Goal: Task Accomplishment & Management: Manage account settings

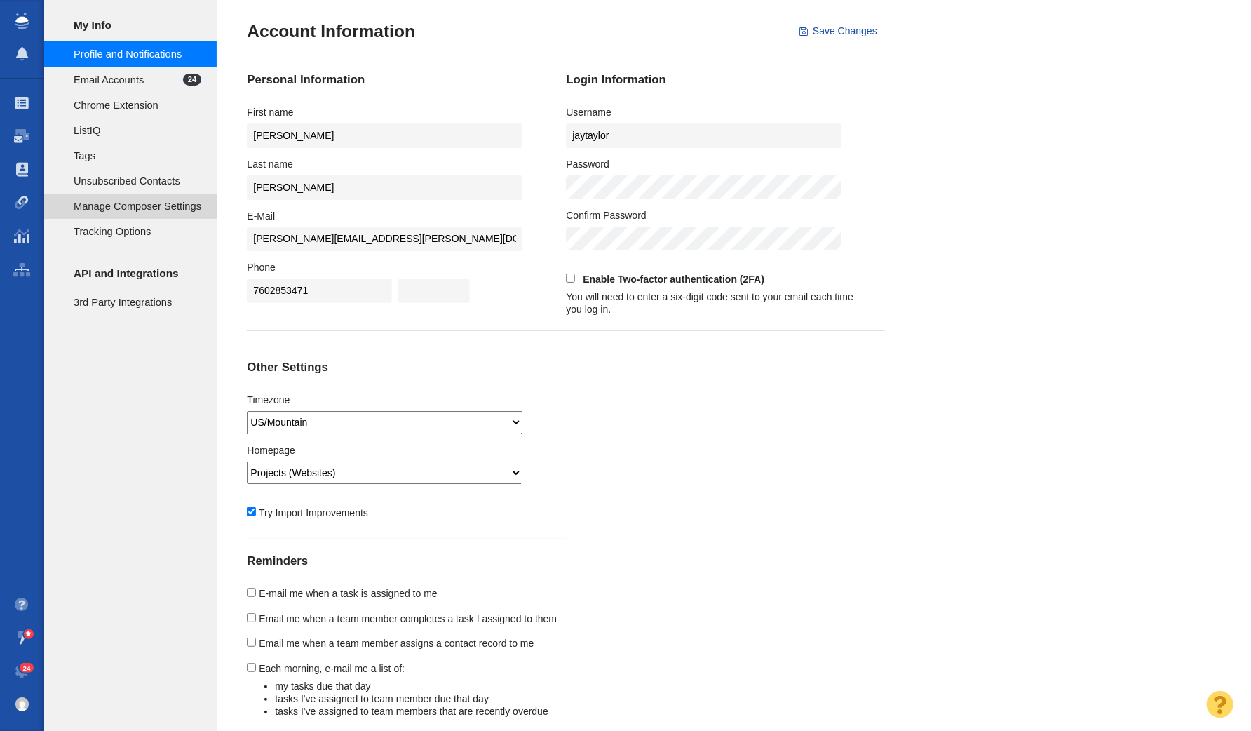
click at [137, 206] on span "Manage Composer Settings" at bounding box center [138, 205] width 128 height 15
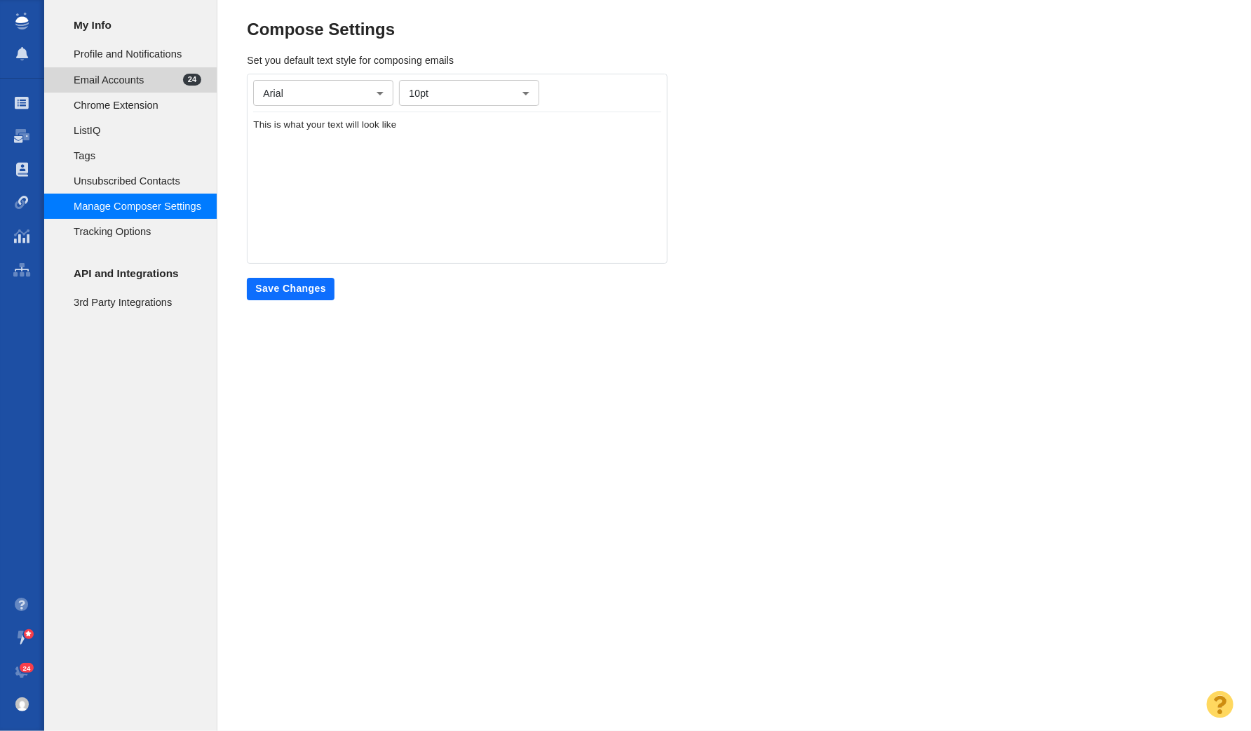
click at [130, 74] on span "Email Accounts" at bounding box center [128, 79] width 109 height 15
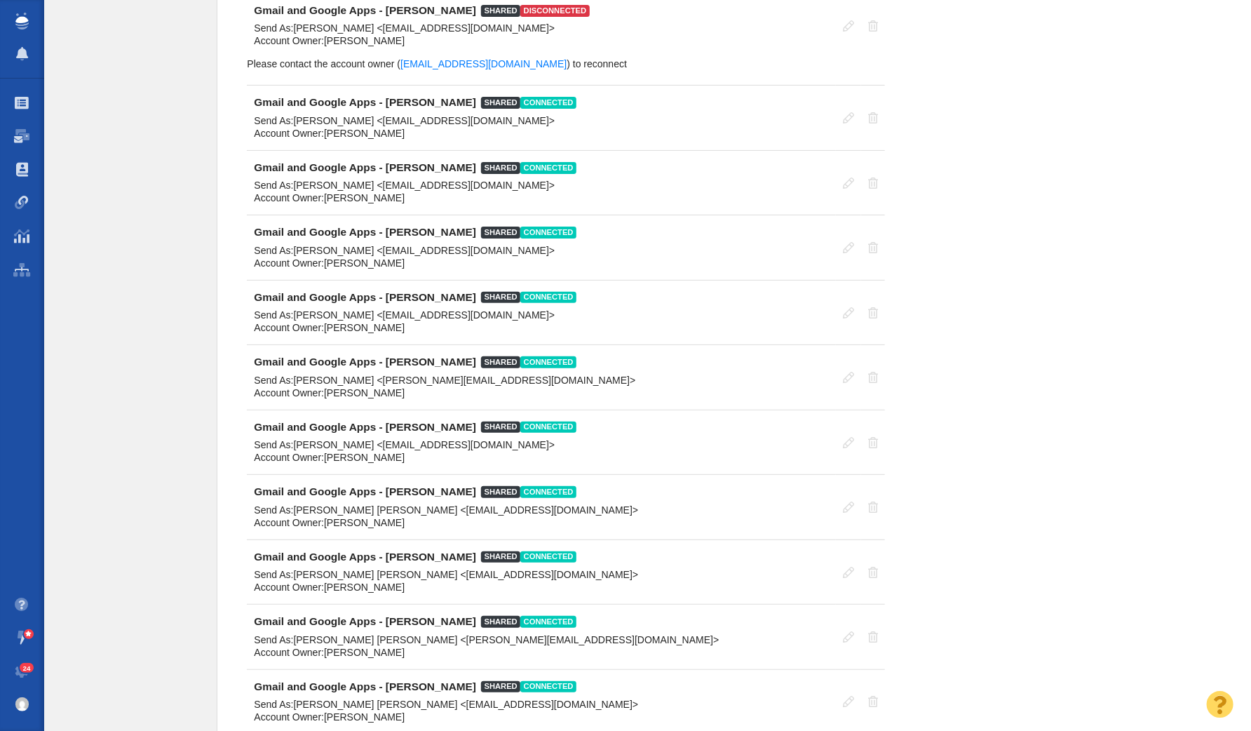
scroll to position [4309, 0]
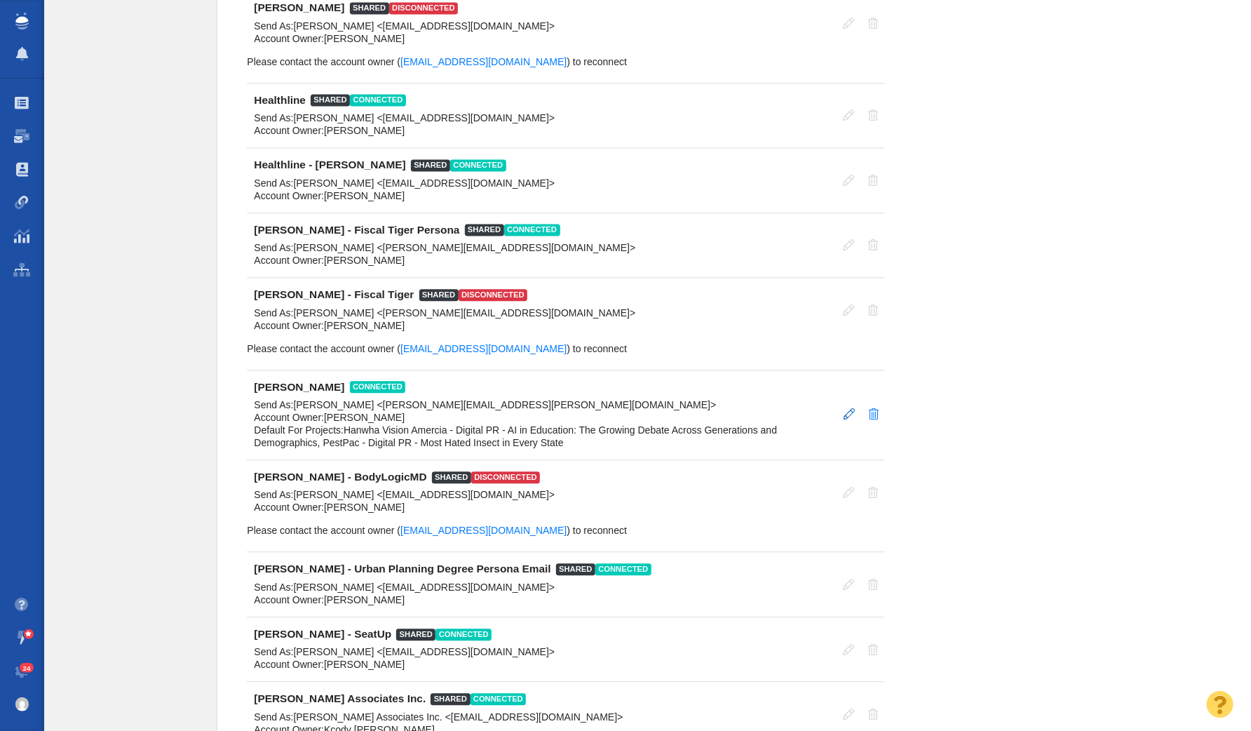
click at [849, 408] on span at bounding box center [849, 413] width 11 height 11
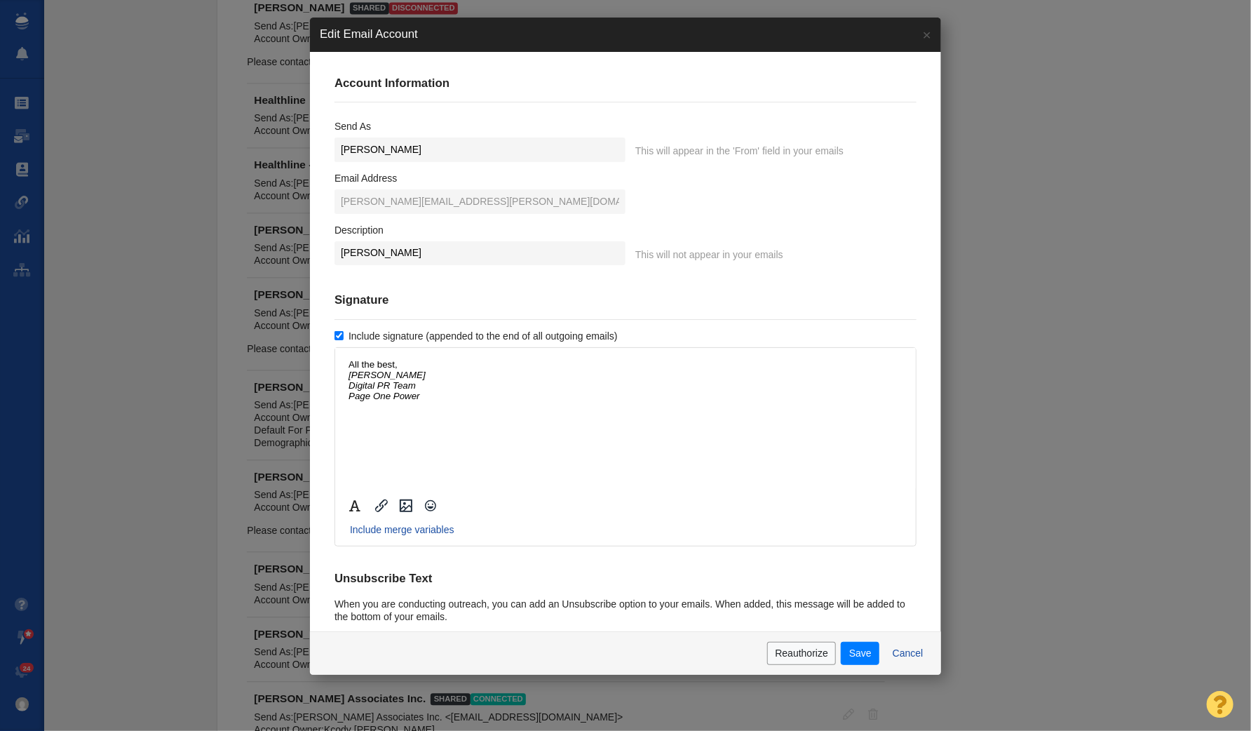
scroll to position [0, 0]
click at [339, 332] on input "Include signature (appended to the end of all outgoing emails)" at bounding box center [339, 335] width 9 height 9
checkbox input "false"
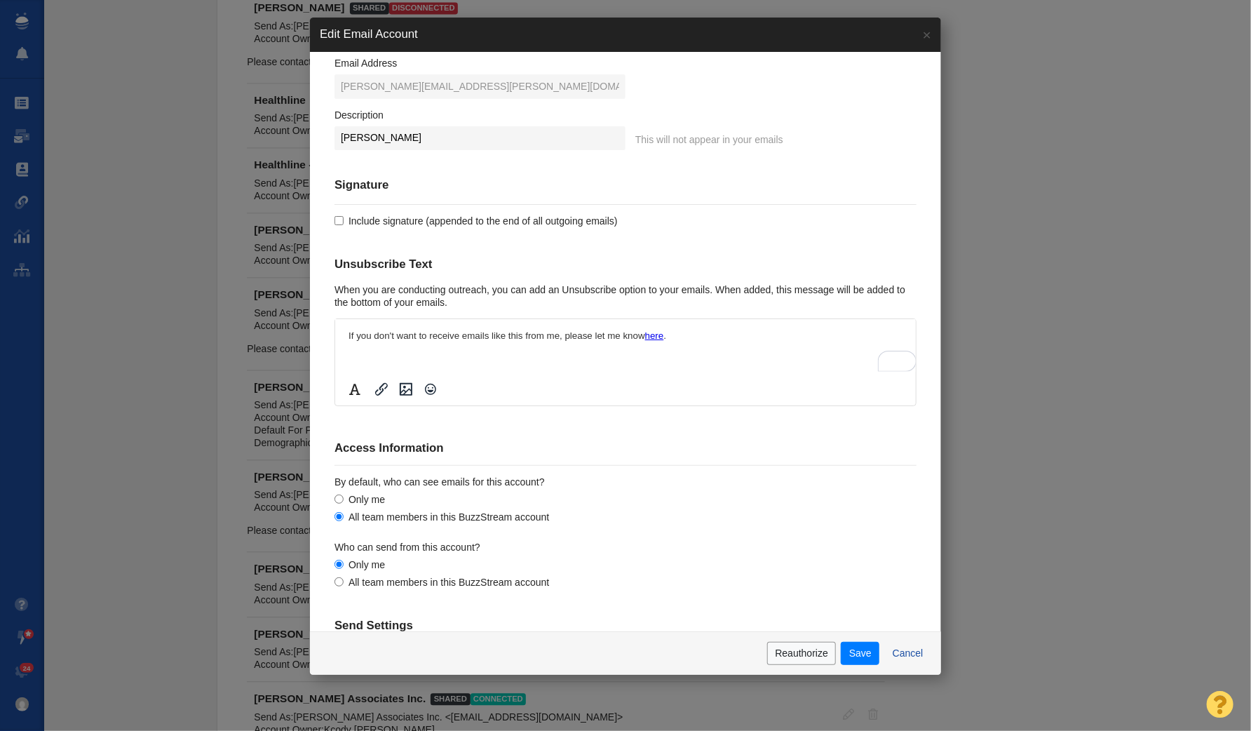
scroll to position [198, 0]
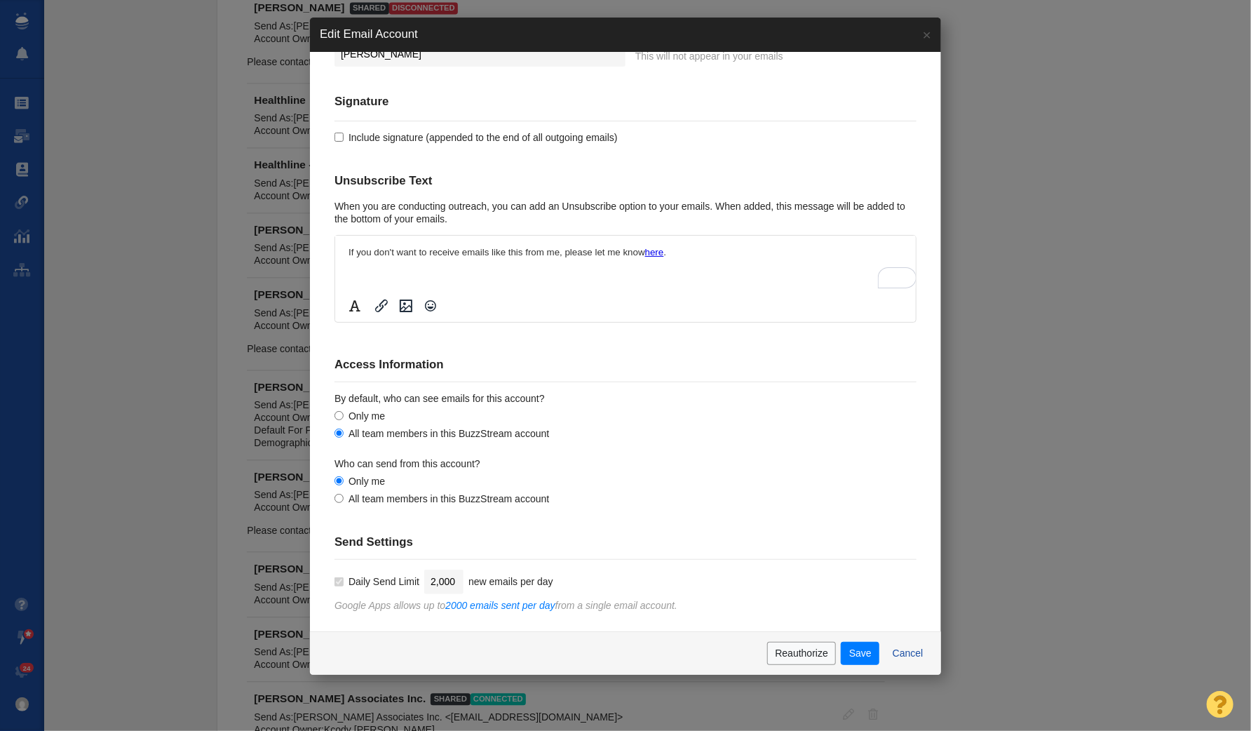
click at [338, 412] on input "Only me" at bounding box center [339, 415] width 9 height 9
radio input "true"
click at [868, 656] on button "Save" at bounding box center [860, 654] width 39 height 24
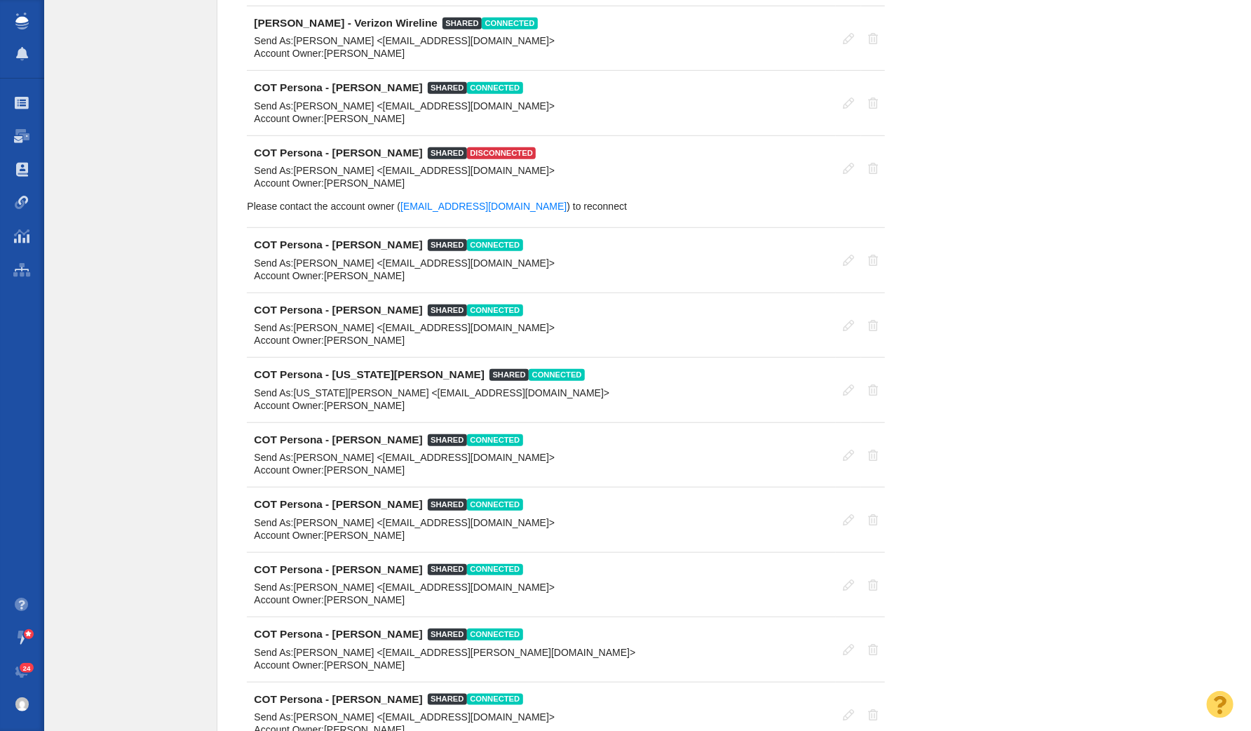
scroll to position [0, 0]
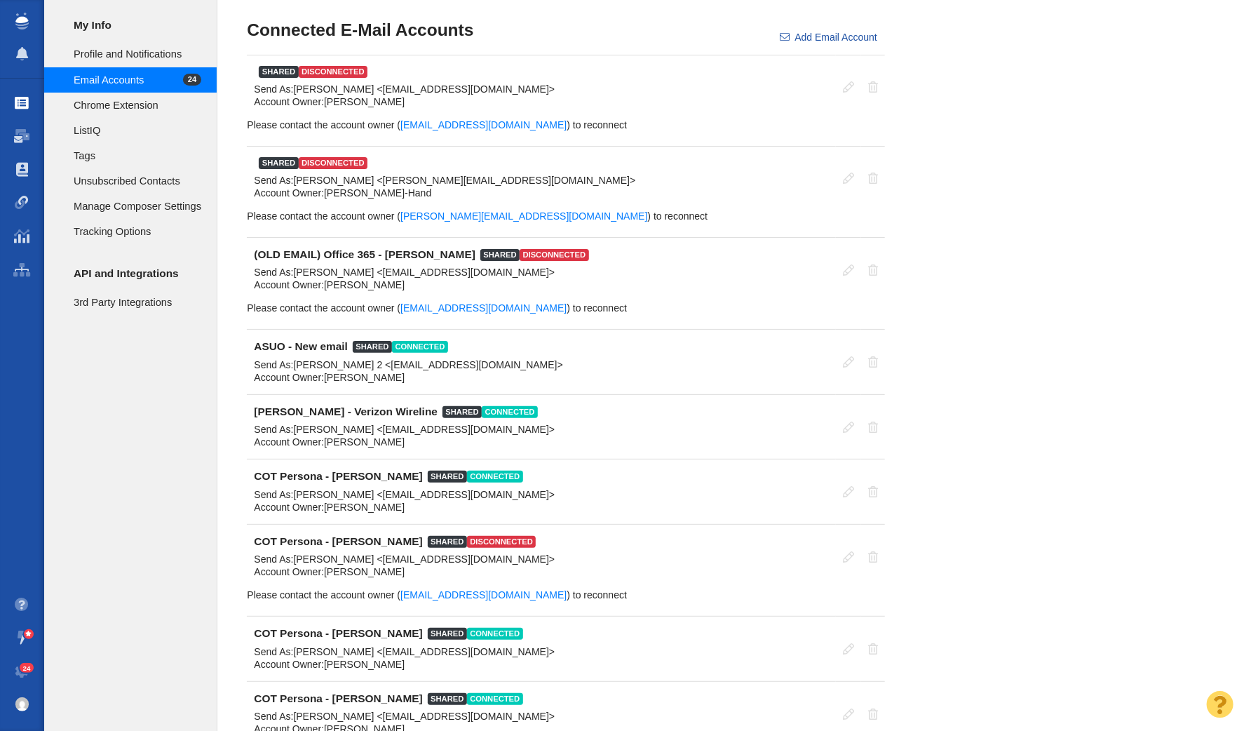
click at [22, 100] on span at bounding box center [22, 103] width 14 height 14
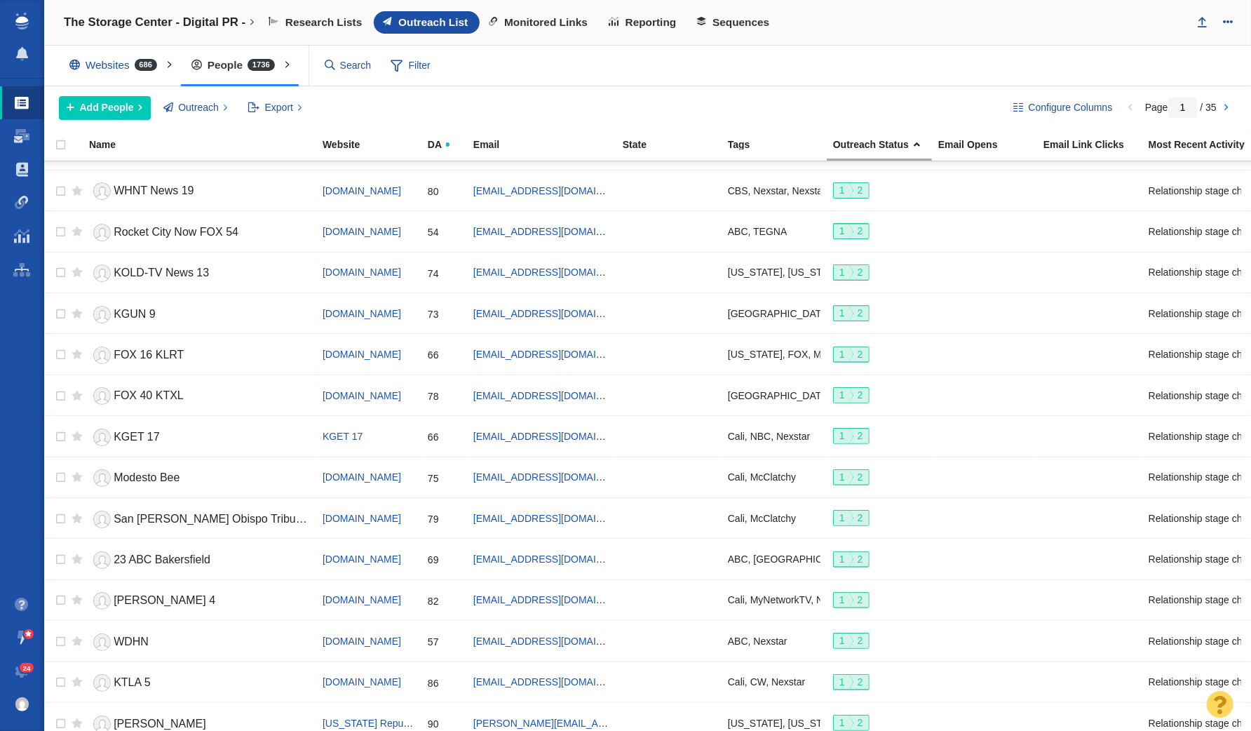
scroll to position [1459, 0]
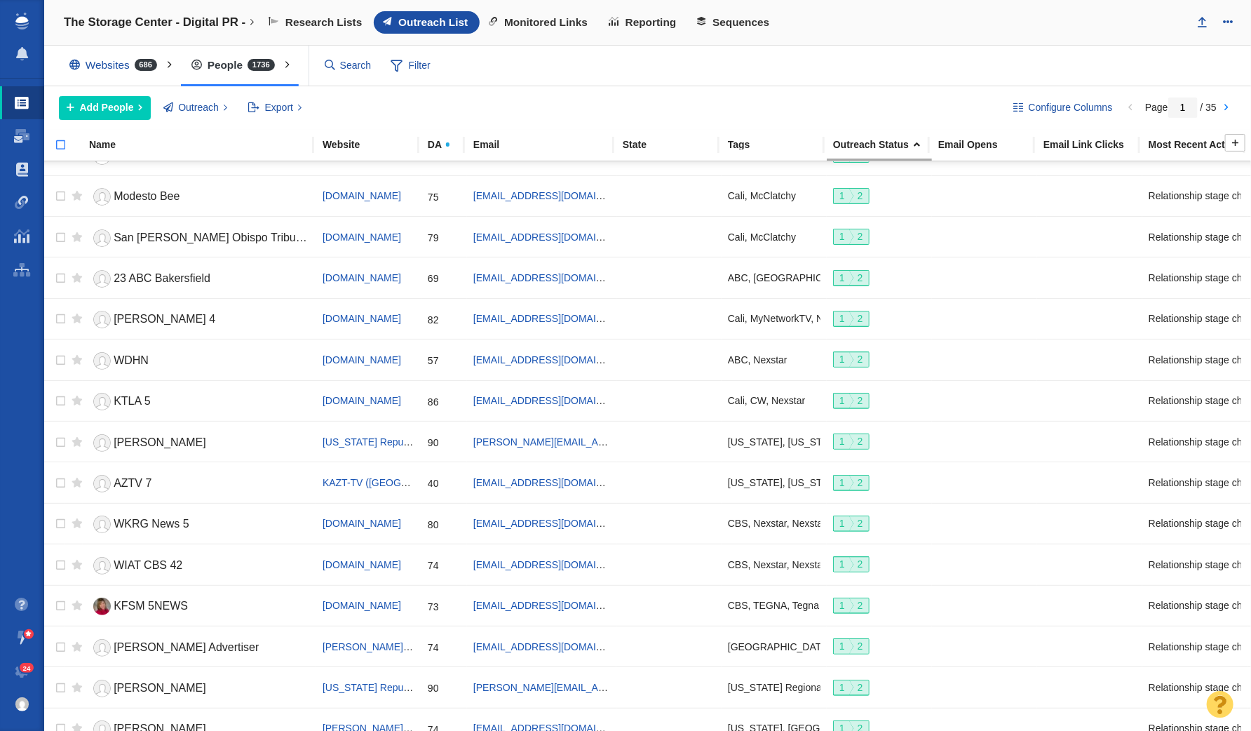
click at [62, 145] on input "checkbox" at bounding box center [54, 152] width 21 height 31
checkbox input "true"
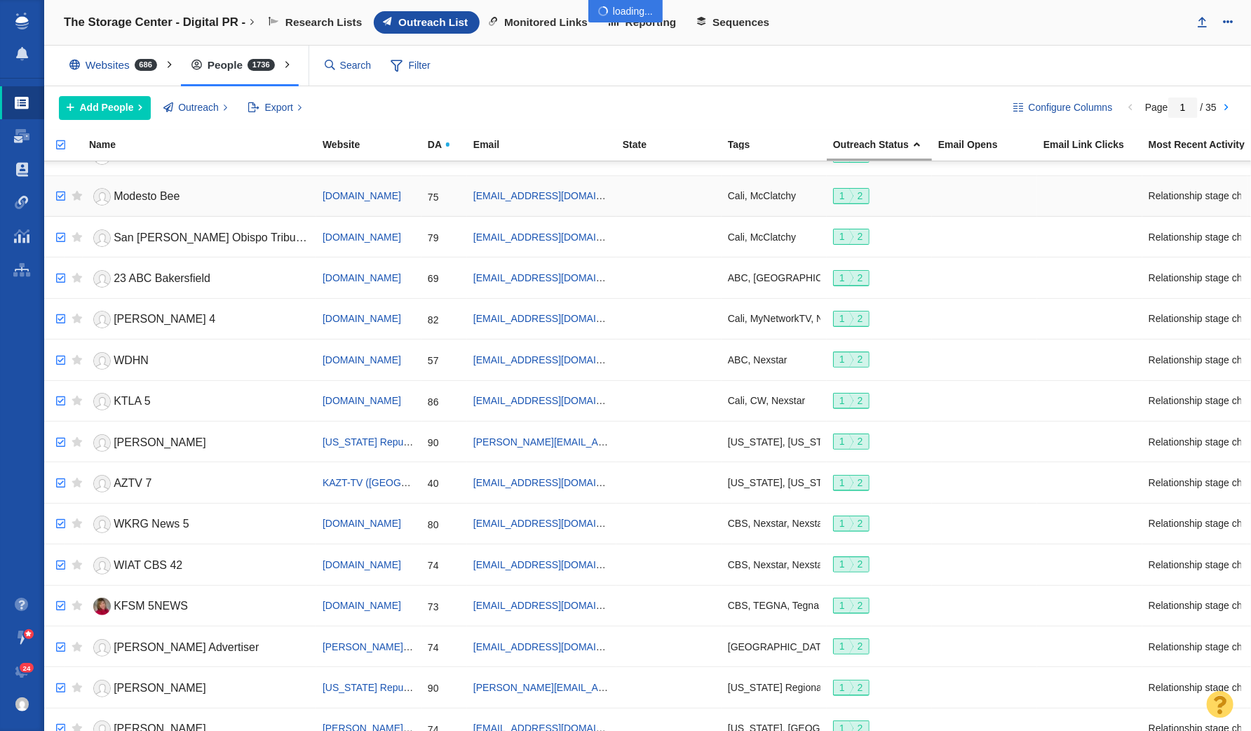
checkbox input "true"
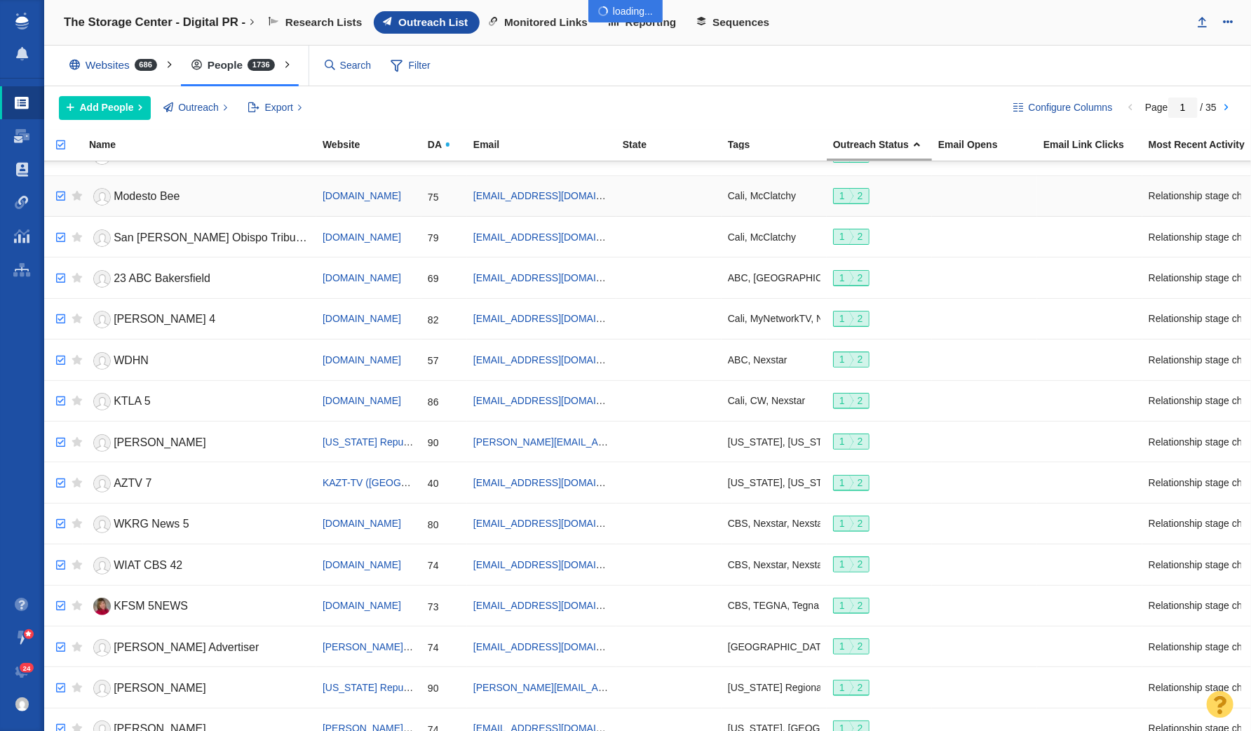
checkbox input "true"
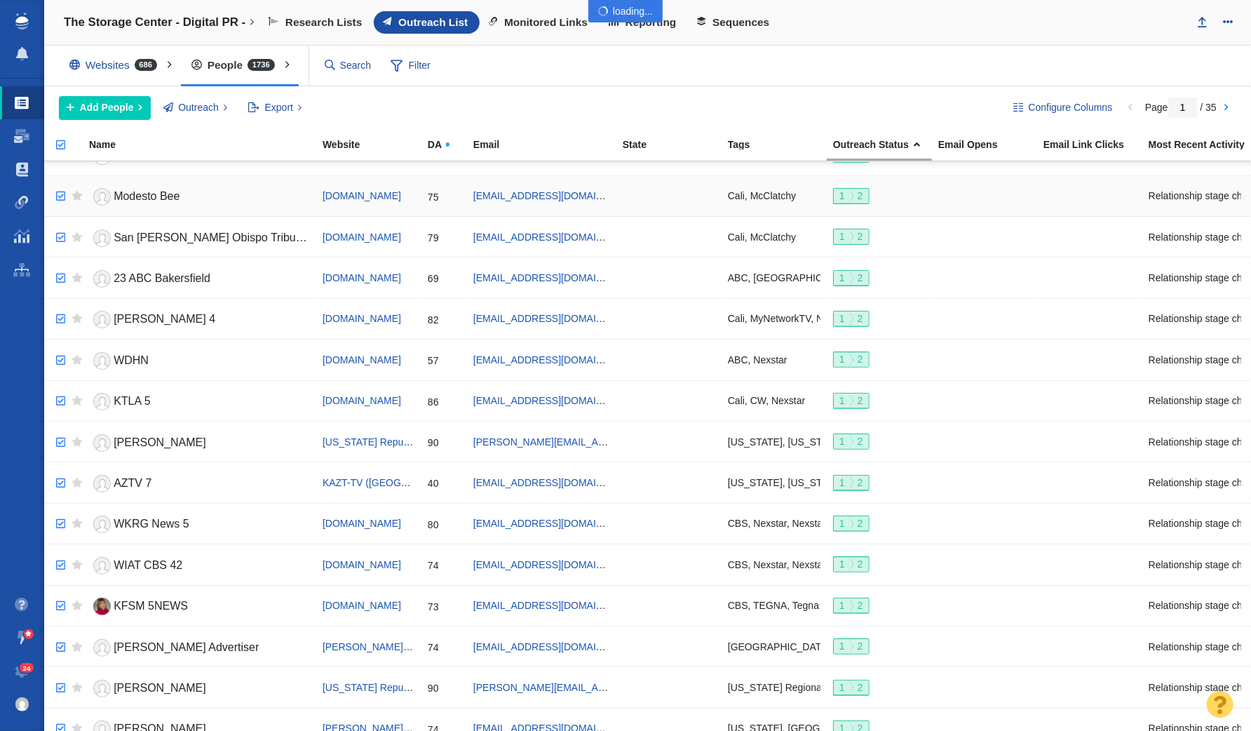
checkbox input "true"
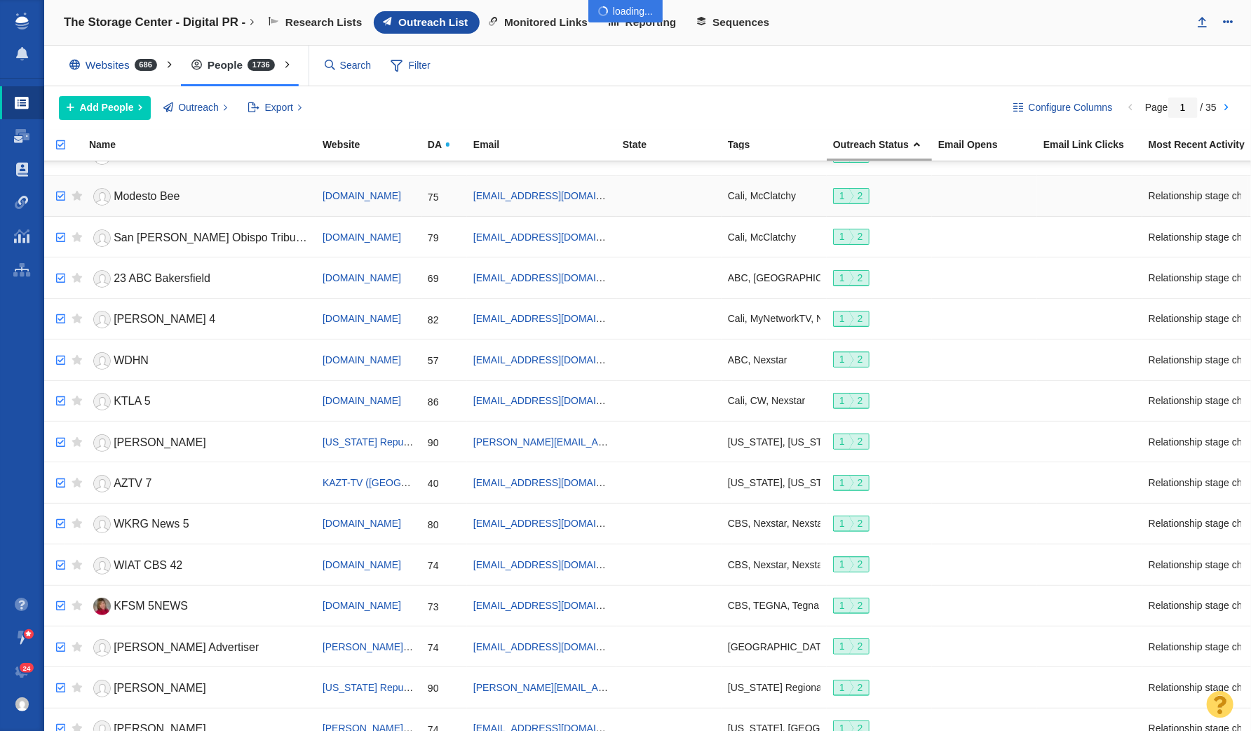
checkbox input "true"
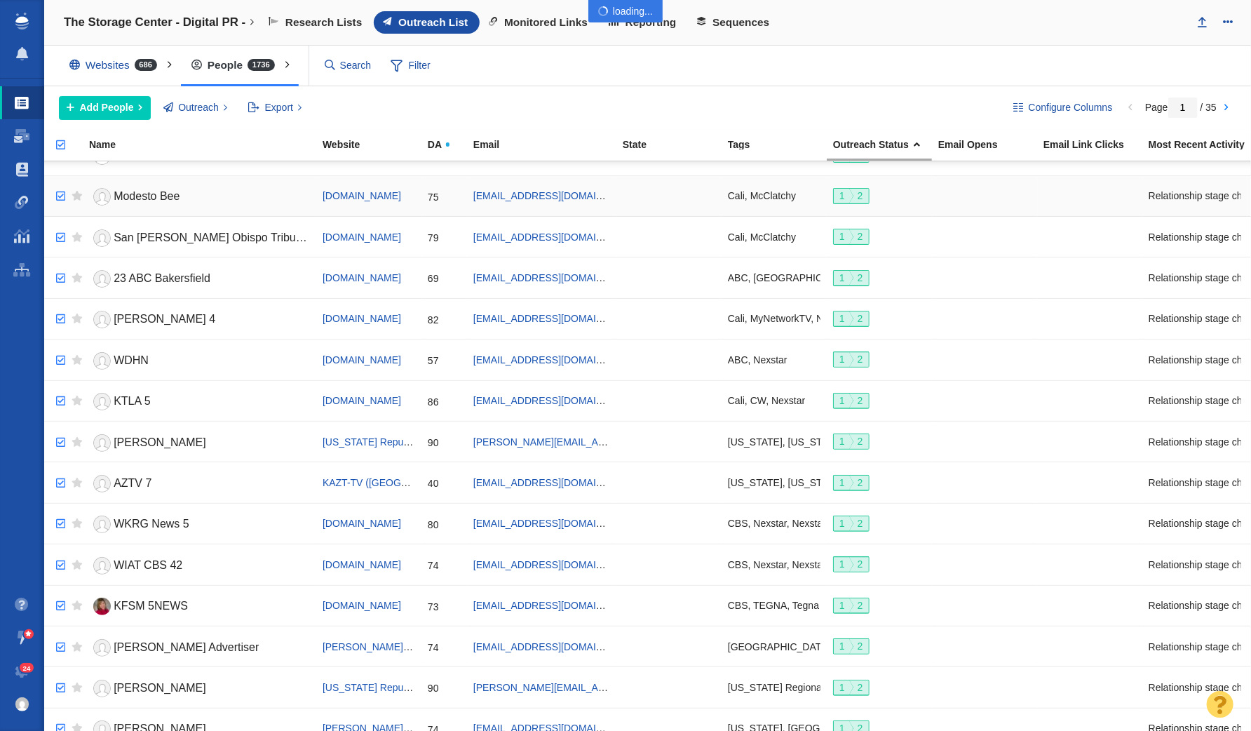
checkbox input "true"
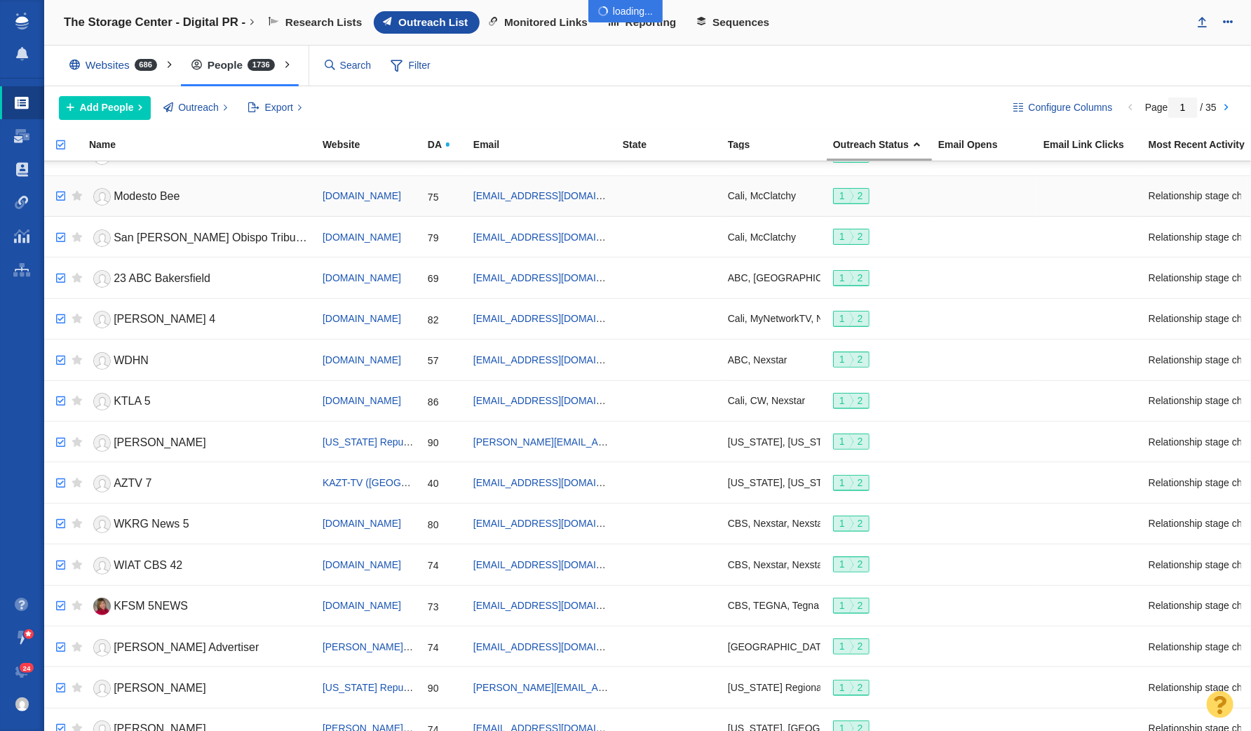
checkbox input "true"
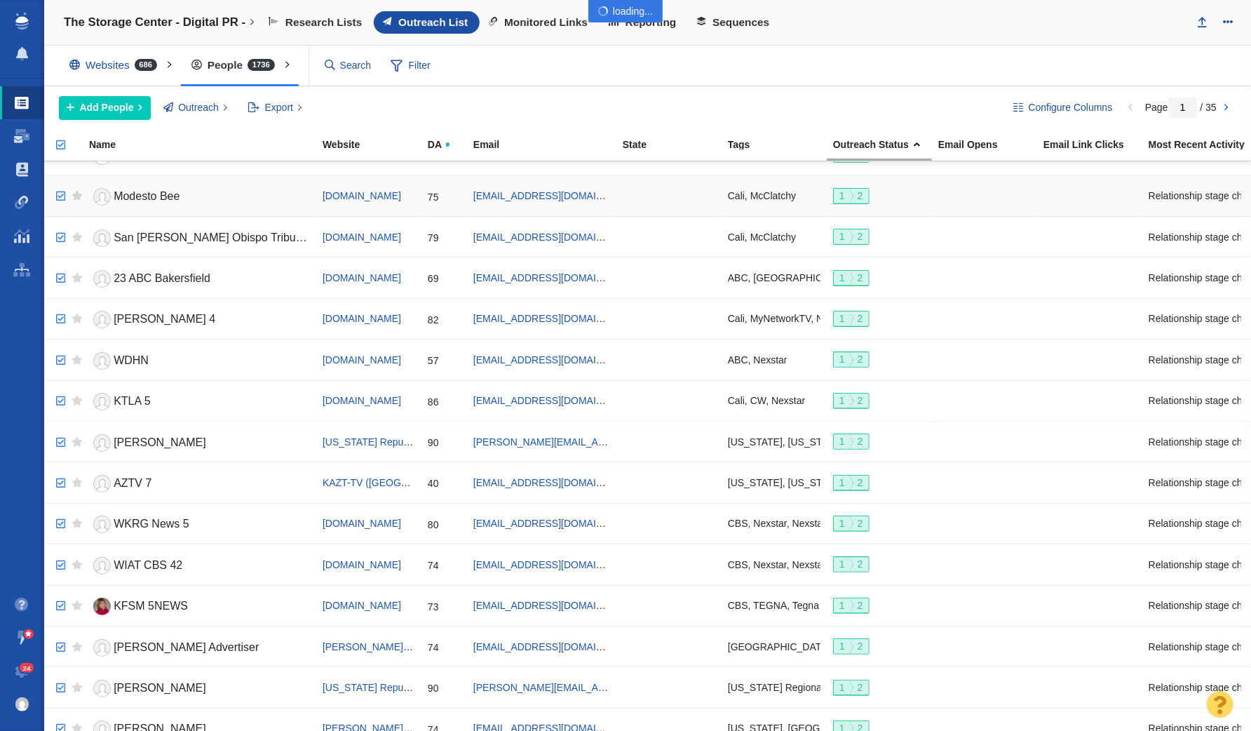
checkbox input "true"
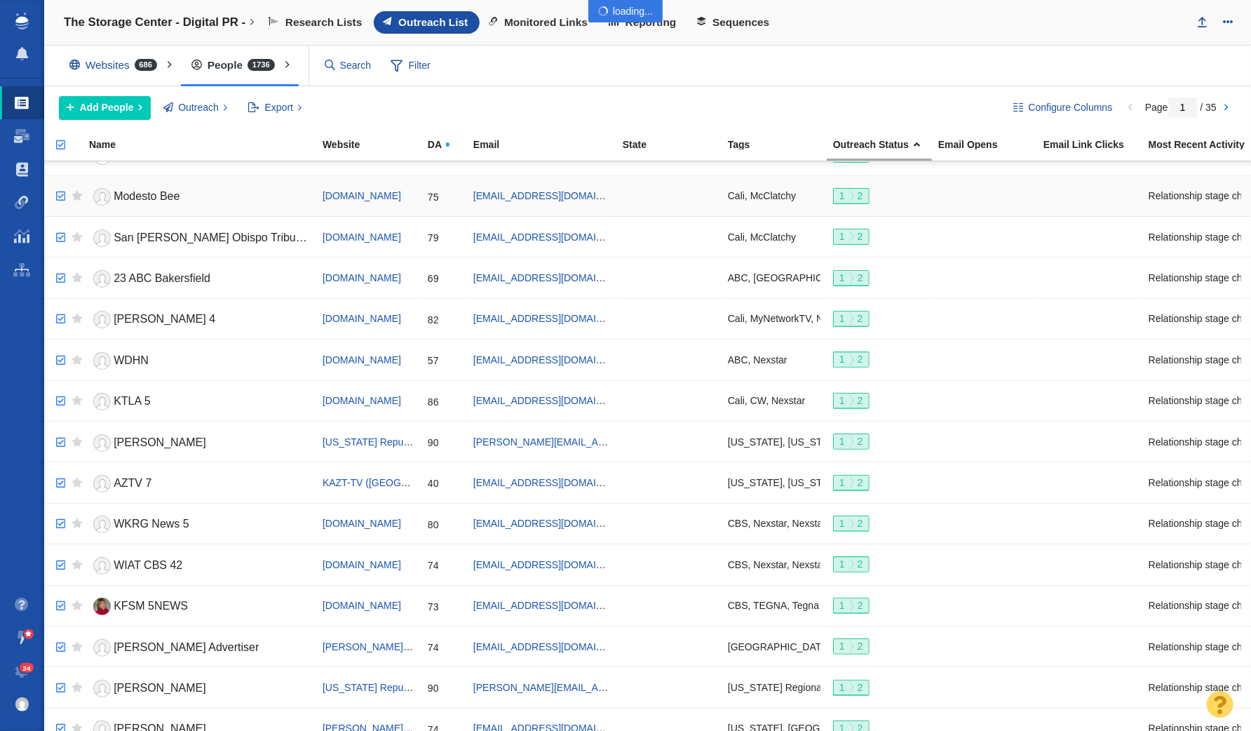
checkbox input "true"
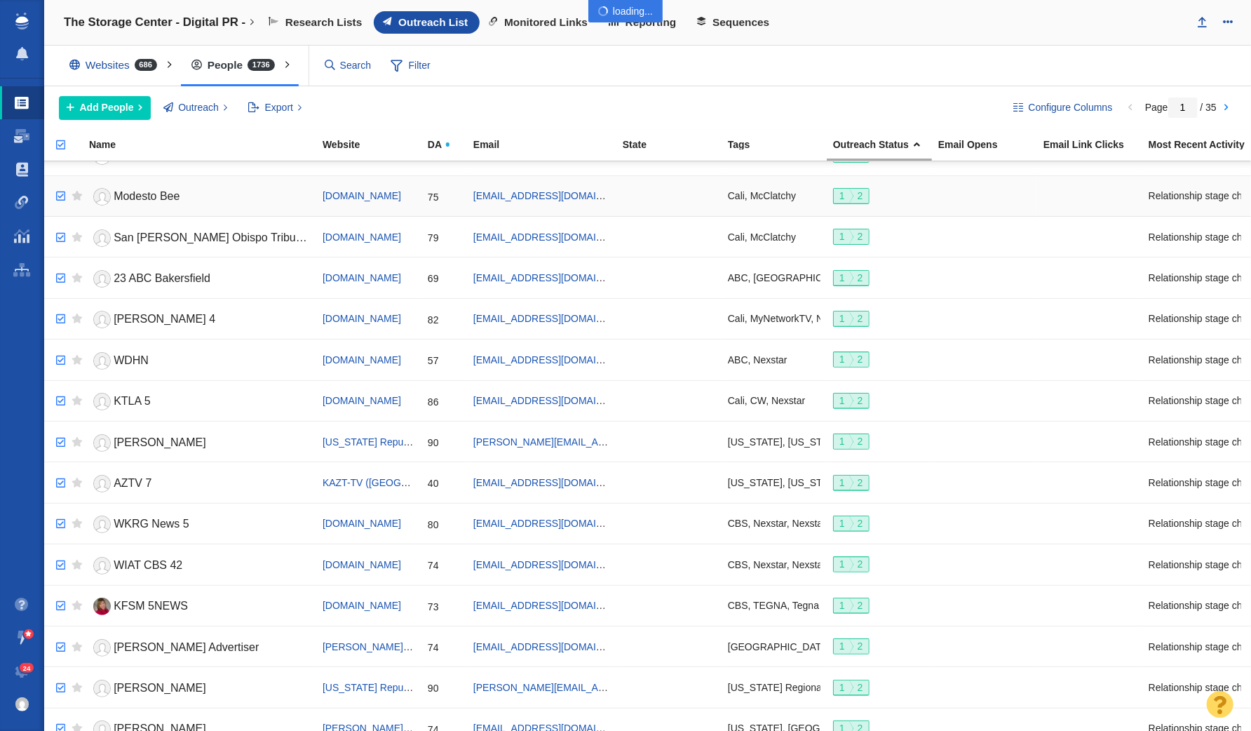
checkbox input "true"
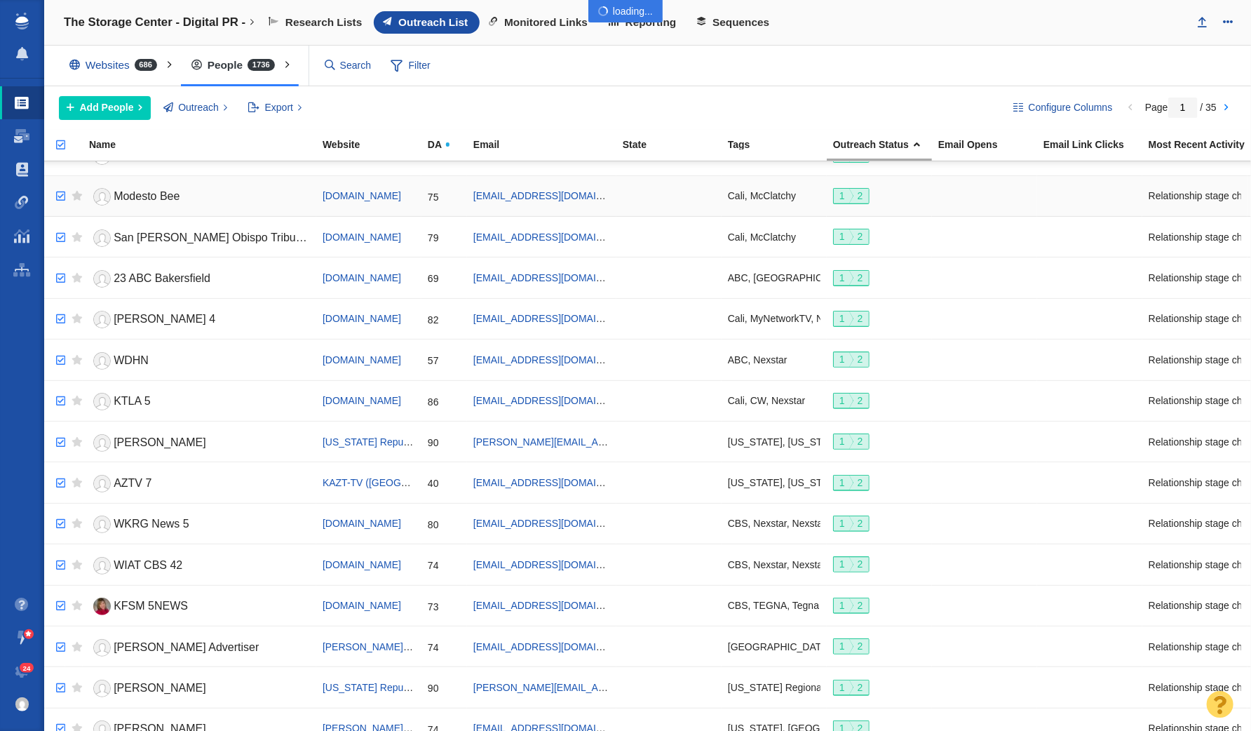
checkbox input "true"
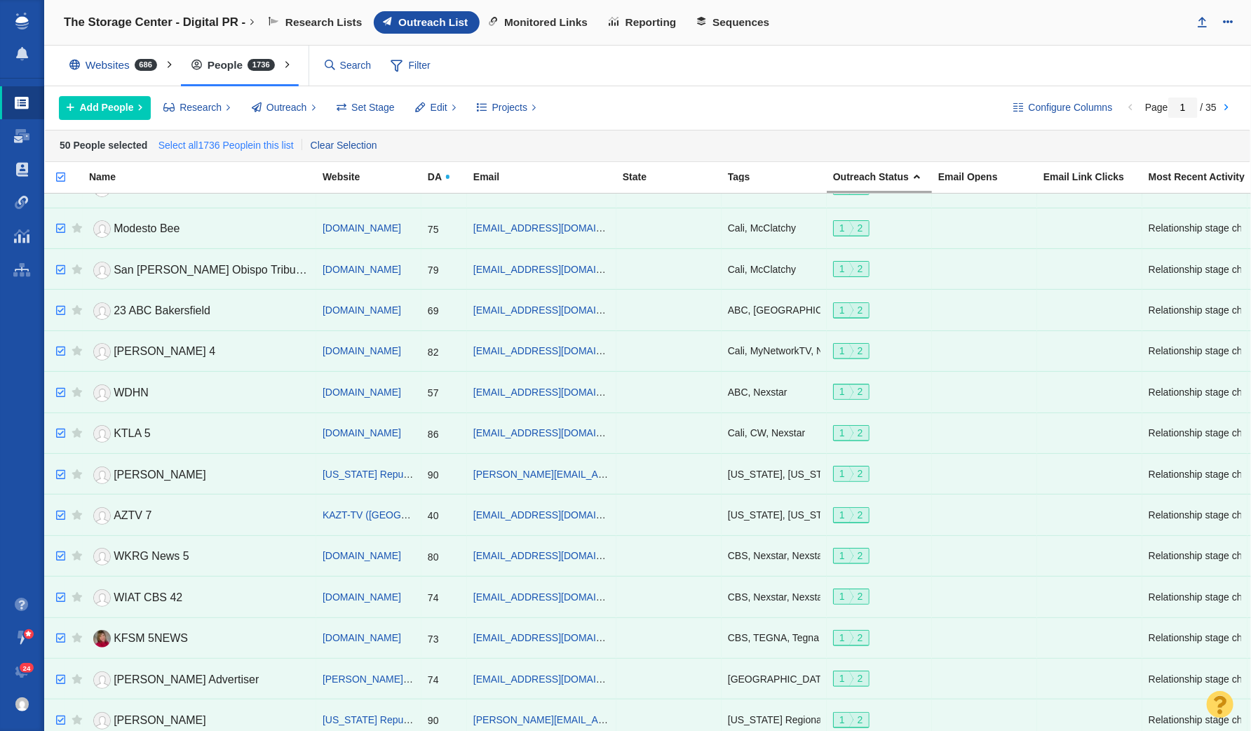
click at [215, 147] on link "Select all 1736 People in this list" at bounding box center [226, 145] width 142 height 21
click at [435, 109] on span "Edit" at bounding box center [439, 107] width 17 height 15
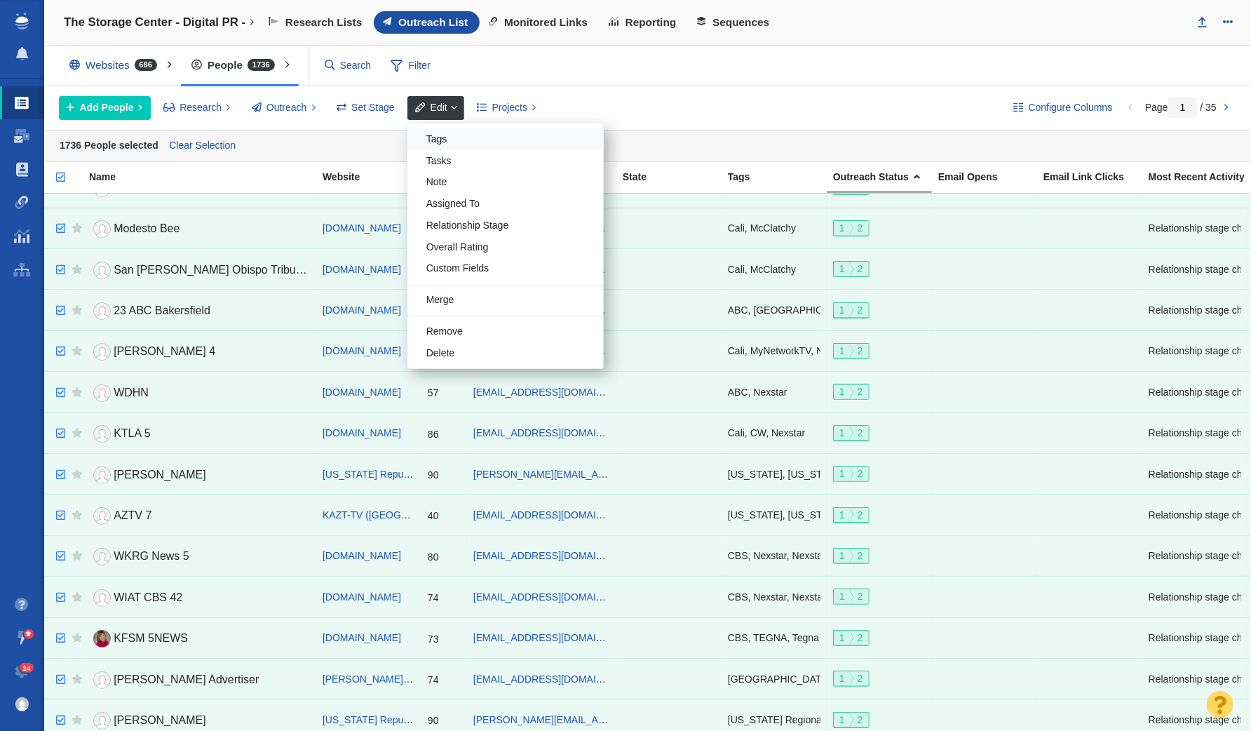
click at [435, 129] on div "Tags" at bounding box center [505, 139] width 196 height 22
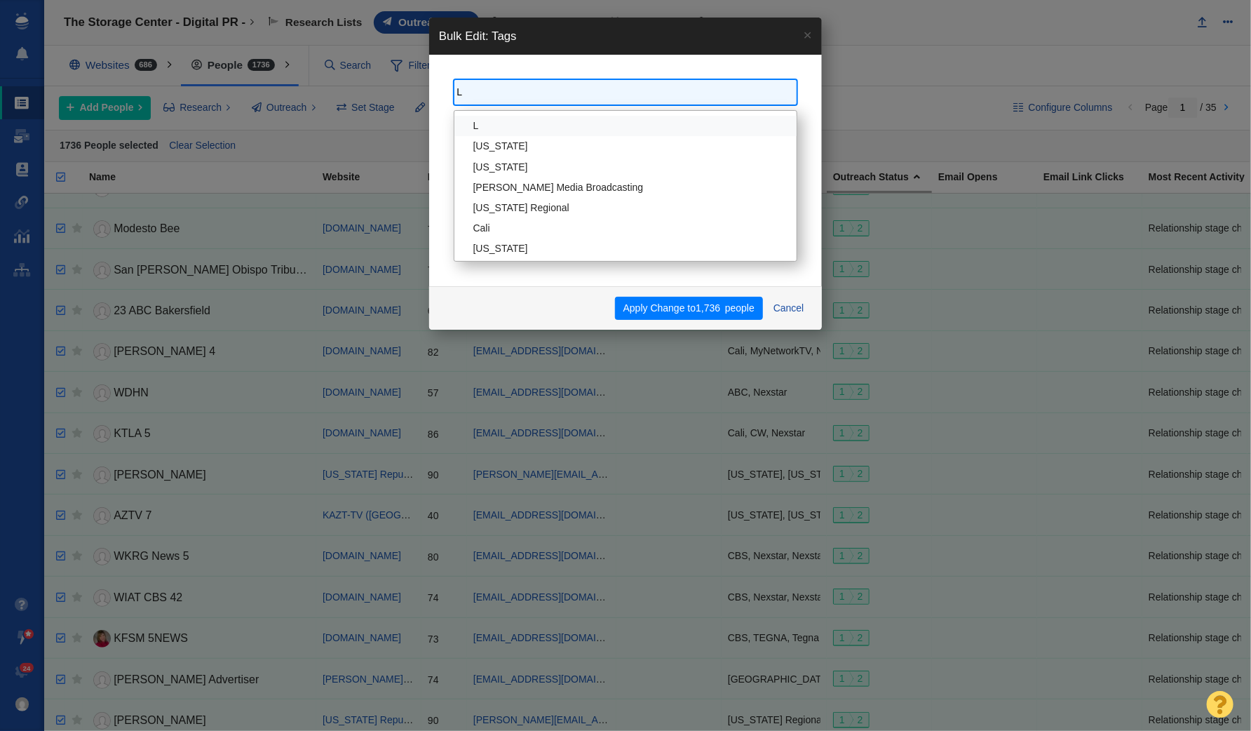
type input "Lf"
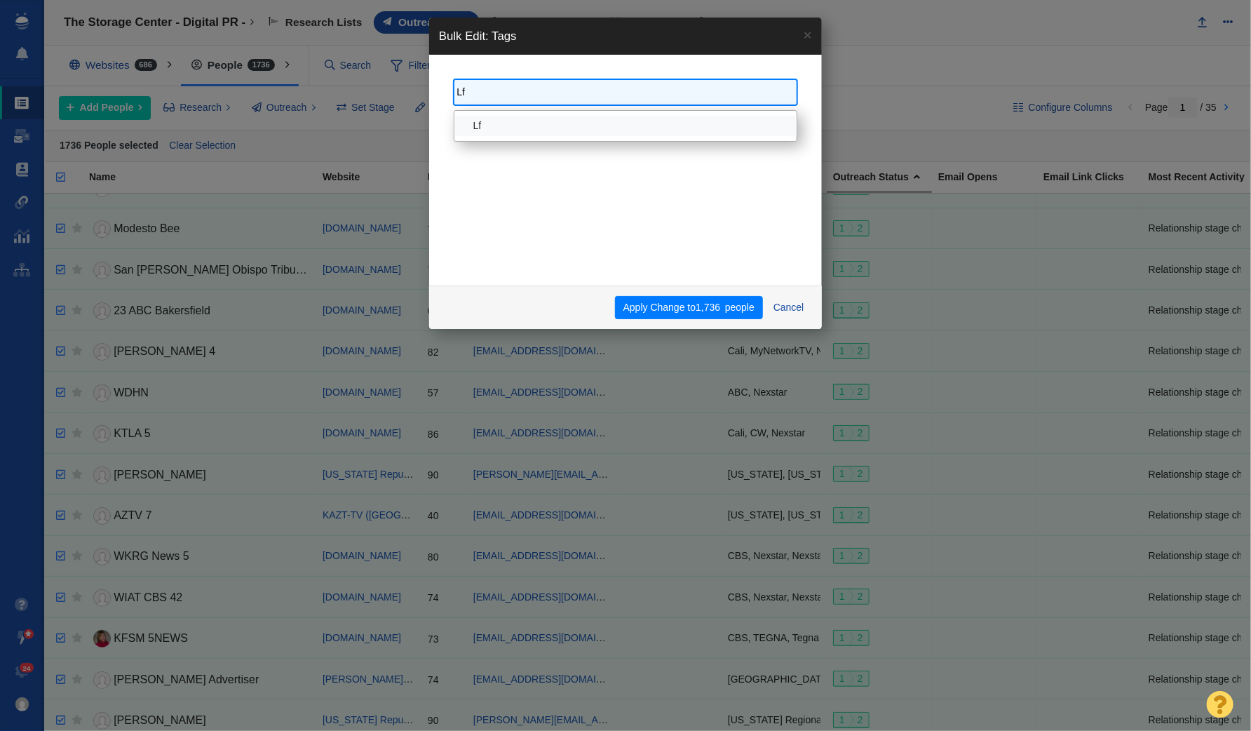
type input "L"
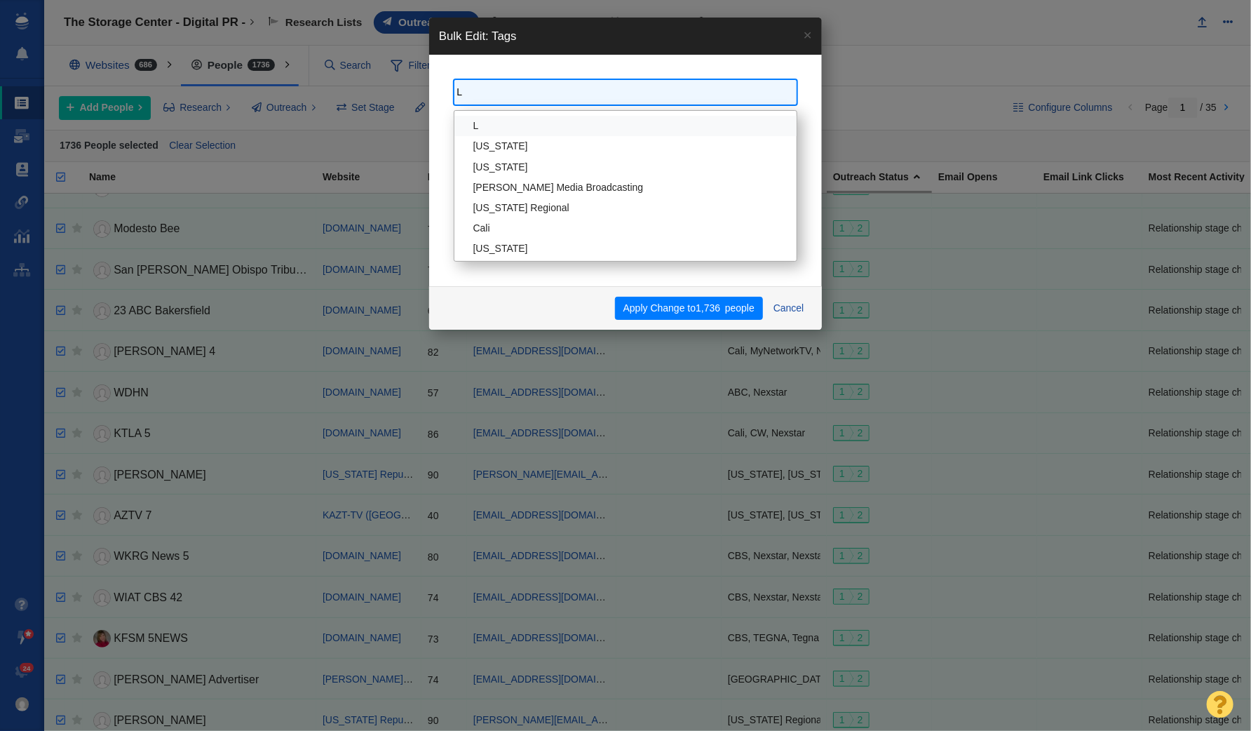
type input "Li"
type input "Life"
click at [564, 256] on div "A ABC ABC/FOX Accounting AI AI to Fix Cars Alabama Alaska Allen Media Broadcast…" at bounding box center [626, 170] width 344 height 182
click at [789, 303] on button "Cancel" at bounding box center [788, 308] width 47 height 24
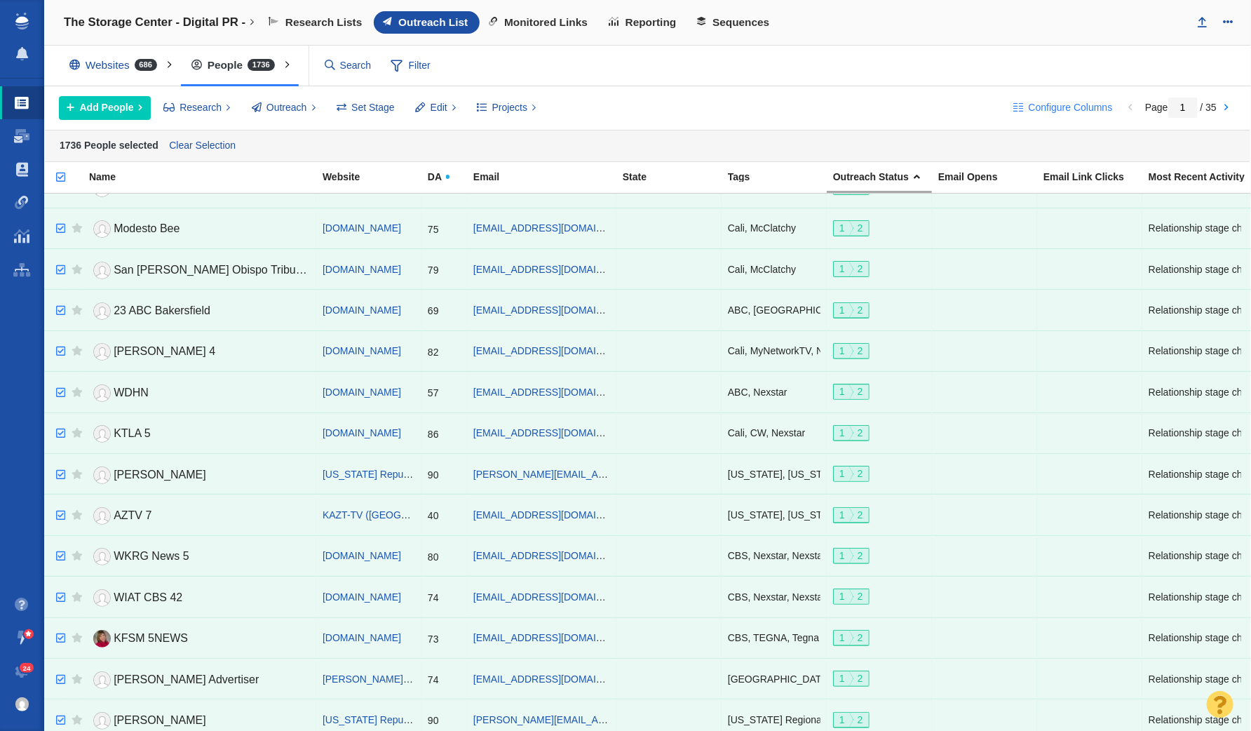
click at [1096, 104] on span "Configure Columns" at bounding box center [1071, 107] width 84 height 15
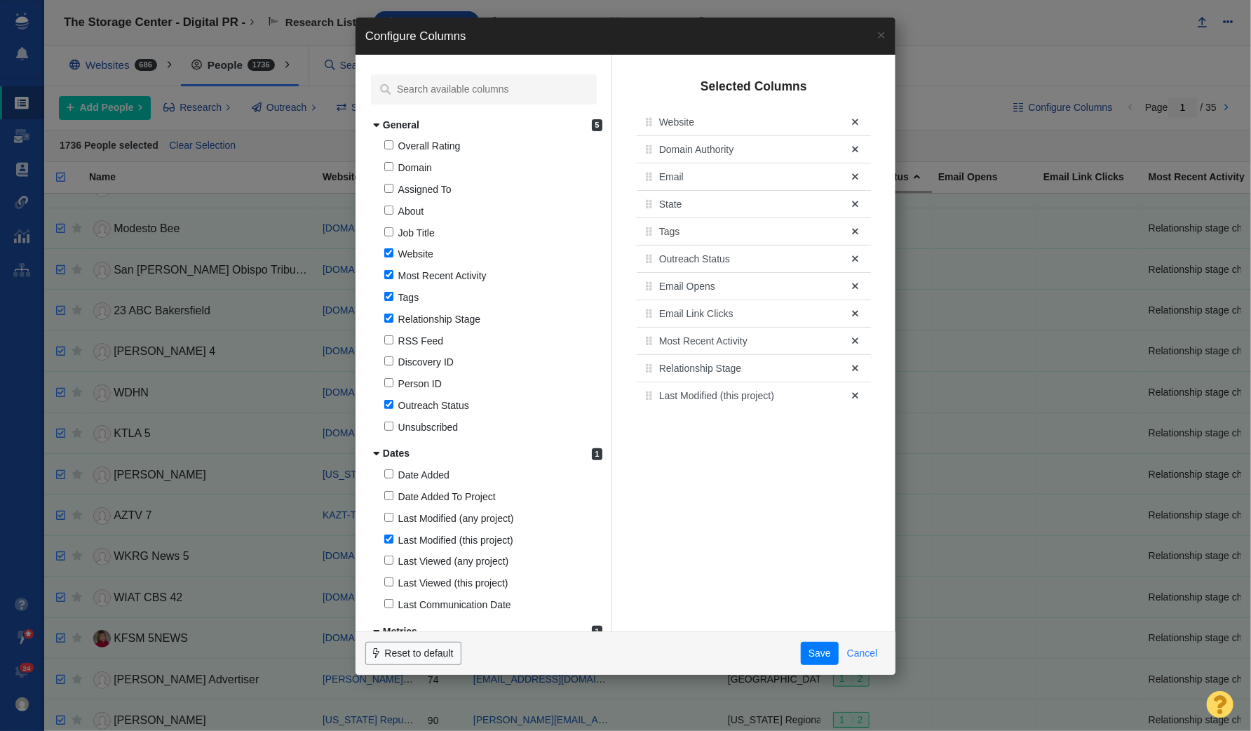
click at [865, 651] on button "Cancel" at bounding box center [862, 654] width 47 height 24
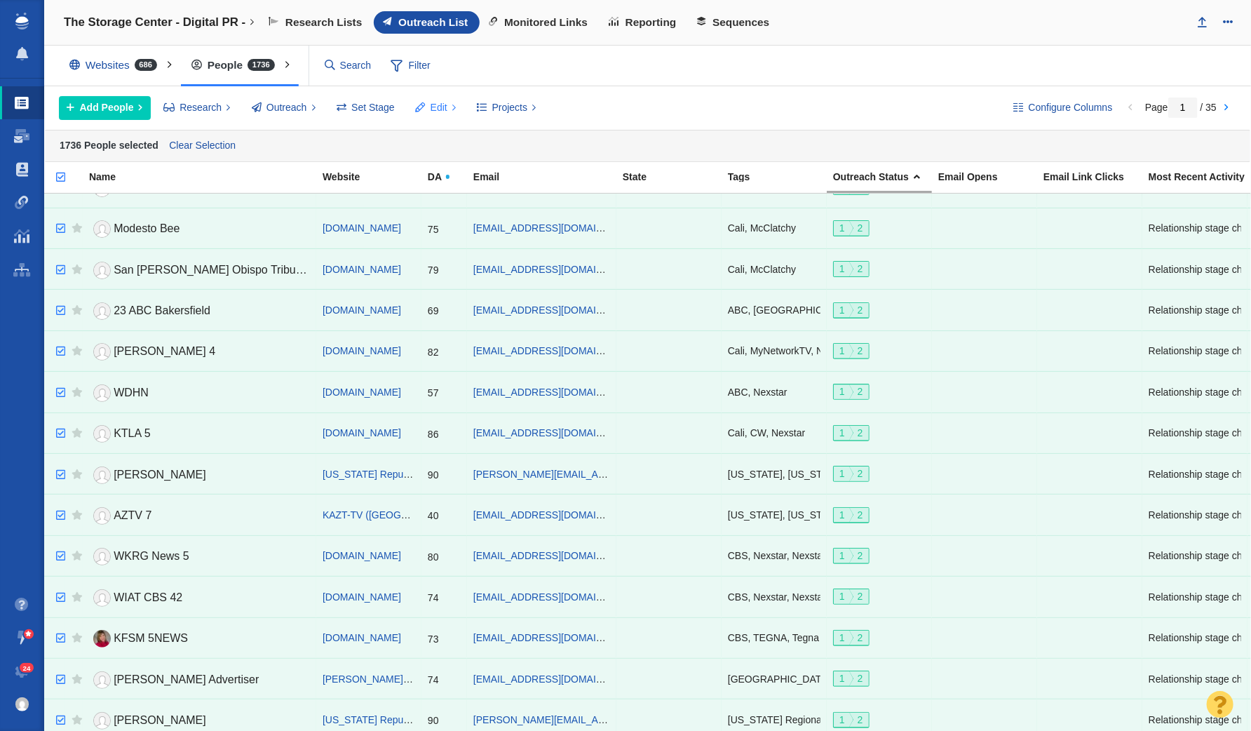
click at [433, 101] on span "Edit" at bounding box center [439, 107] width 17 height 15
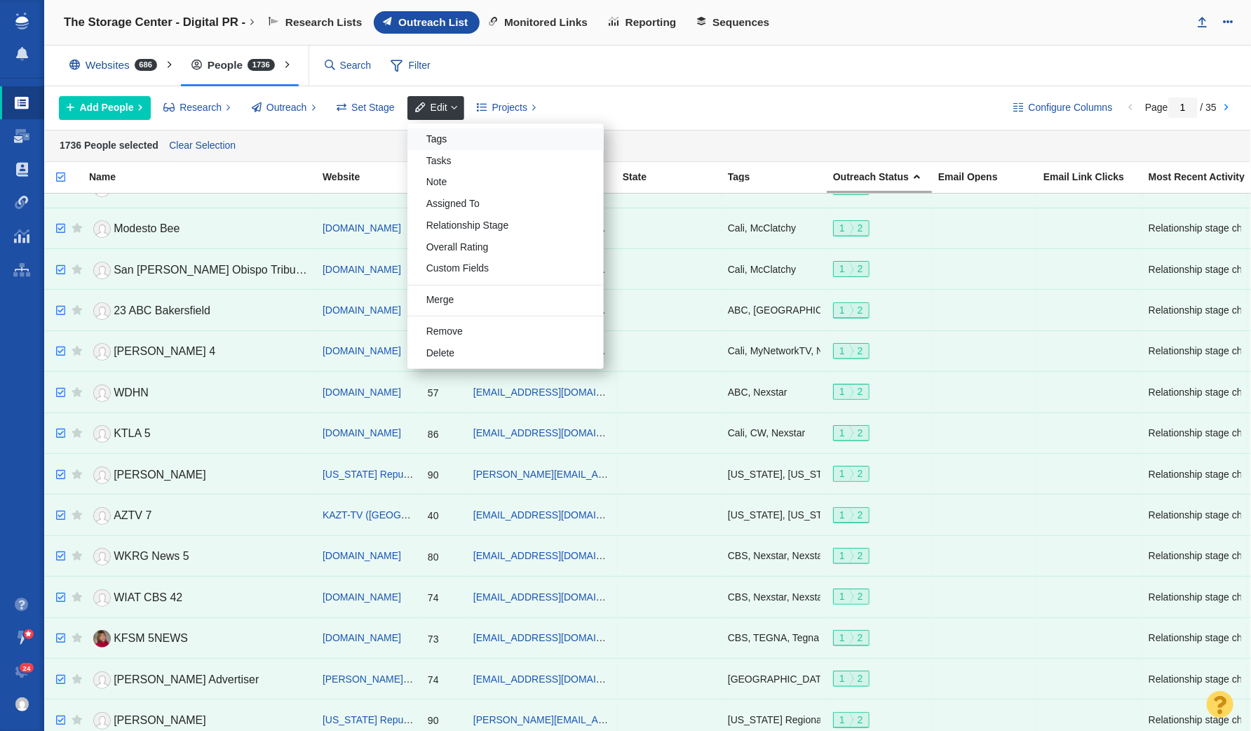
click at [438, 130] on div "Tags" at bounding box center [505, 139] width 196 height 22
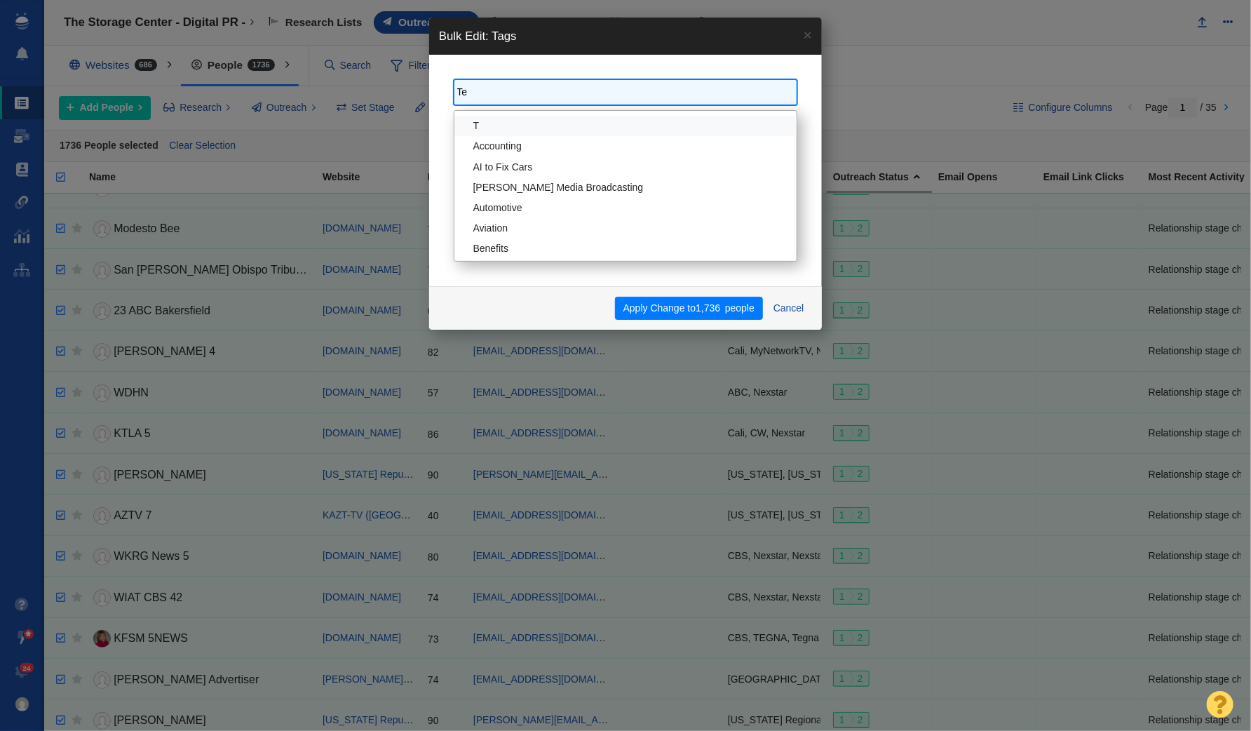
type input "Tec"
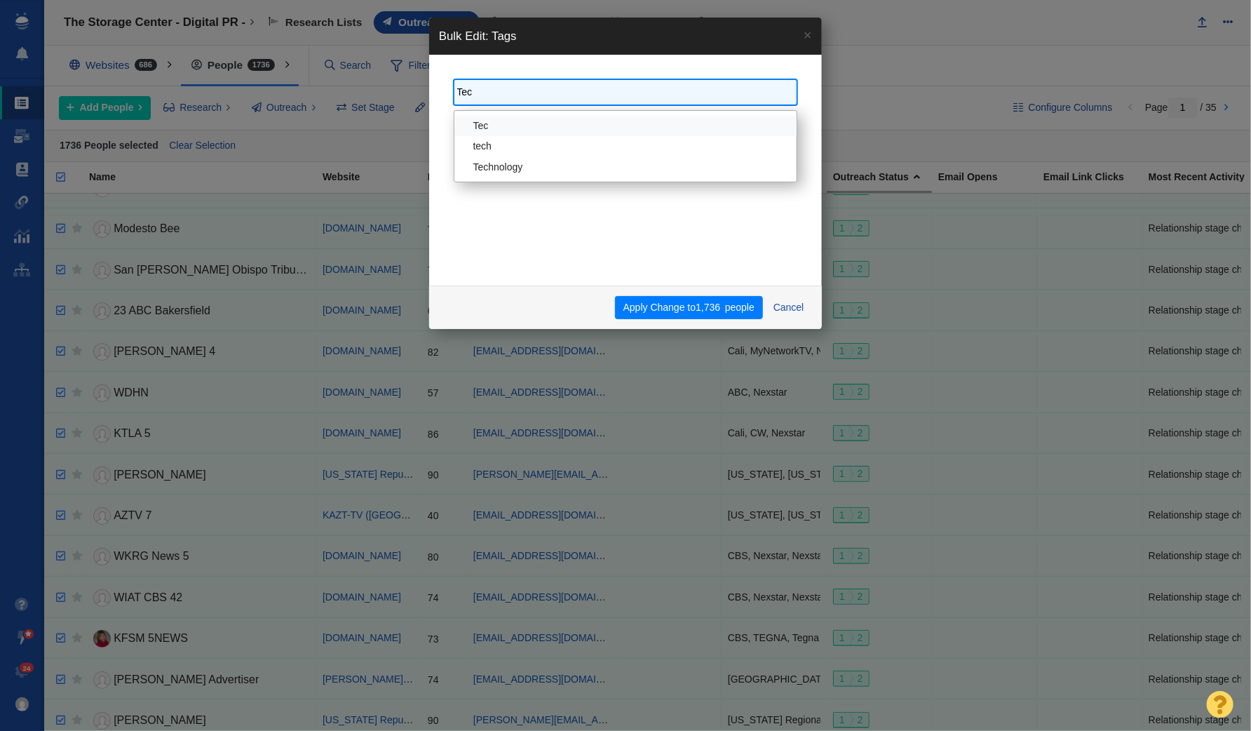
type input "Tech"
click at [792, 309] on button "Cancel" at bounding box center [788, 308] width 47 height 24
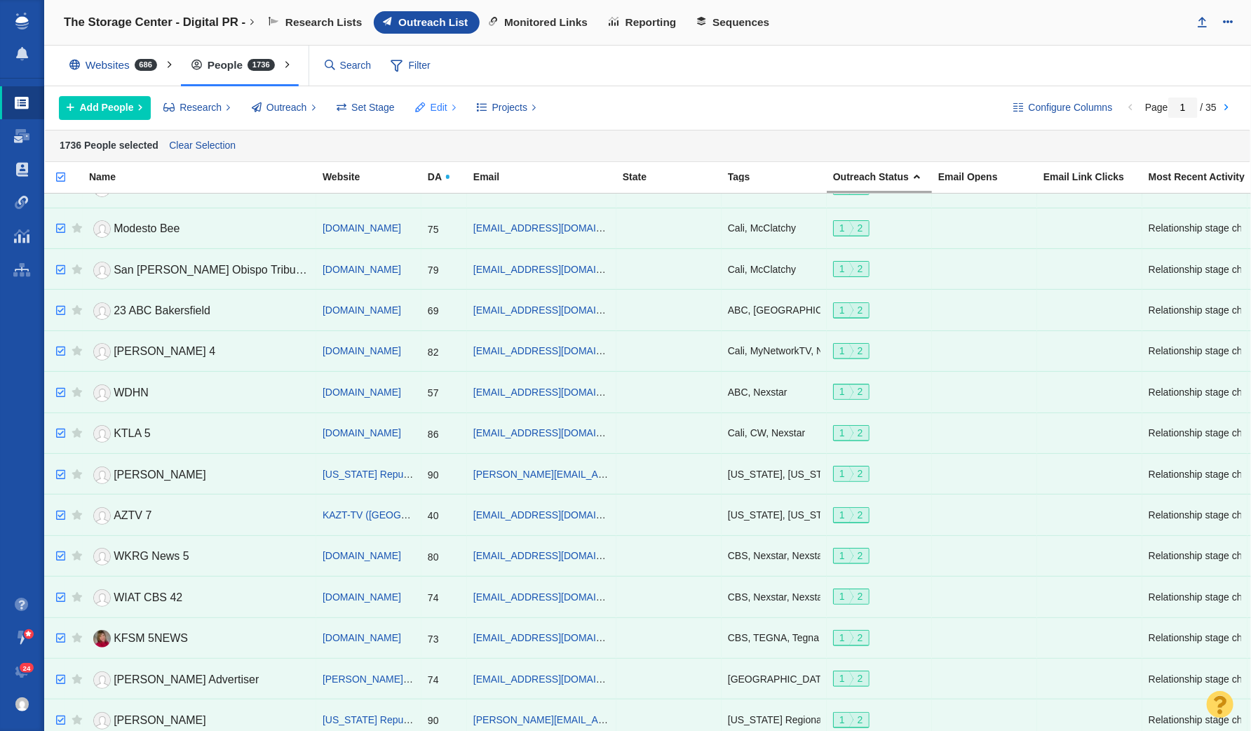
click at [442, 106] on span "Edit" at bounding box center [439, 107] width 17 height 15
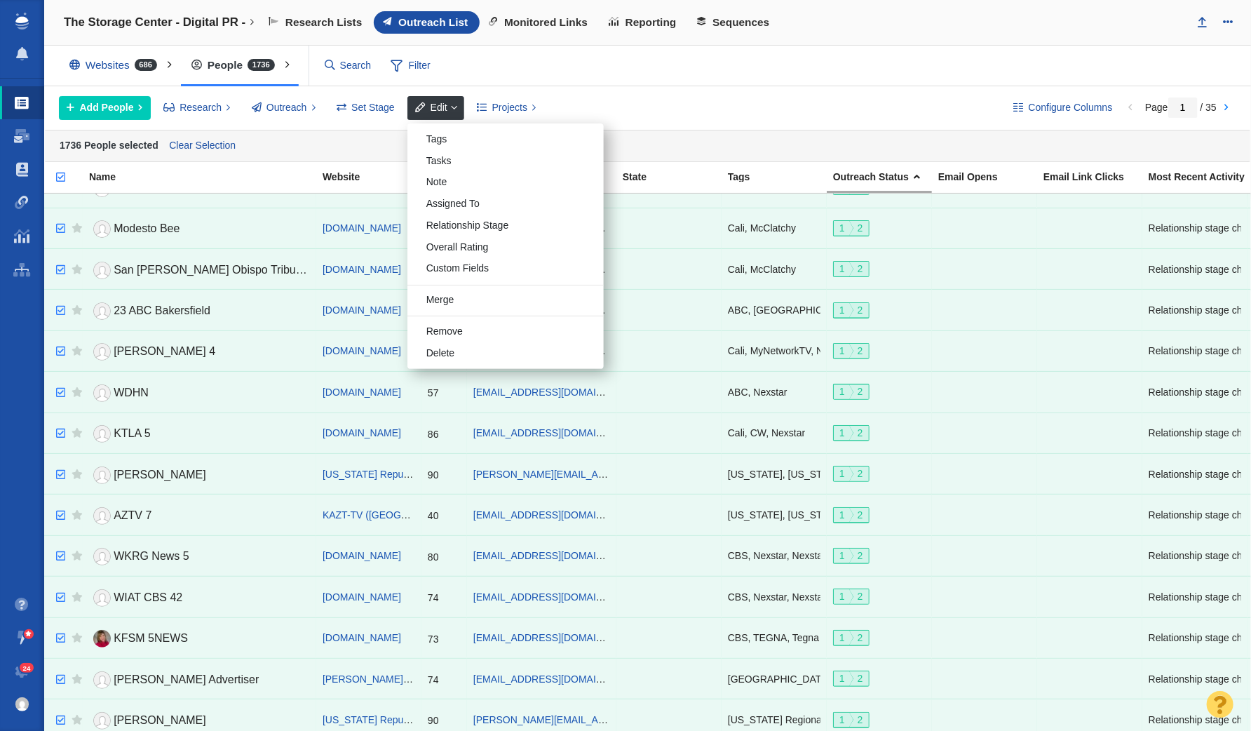
click at [531, 83] on div "Websites 686 All Websites Assigned To Me Recently Viewed Starred People 1736 Al…" at bounding box center [647, 66] width 1207 height 41
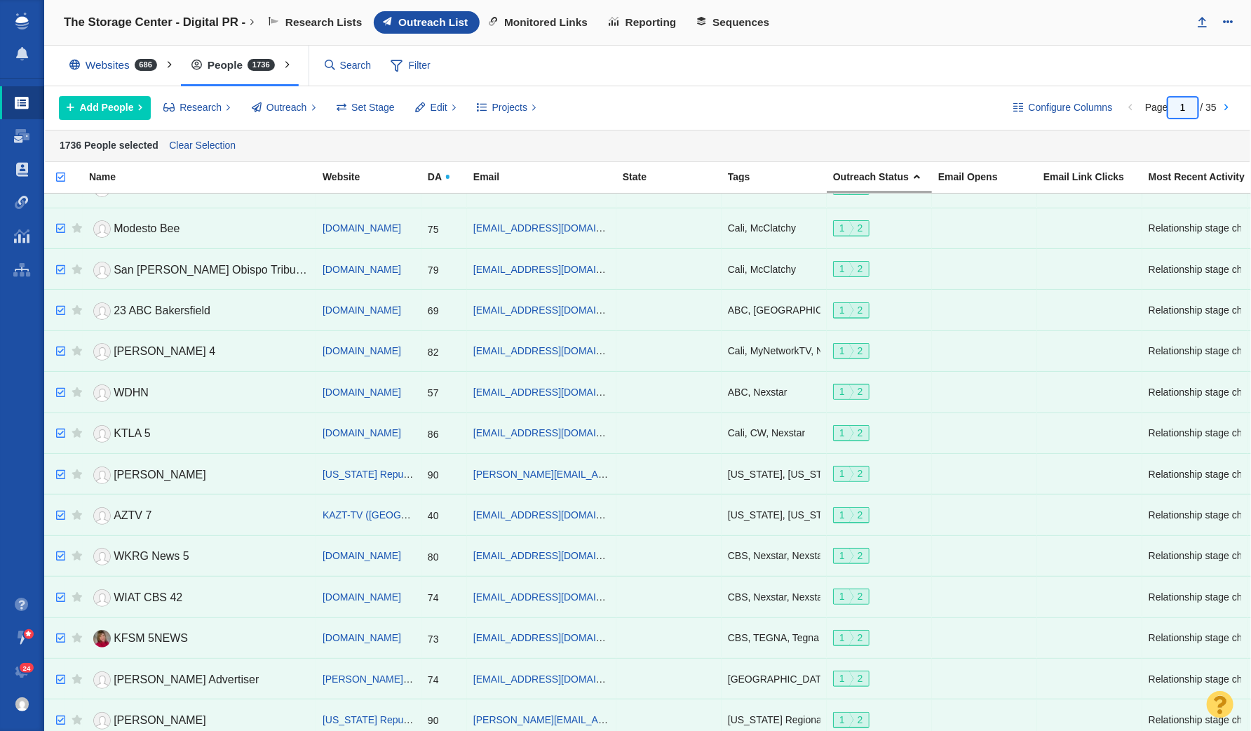
click at [1187, 101] on input "1" at bounding box center [1182, 107] width 29 height 20
type input "35"
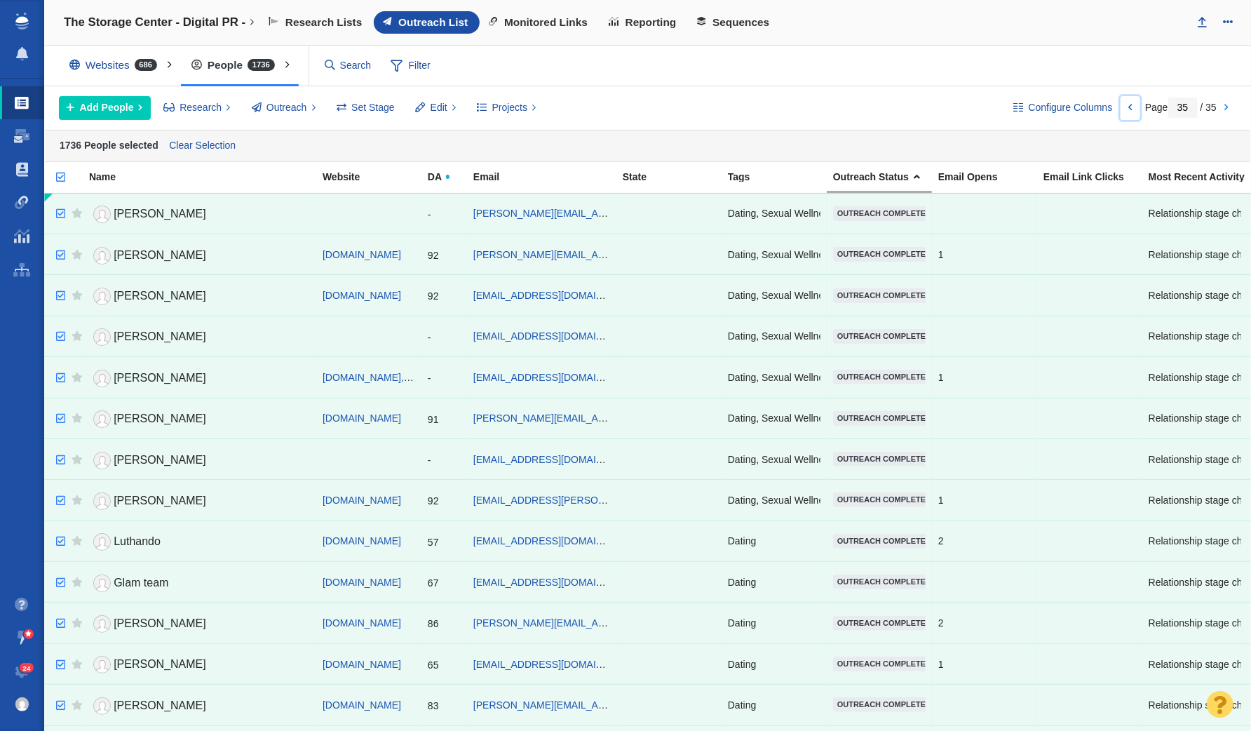
click at [1130, 106] on link at bounding box center [1131, 108] width 20 height 24
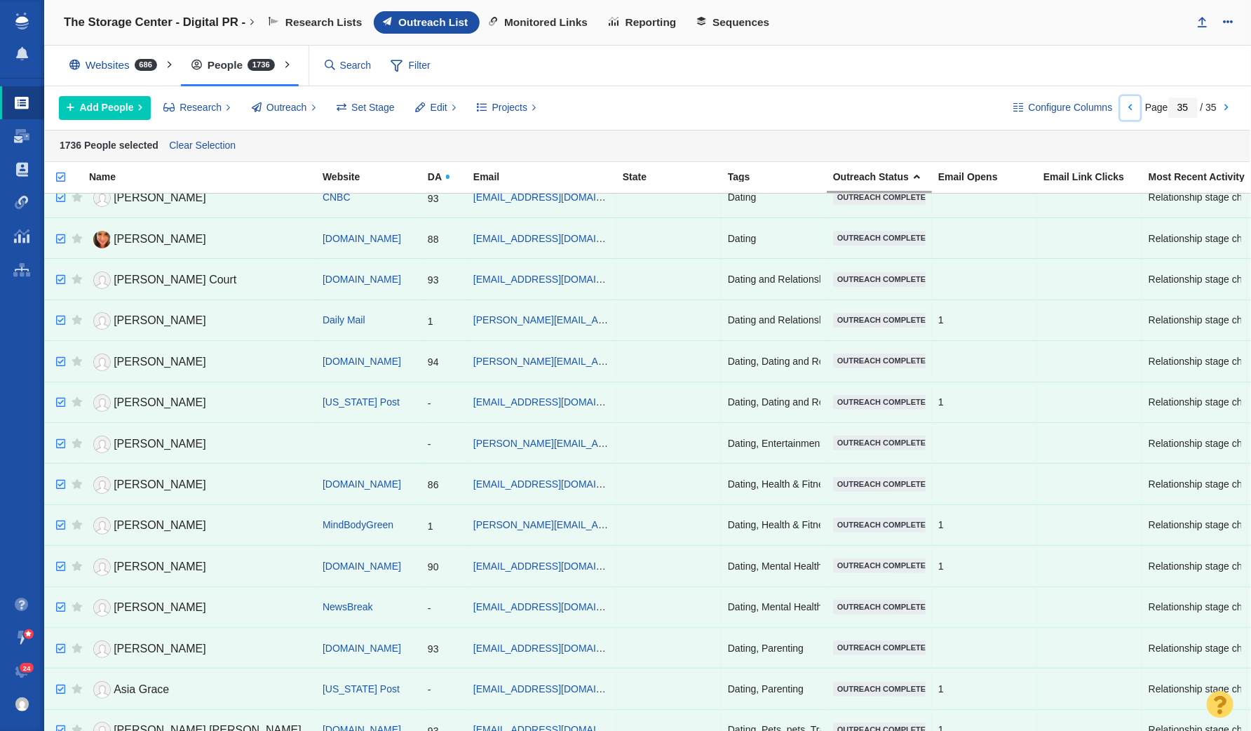
scroll to position [0, 0]
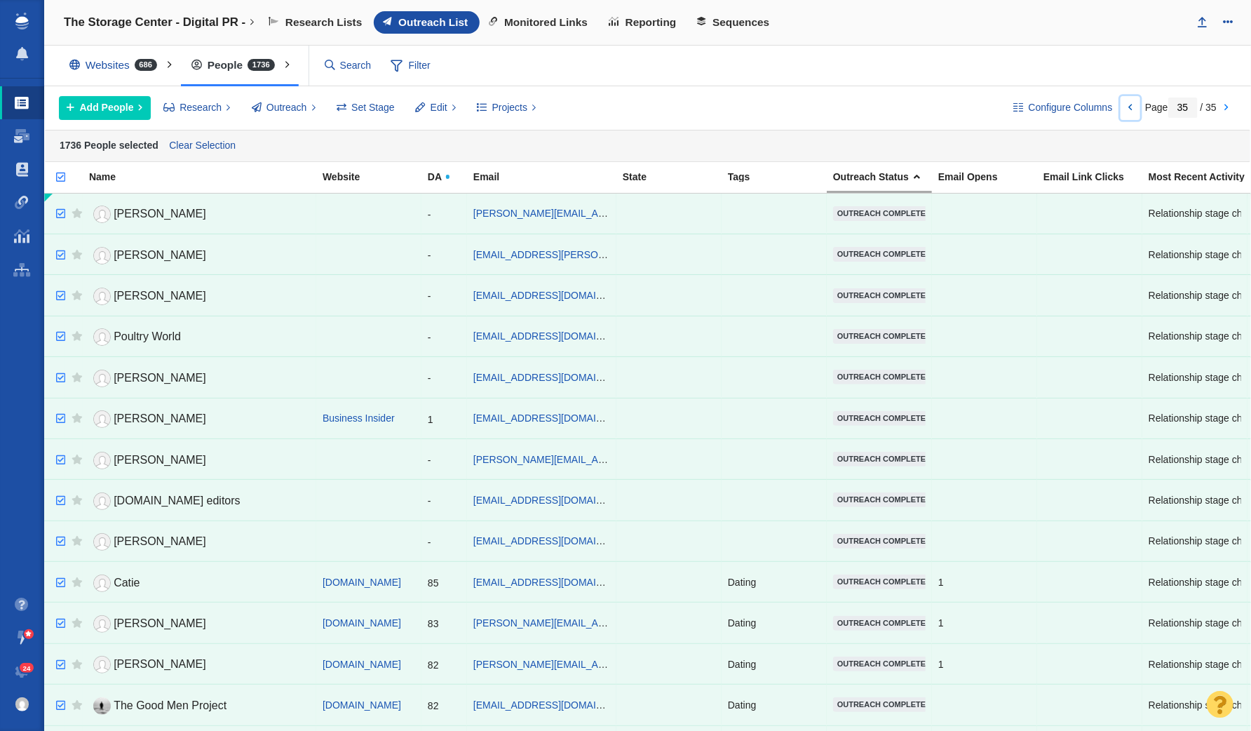
click at [1131, 109] on link at bounding box center [1131, 108] width 20 height 24
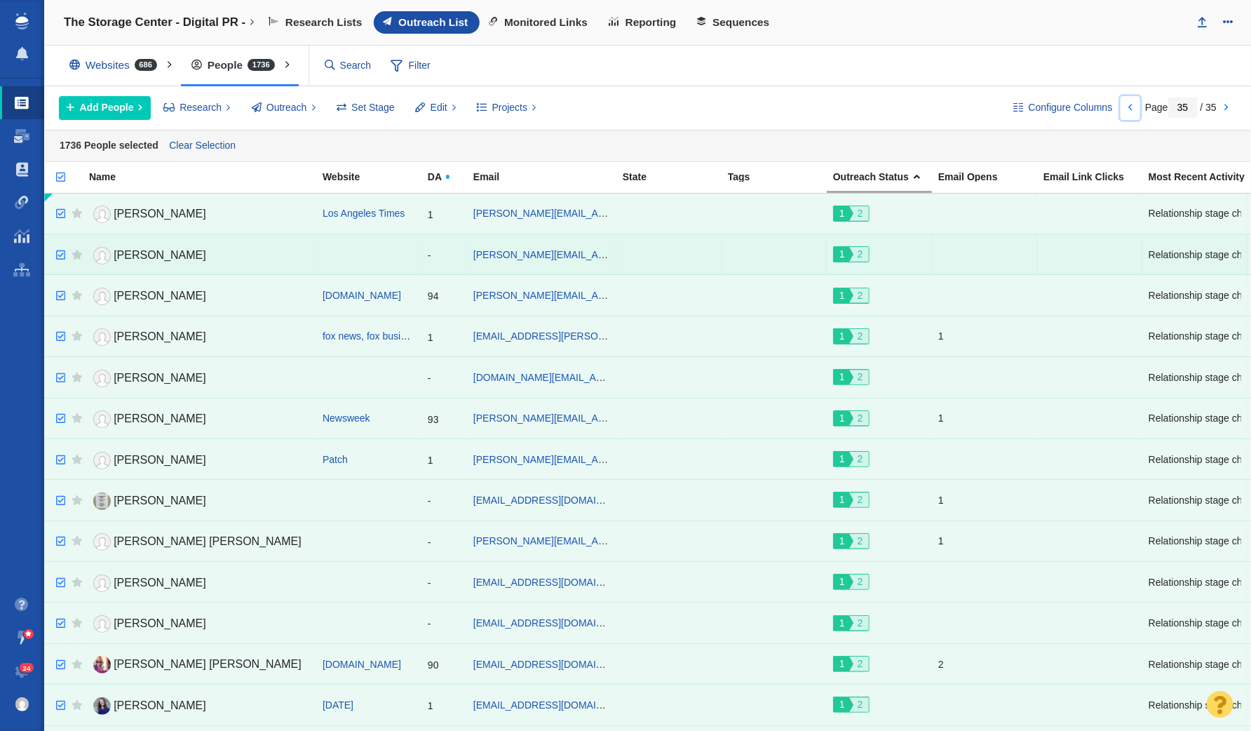
scroll to position [1490, 0]
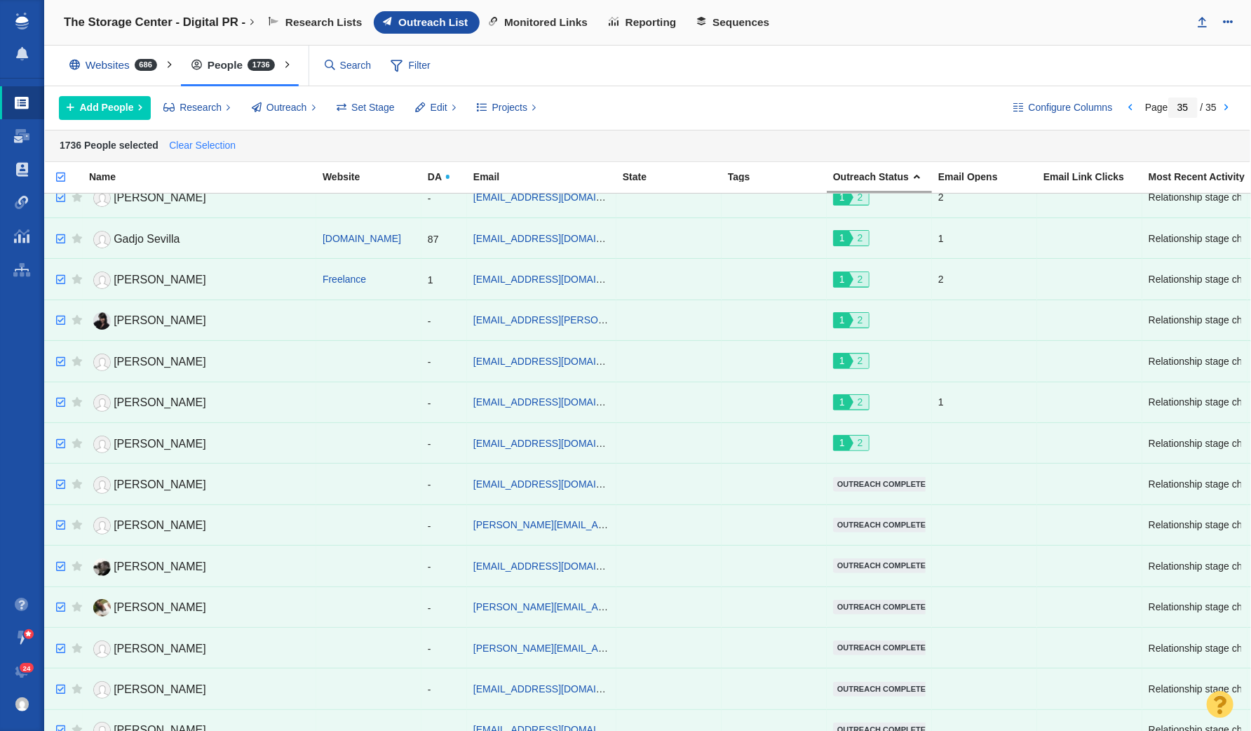
click at [213, 146] on link "Clear Selection" at bounding box center [202, 145] width 73 height 21
checkbox input "false"
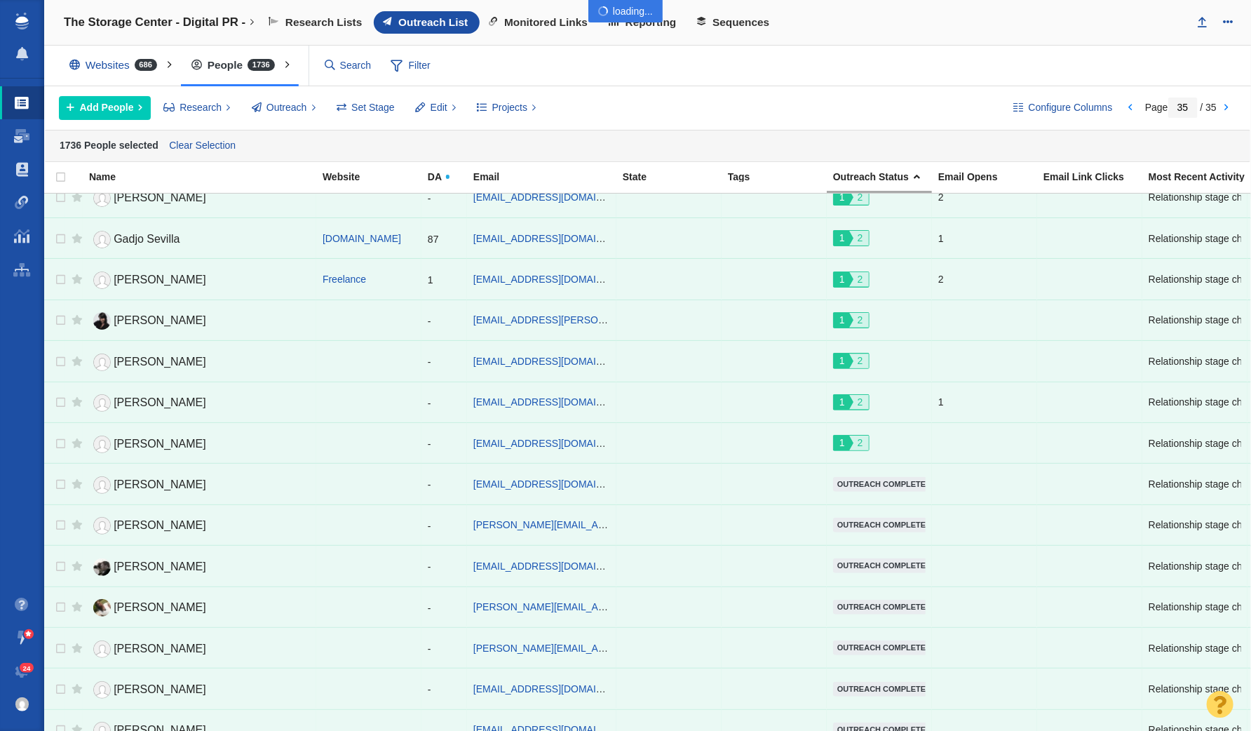
checkbox input "false"
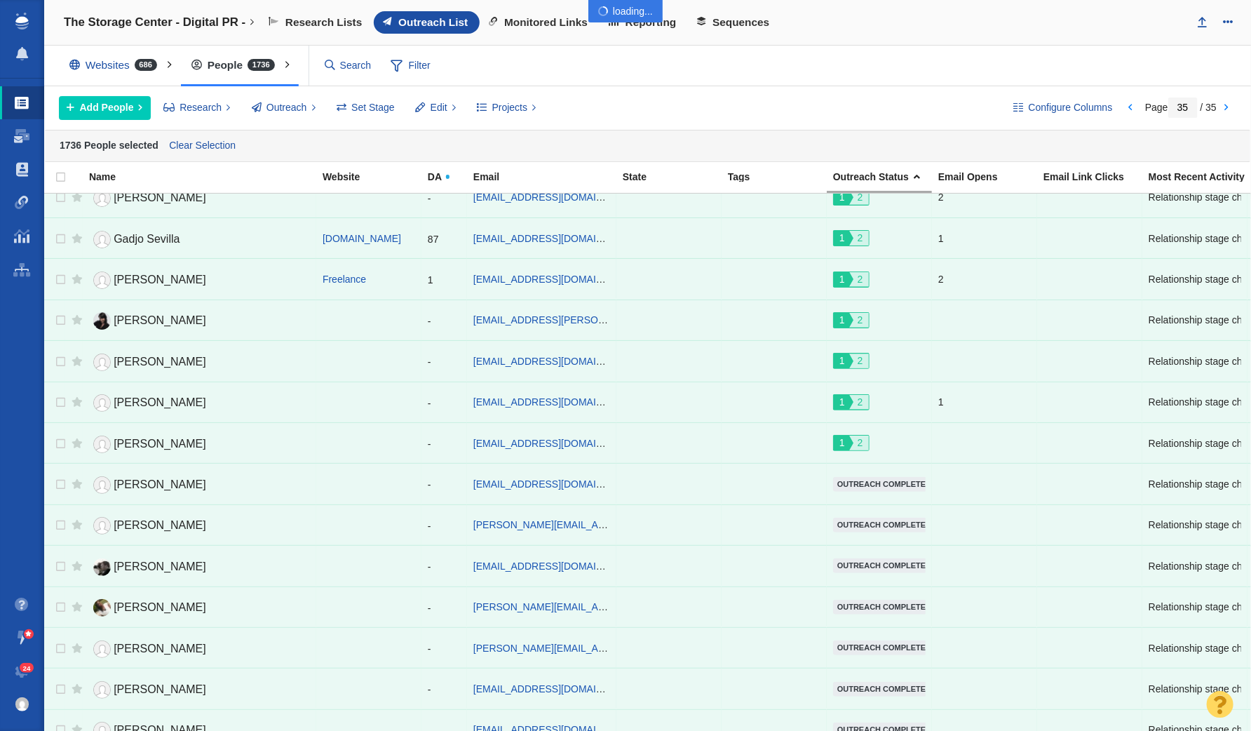
checkbox input "false"
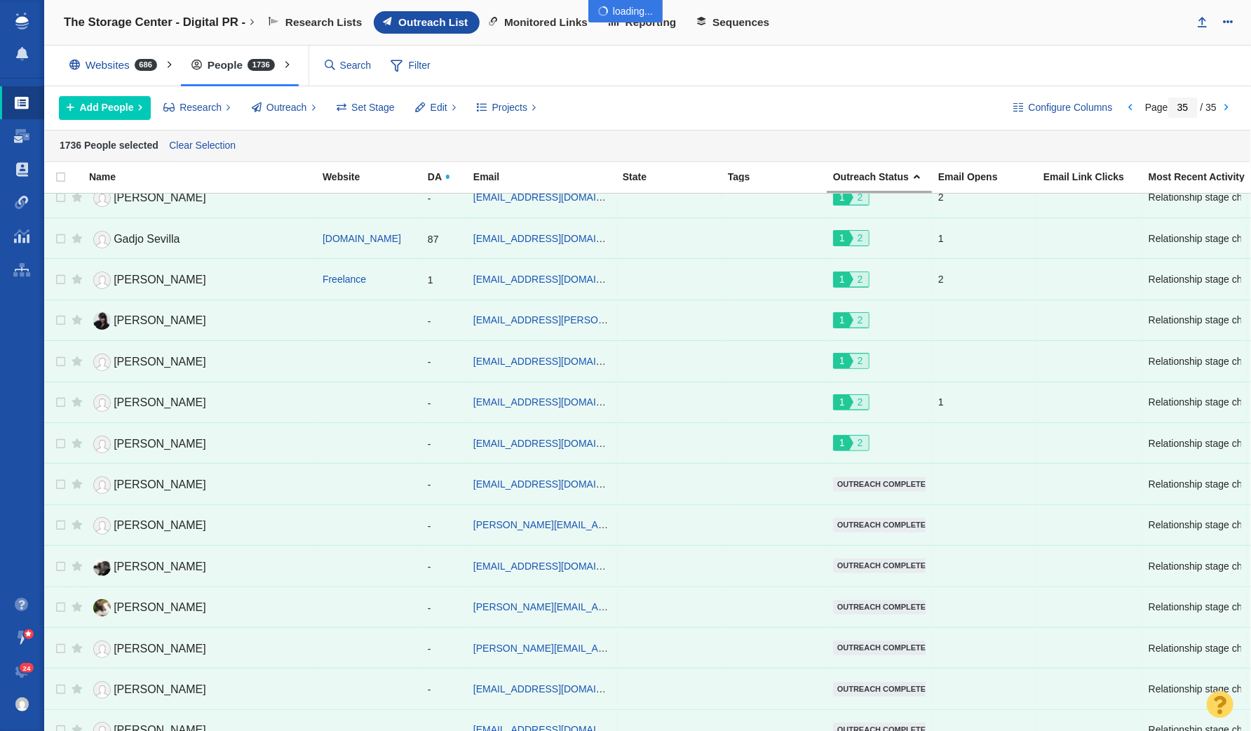
checkbox input "false"
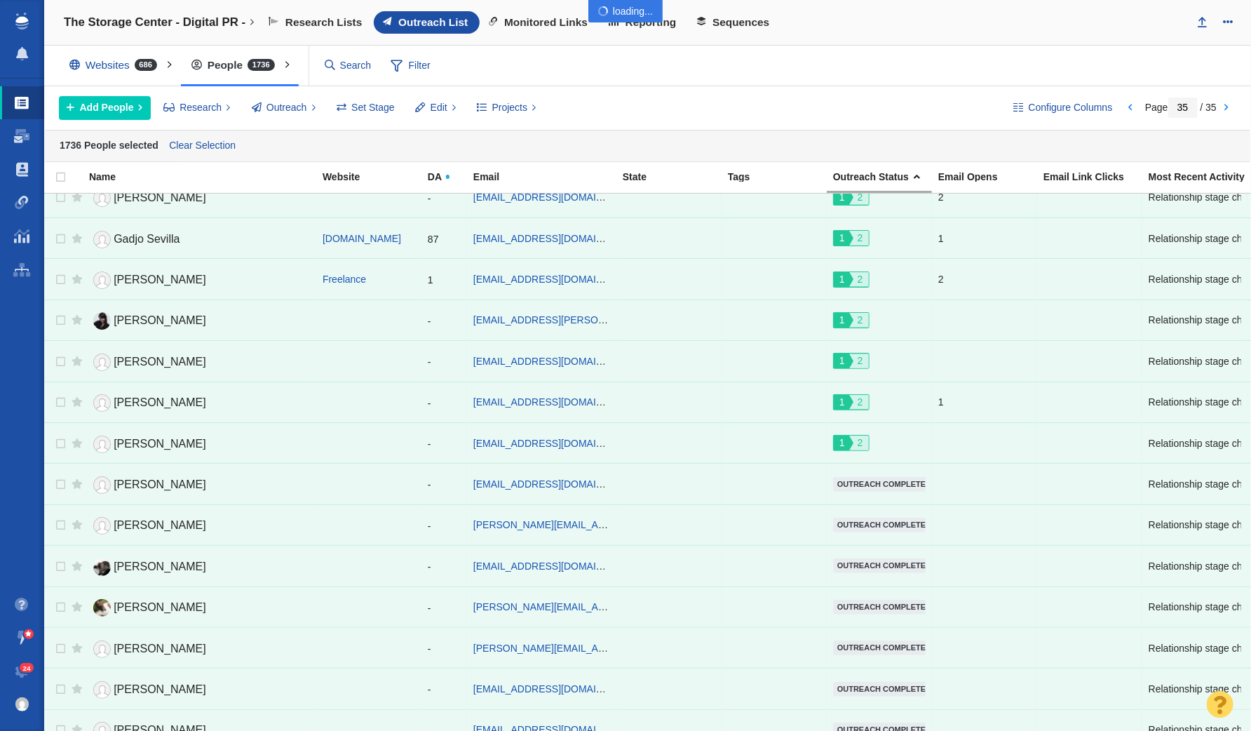
checkbox input "false"
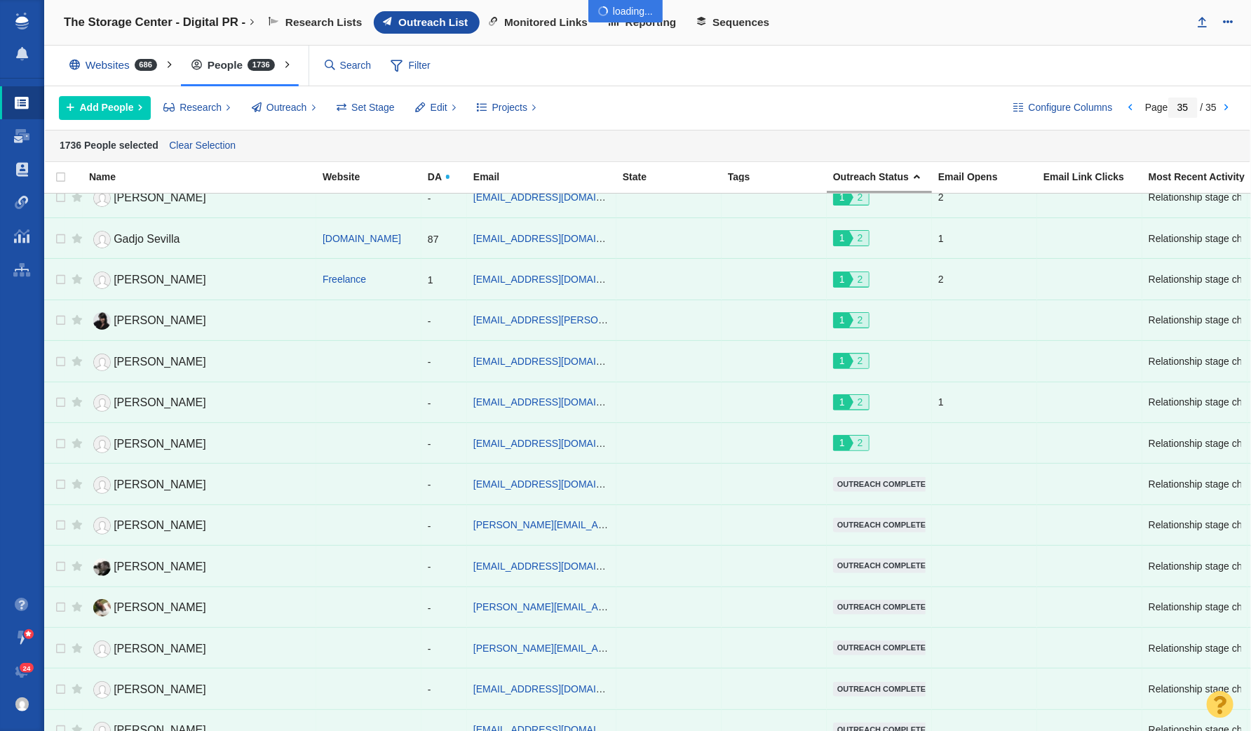
checkbox input "false"
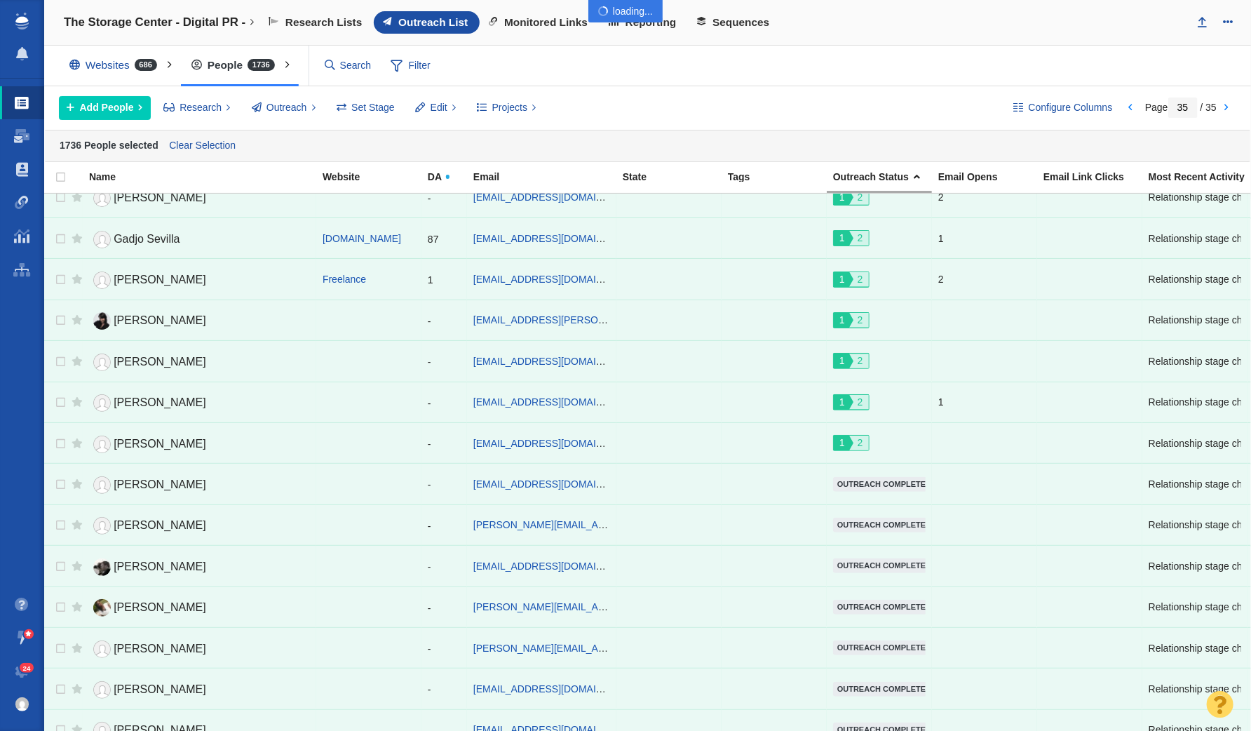
checkbox input "false"
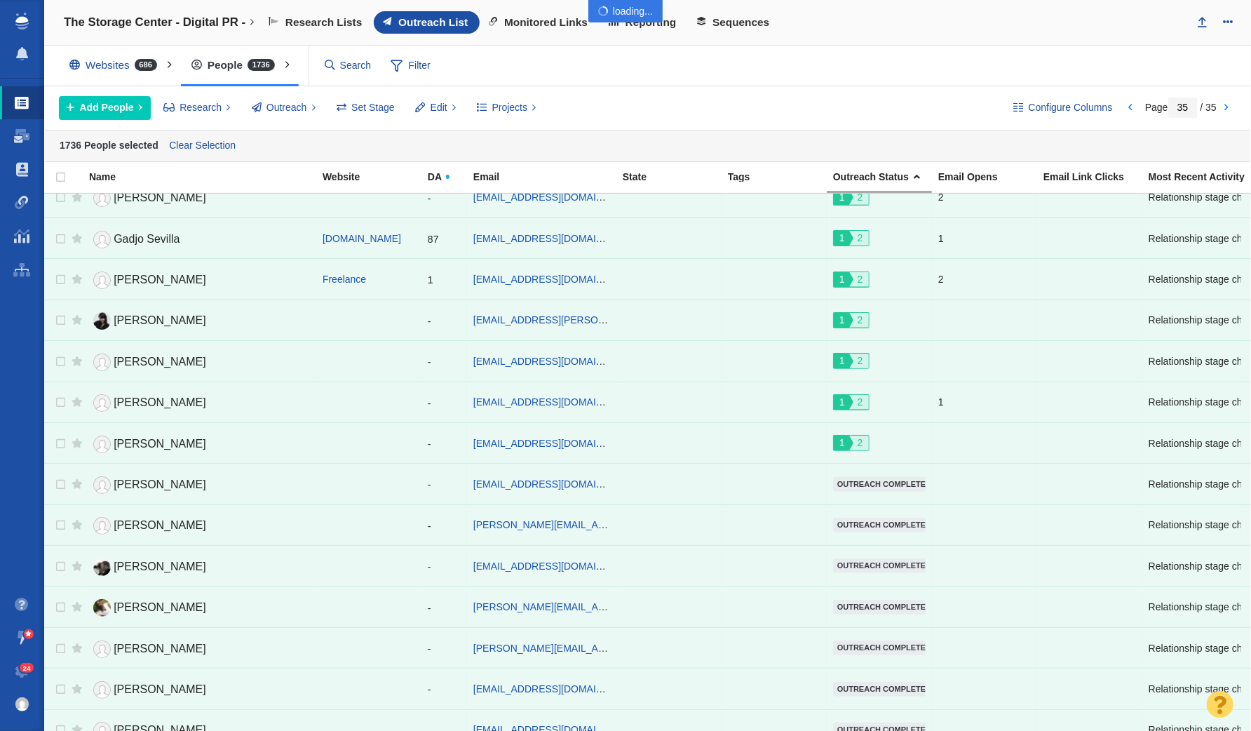
checkbox input "false"
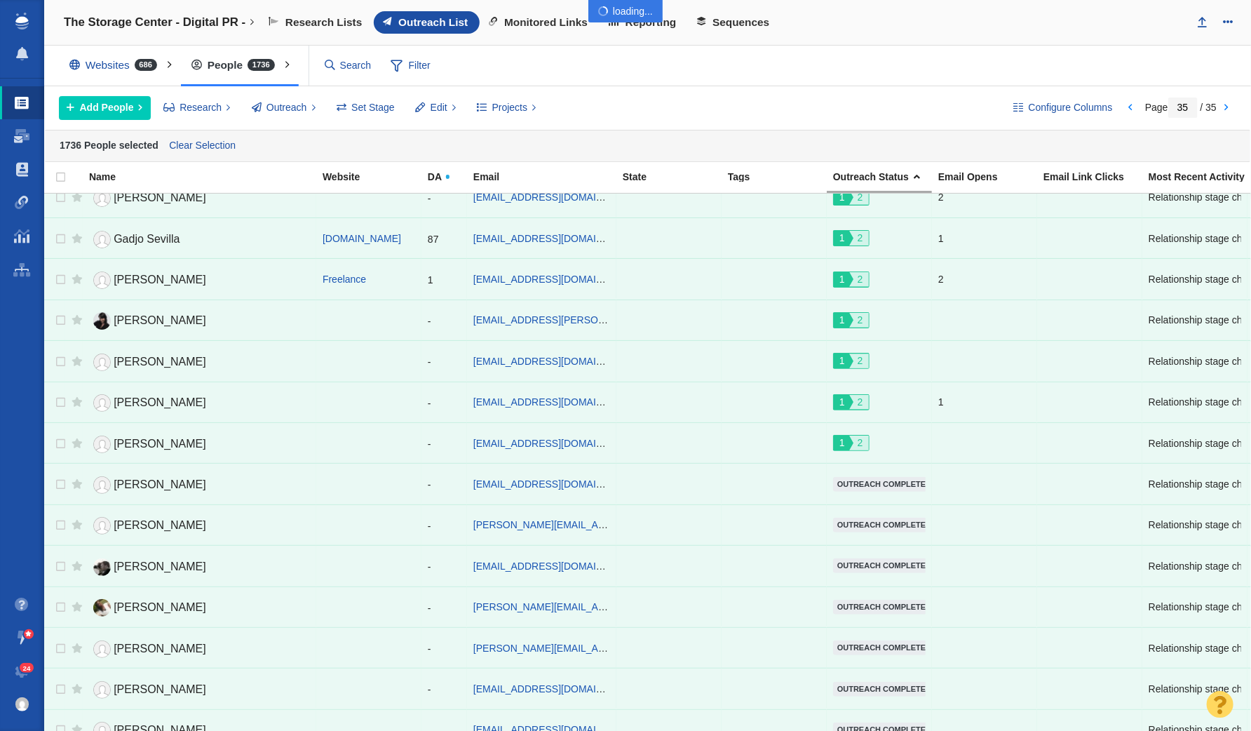
checkbox input "false"
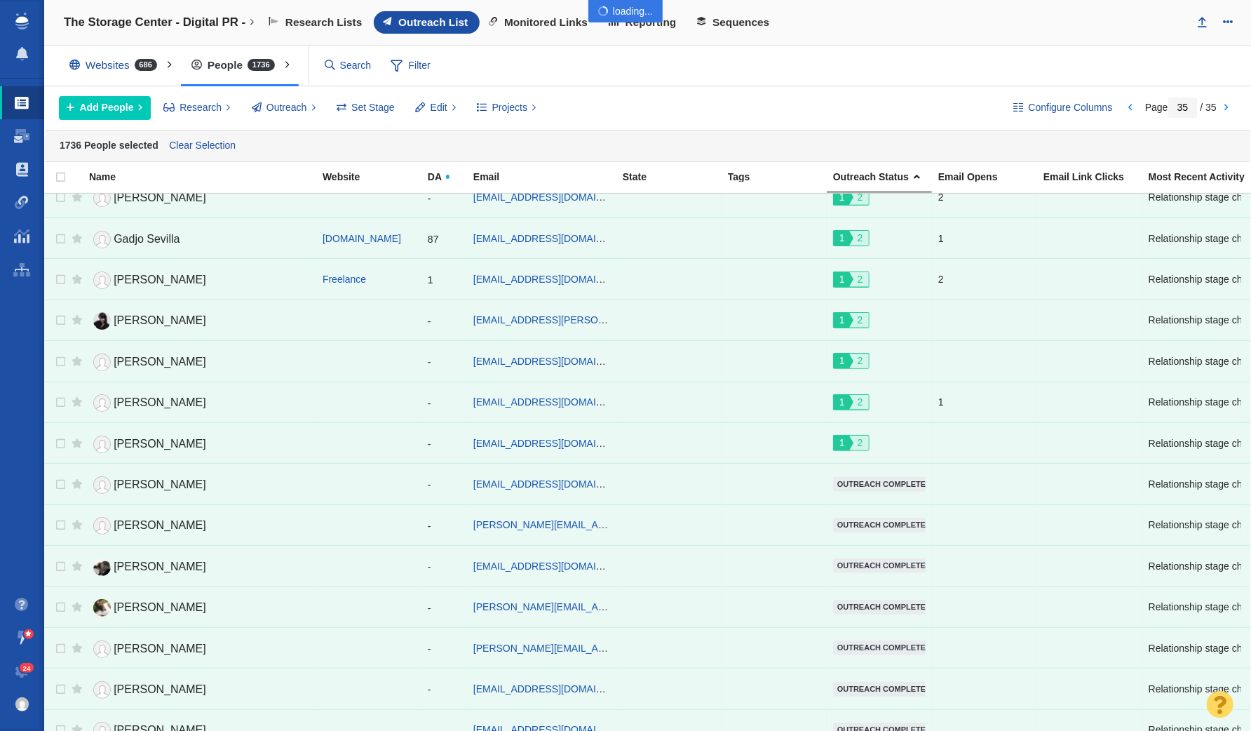
checkbox input "false"
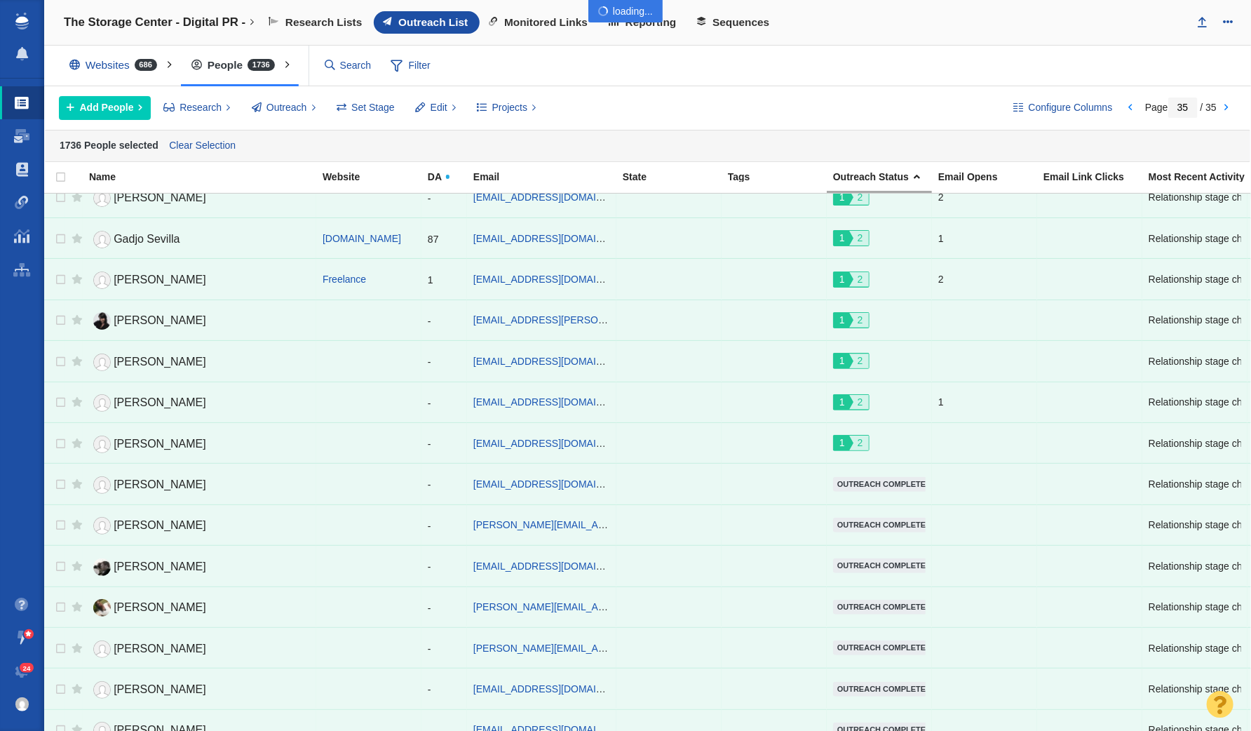
checkbox input "false"
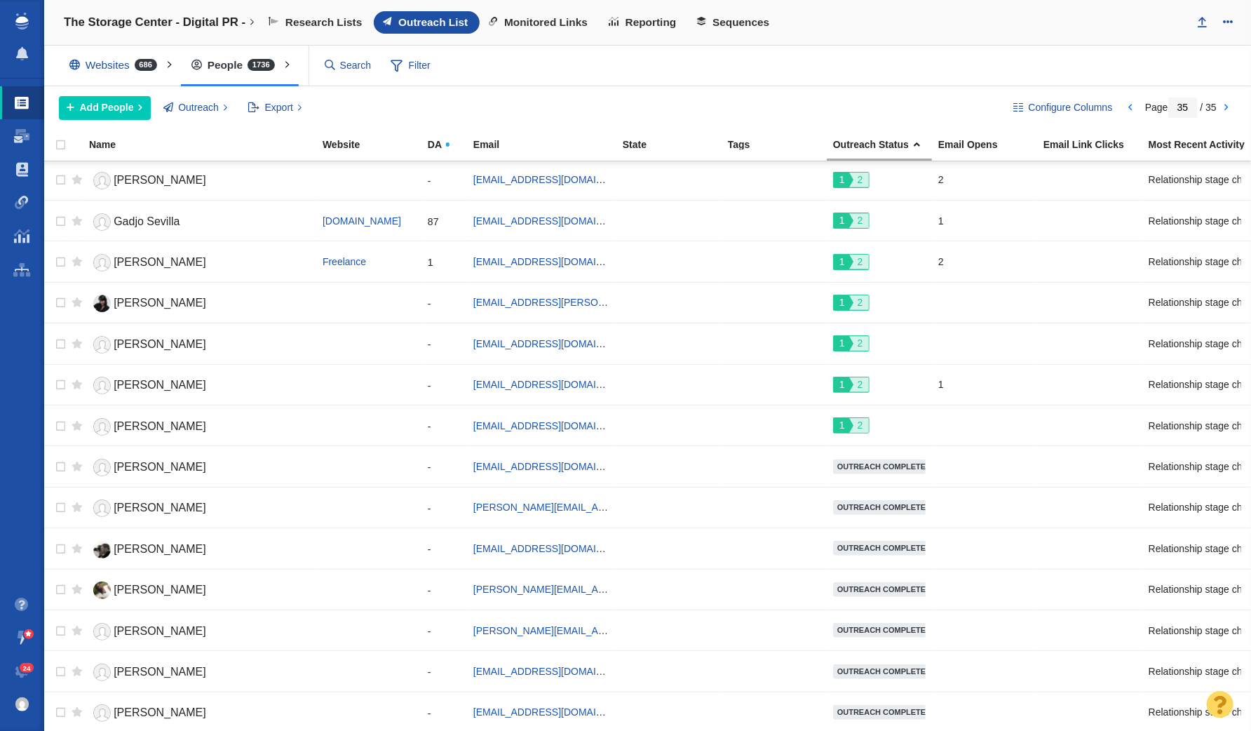
scroll to position [1459, 0]
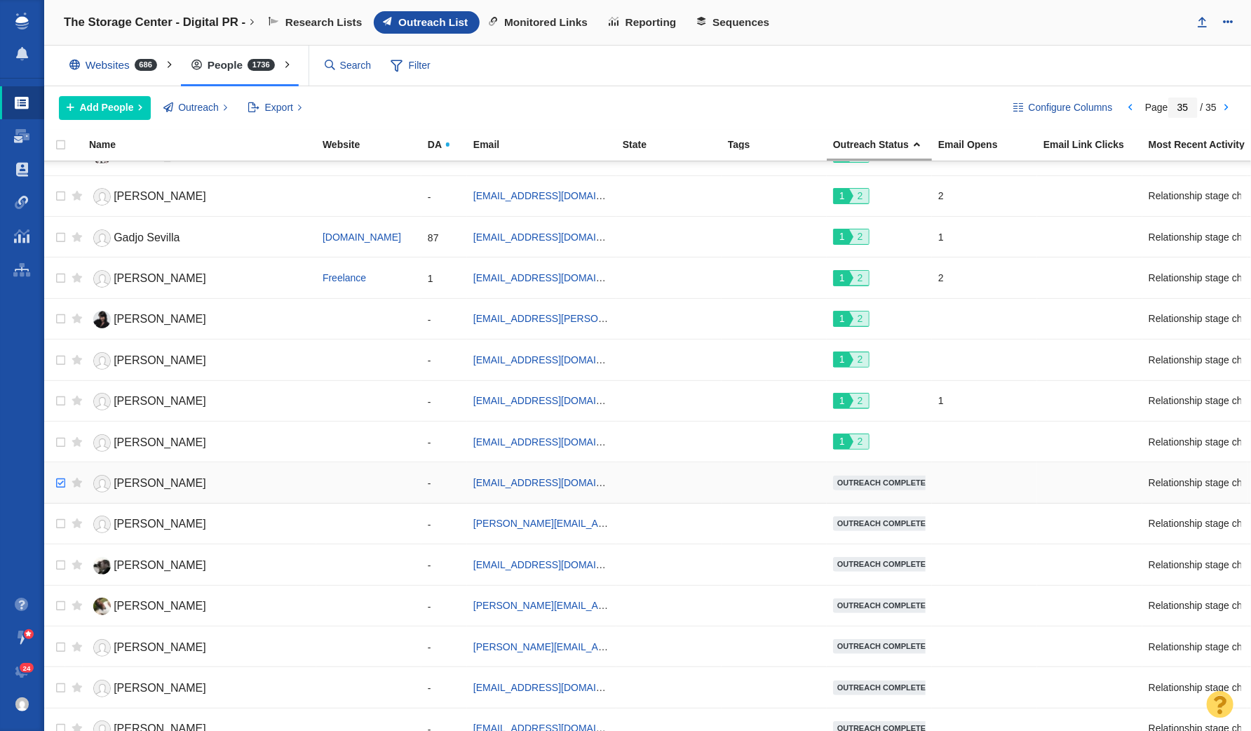
checkbox input "true"
click at [58, 468] on input "checkbox" at bounding box center [58, 483] width 21 height 31
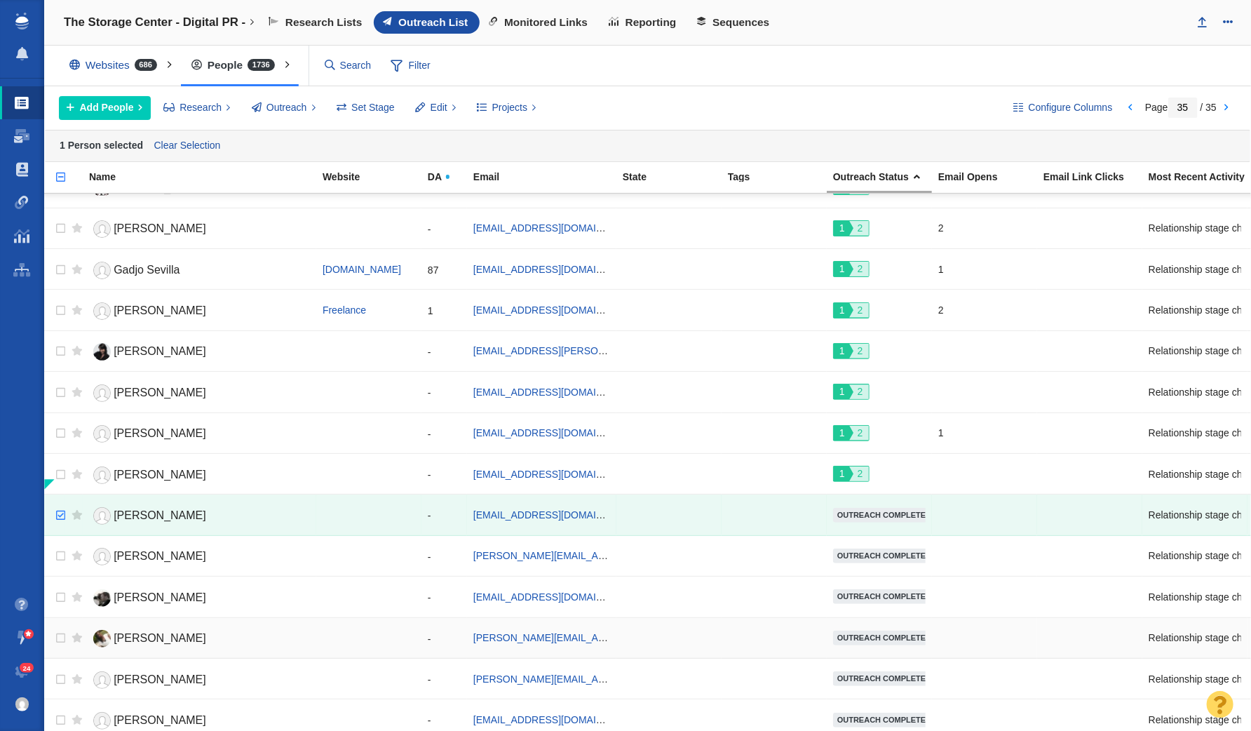
scroll to position [1490, 0]
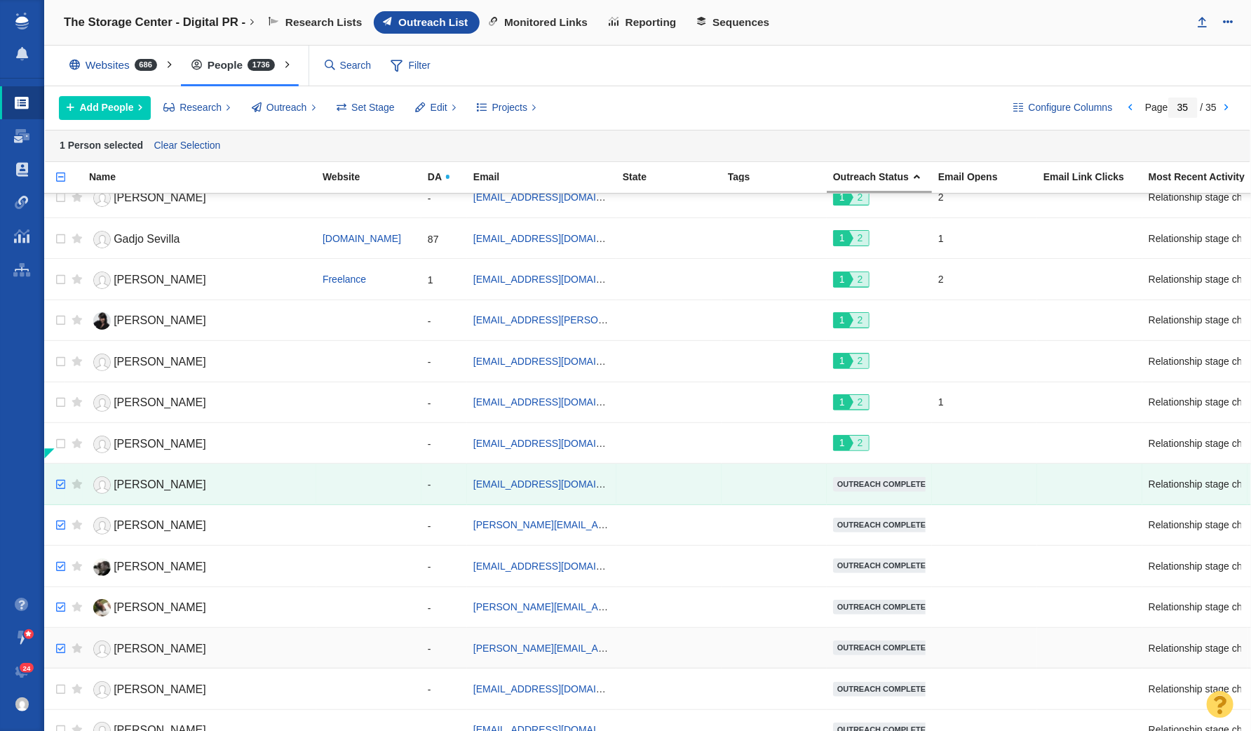
checkbox input "true"
click at [58, 633] on input "checkbox" at bounding box center [58, 648] width 21 height 31
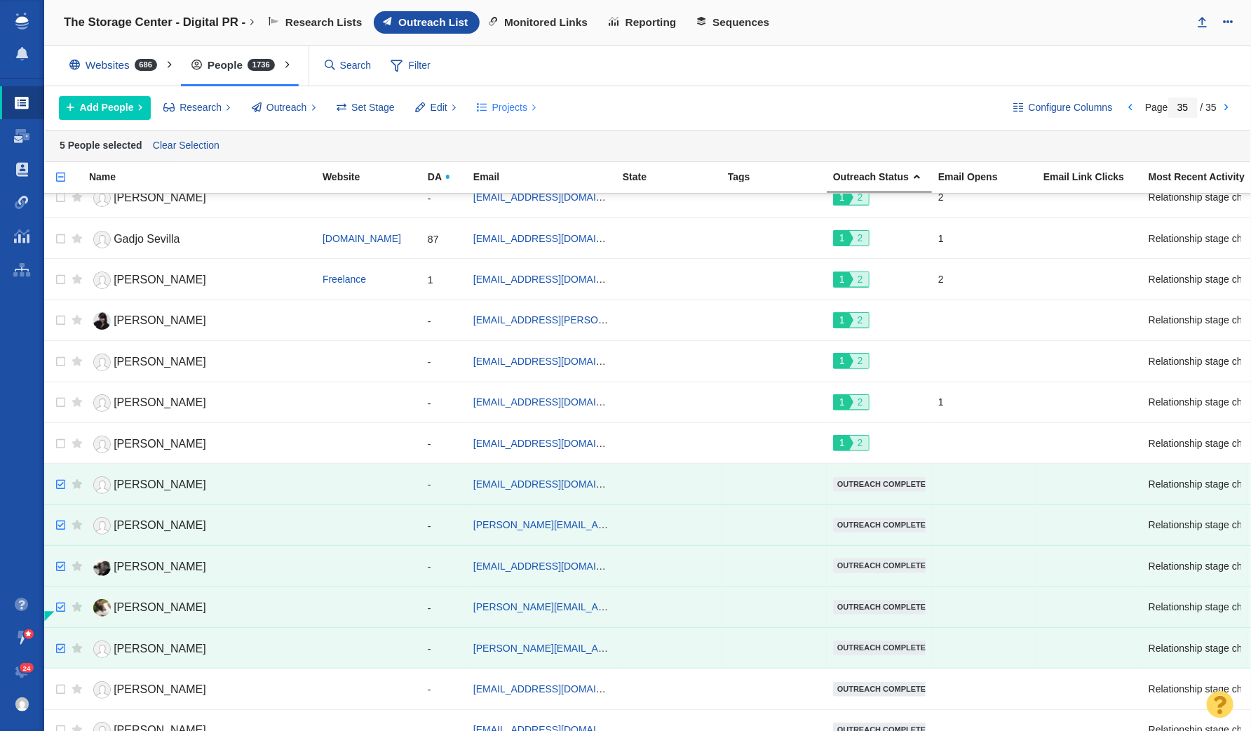
click at [498, 102] on span "Projects" at bounding box center [510, 107] width 36 height 15
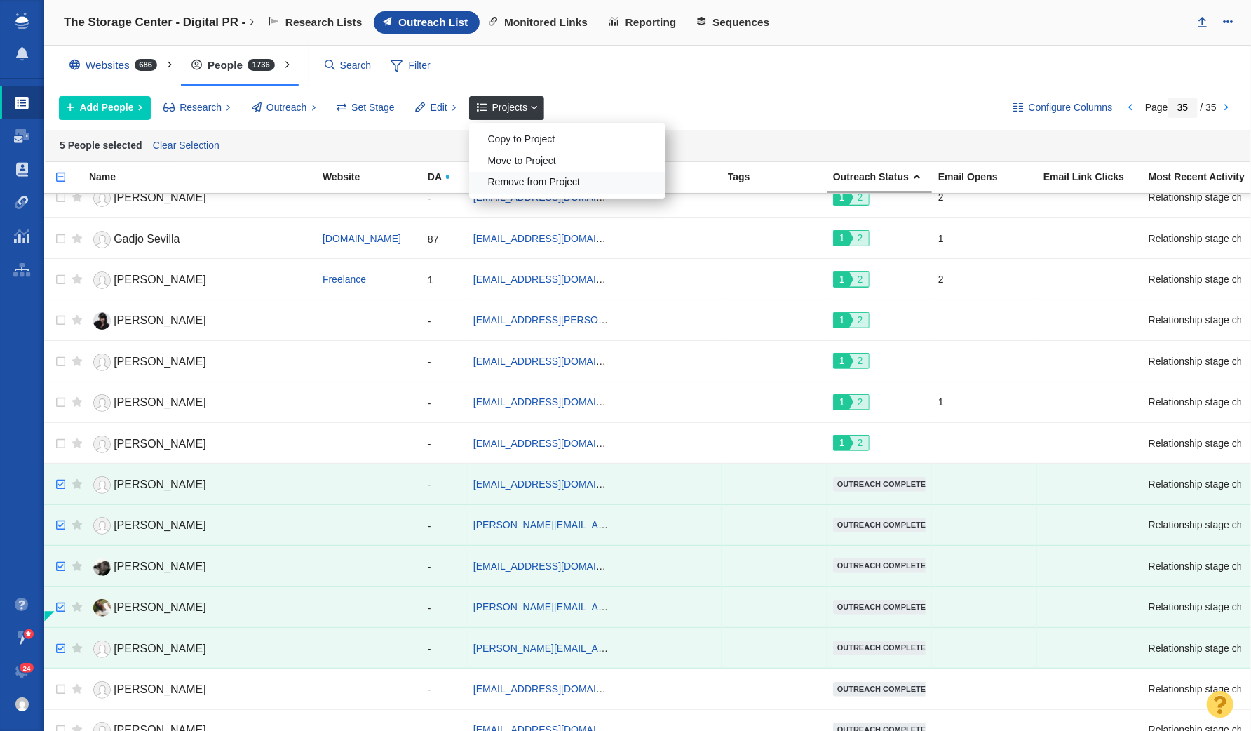
click at [532, 177] on div "Remove from Project" at bounding box center [567, 183] width 196 height 22
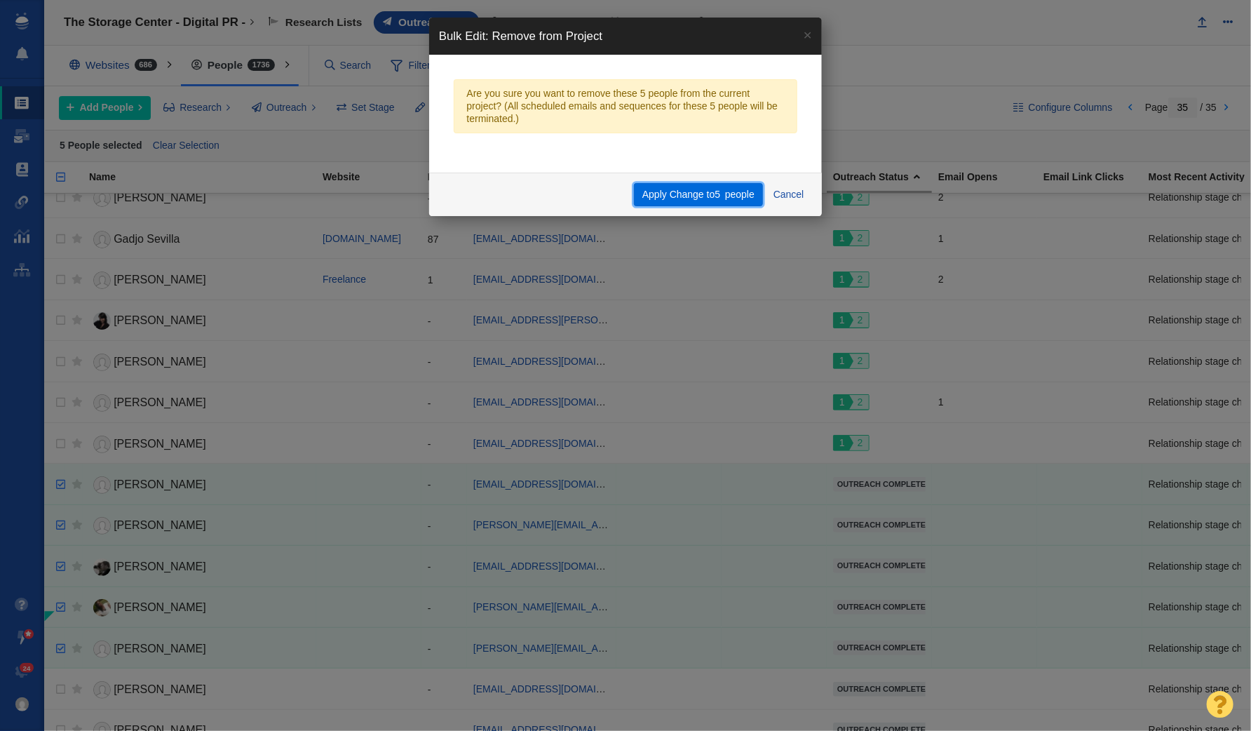
click at [726, 192] on span "people" at bounding box center [739, 194] width 29 height 11
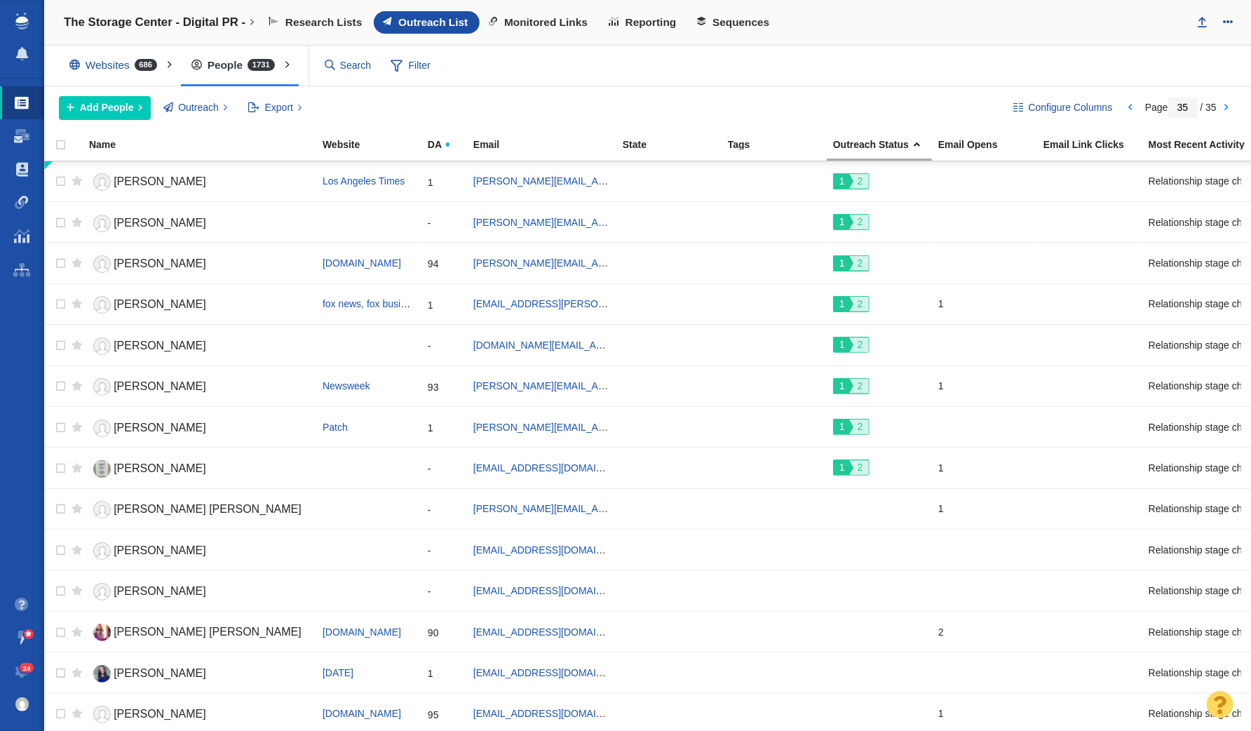
scroll to position [1459, 0]
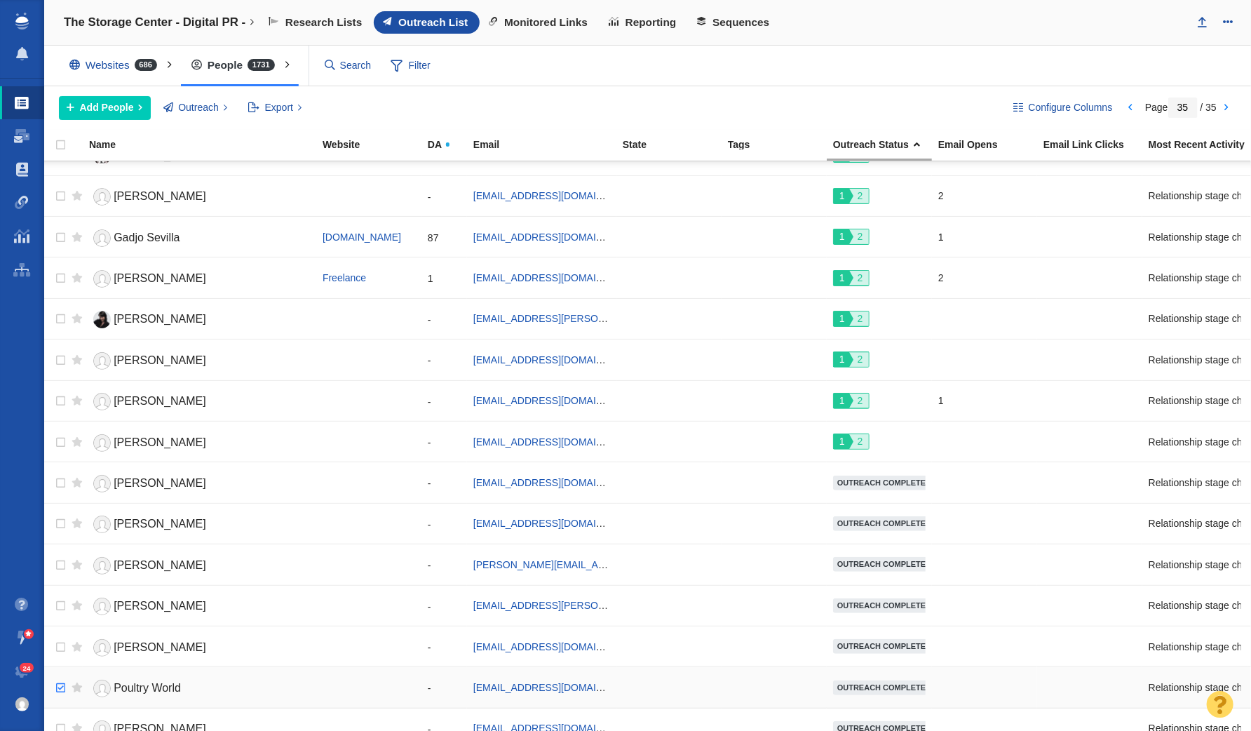
checkbox input "true"
click at [57, 673] on input "checkbox" at bounding box center [58, 688] width 21 height 31
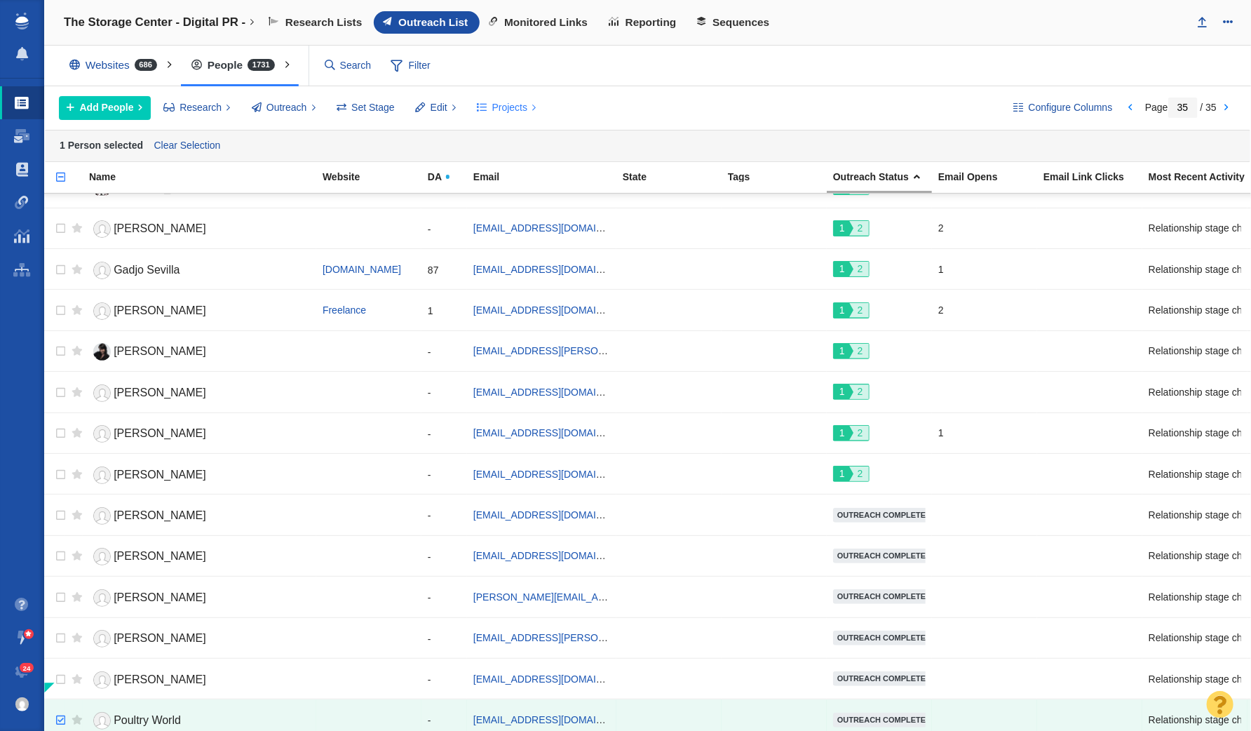
click at [485, 100] on button "Projects" at bounding box center [506, 108] width 75 height 24
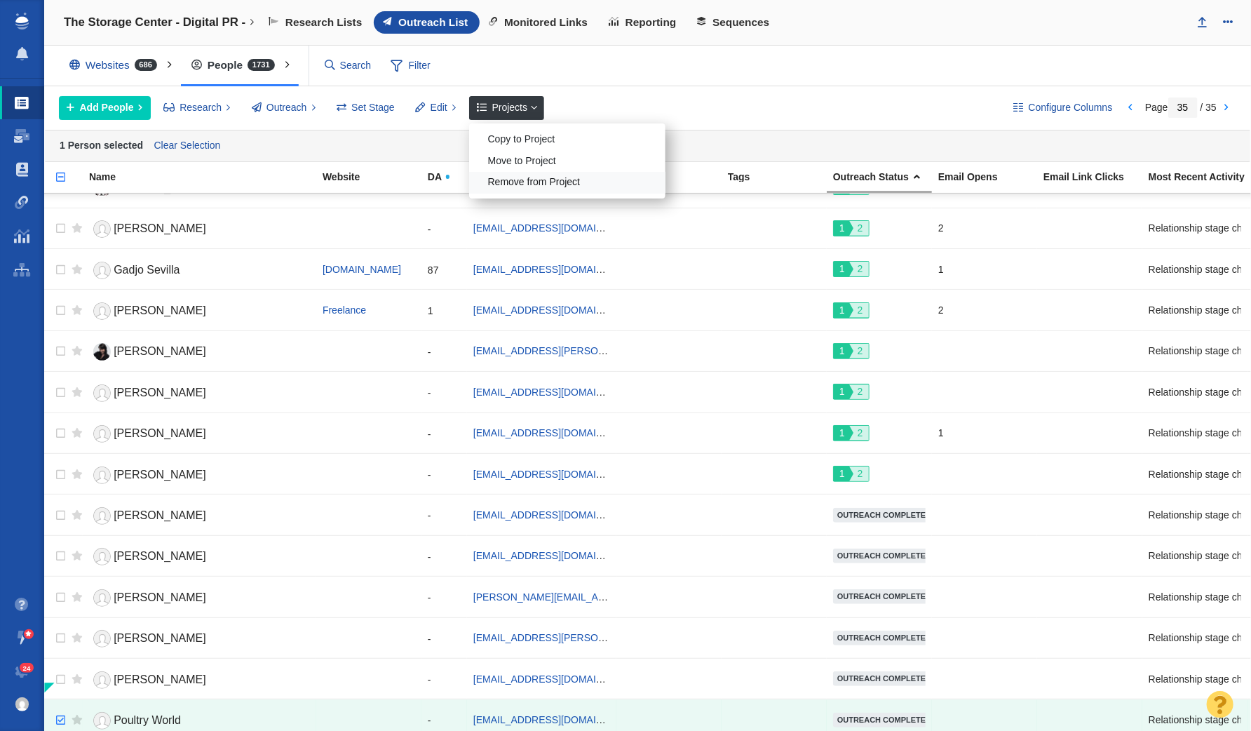
click at [515, 180] on div "Remove from Project" at bounding box center [567, 183] width 196 height 22
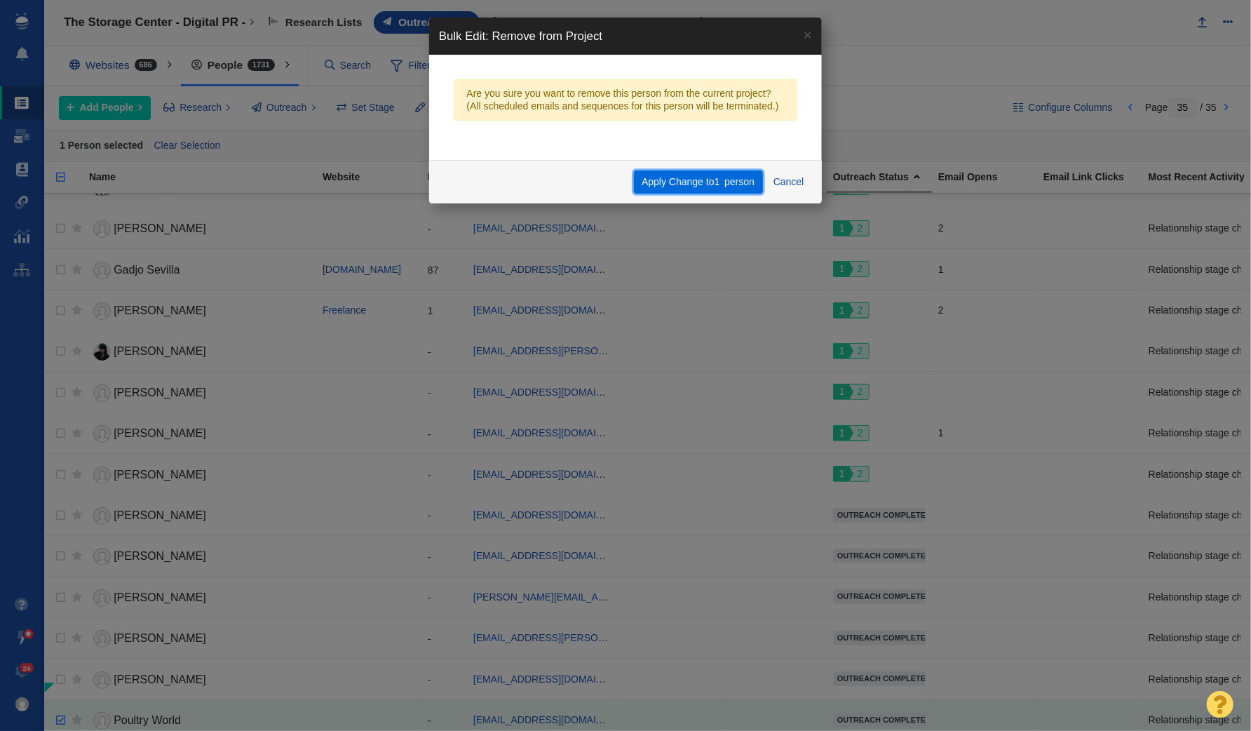
click at [680, 173] on button "Apply Change to 1 person" at bounding box center [698, 182] width 129 height 24
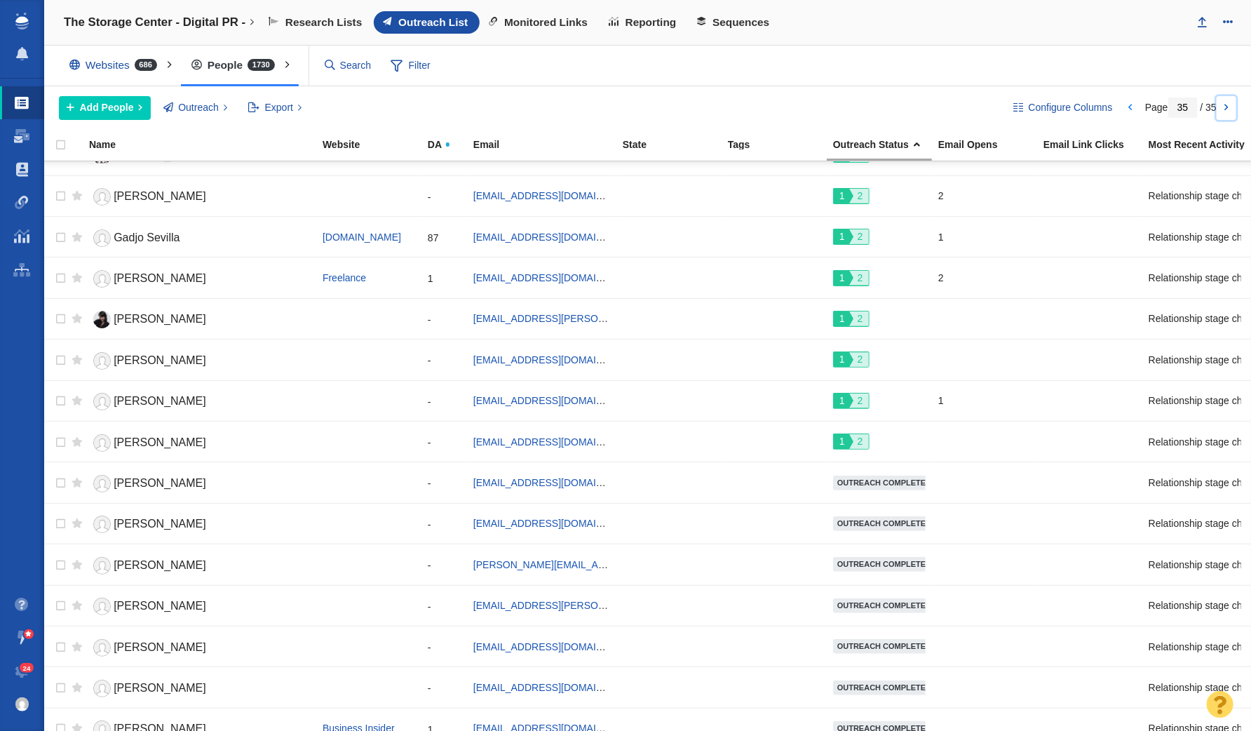
click at [1224, 104] on link at bounding box center [1227, 108] width 20 height 24
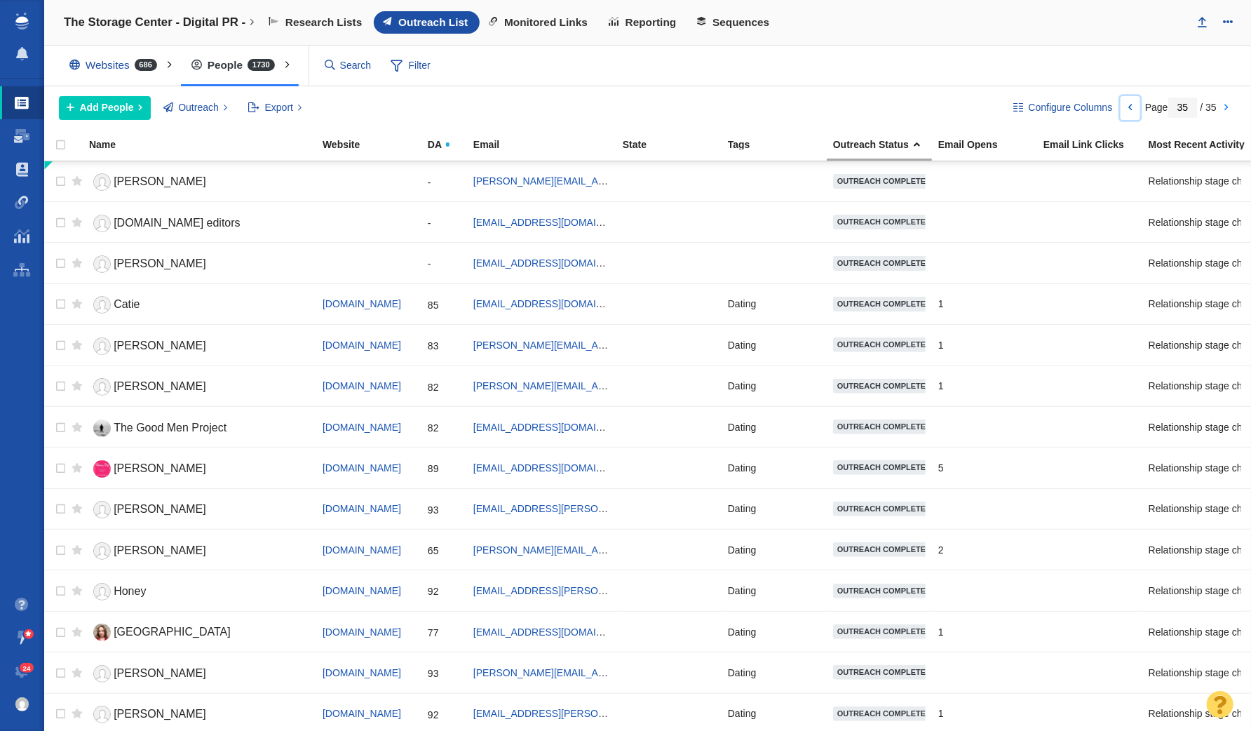
click at [1128, 103] on link at bounding box center [1131, 108] width 20 height 24
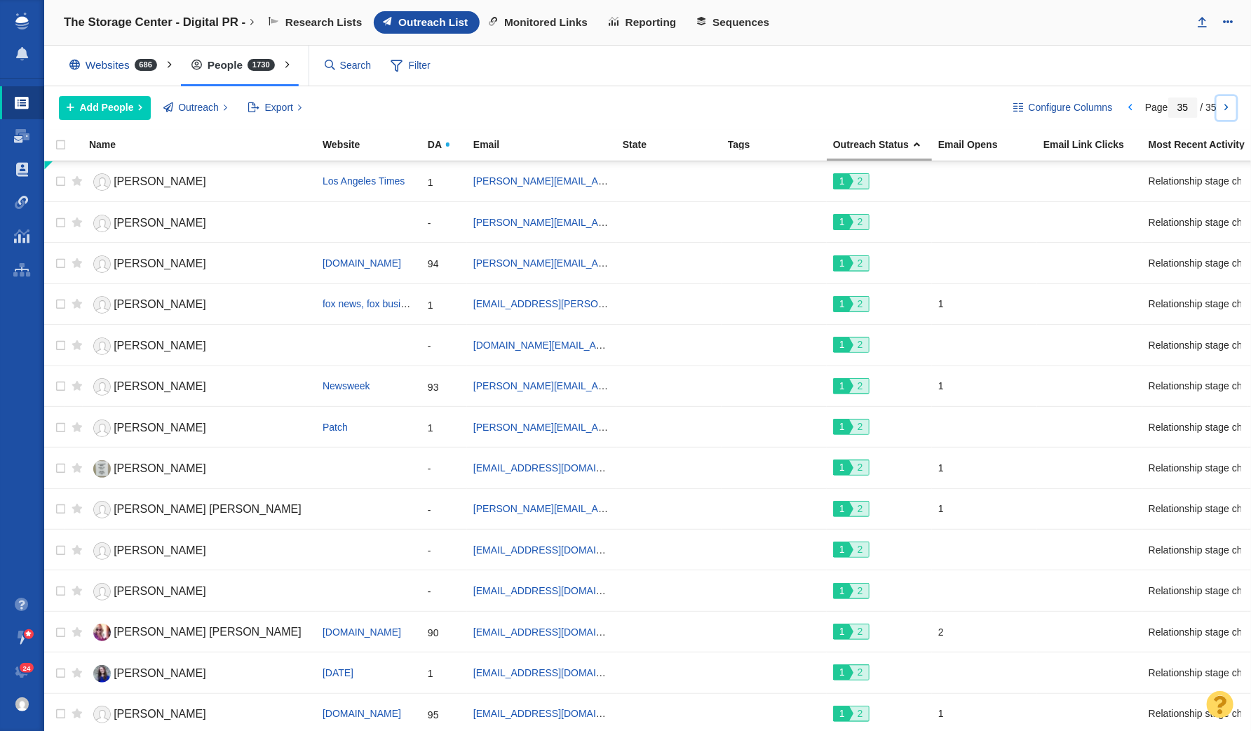
click at [1227, 100] on link at bounding box center [1227, 108] width 20 height 24
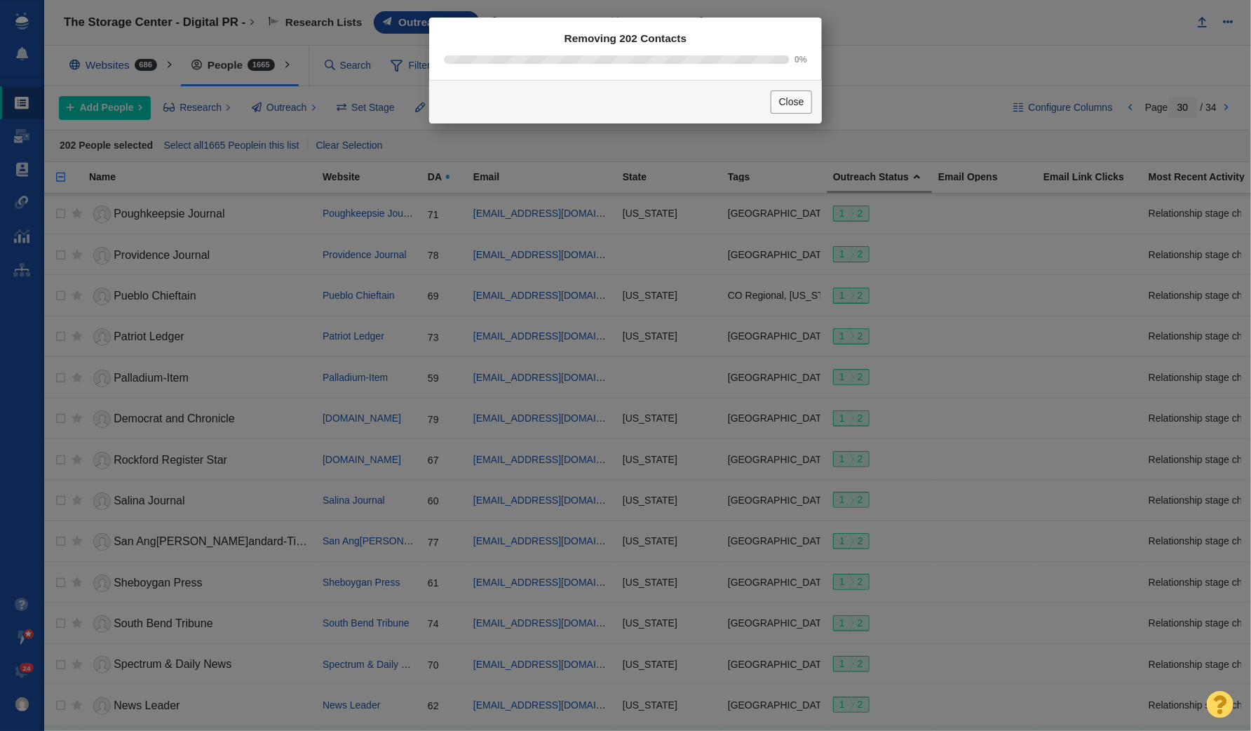
scroll to position [1490, 0]
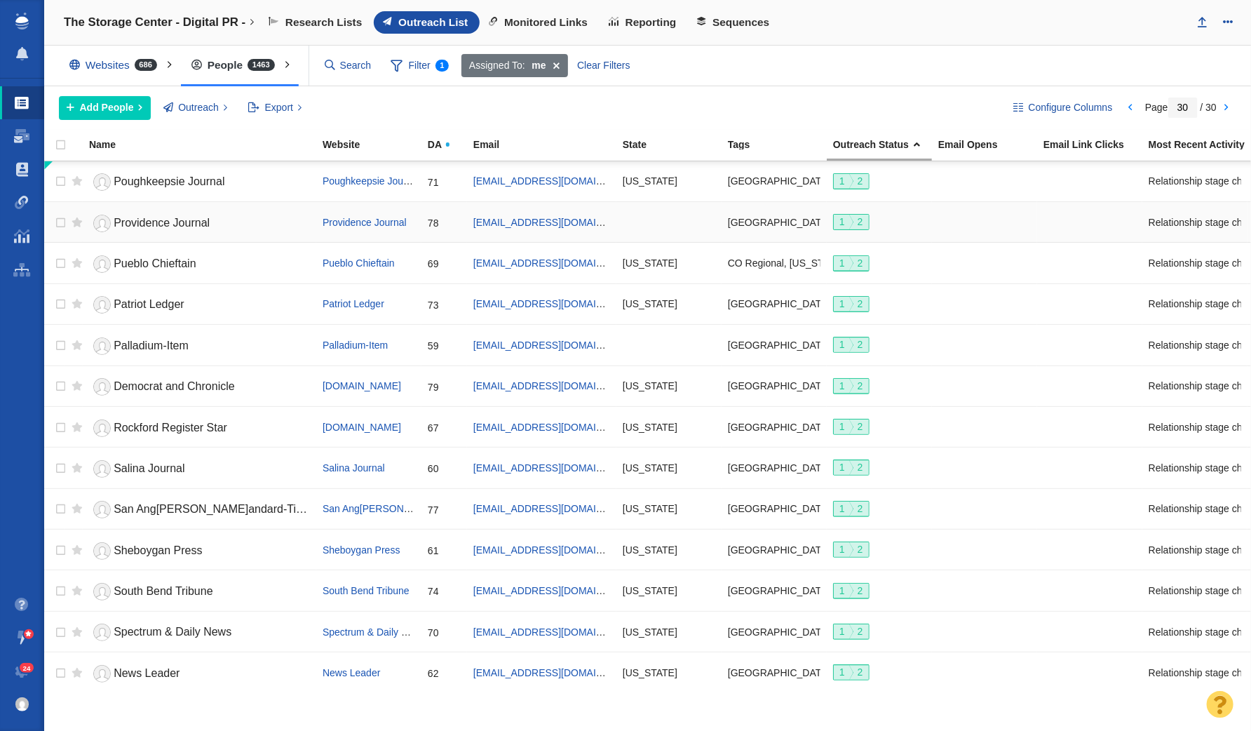
click at [171, 222] on span "Providence Journal" at bounding box center [162, 223] width 96 height 12
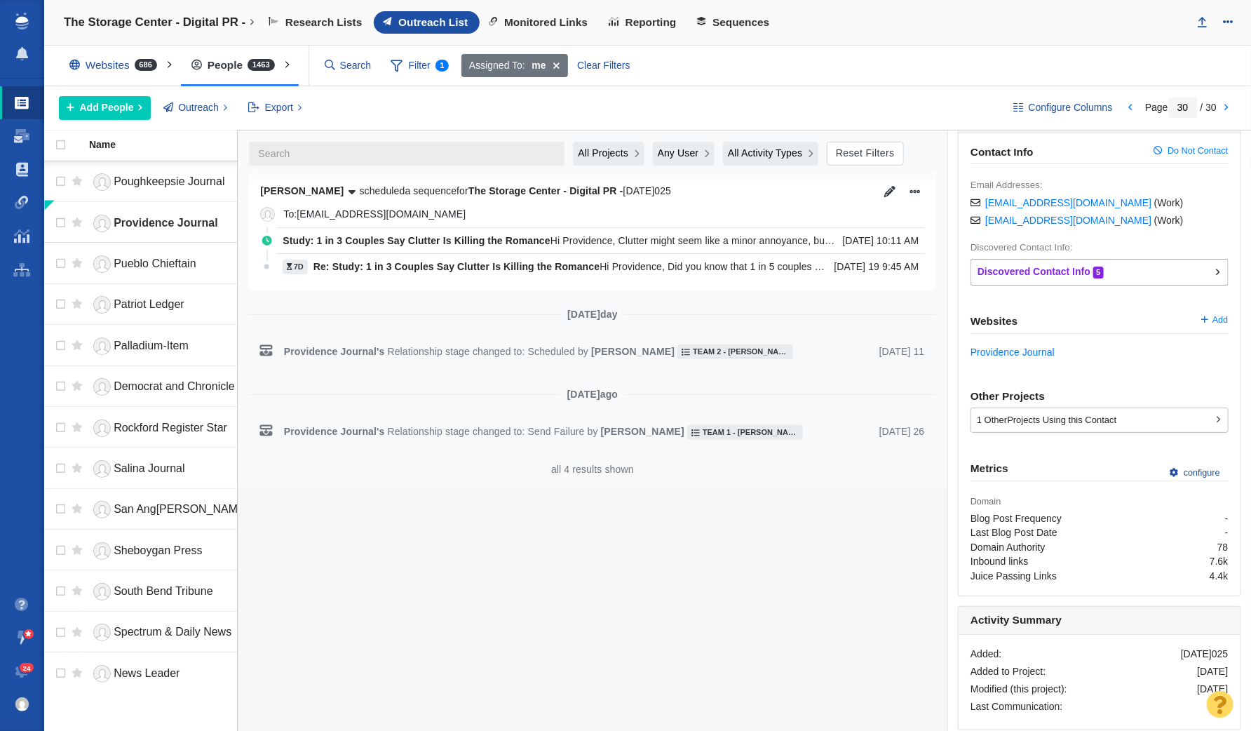
scroll to position [0, 0]
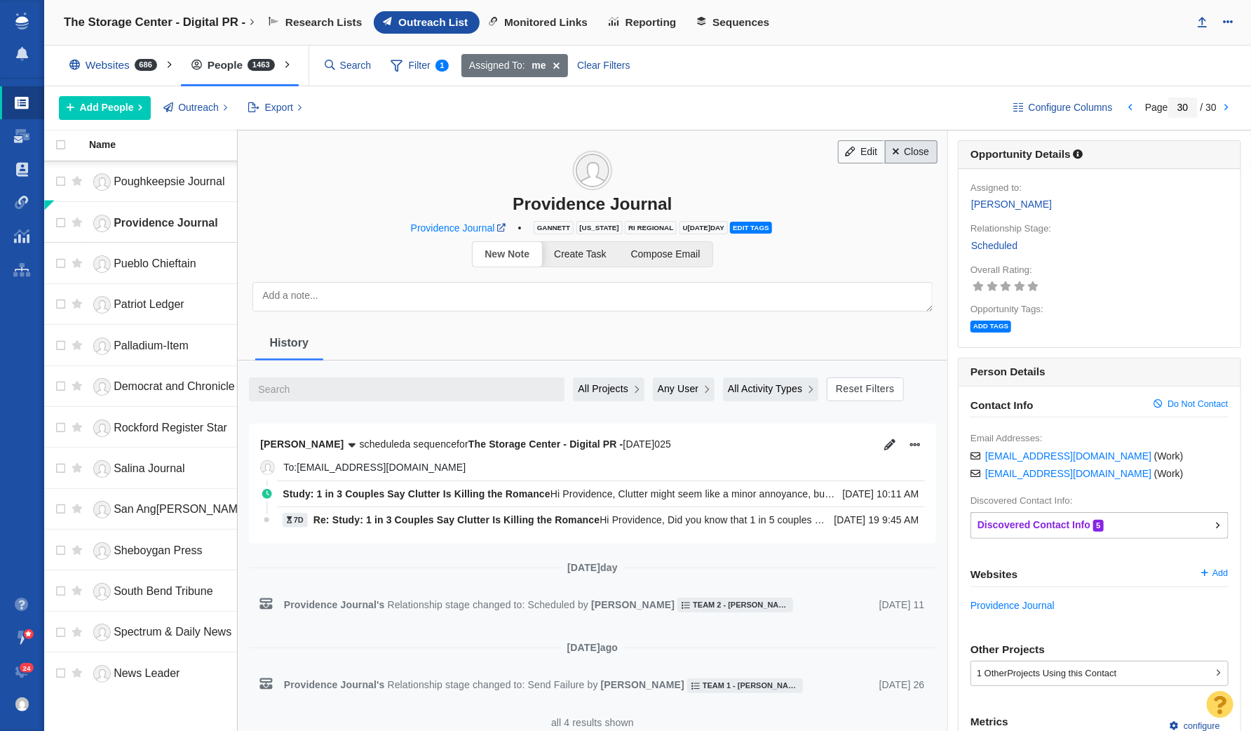
click at [917, 142] on link "Close" at bounding box center [911, 152] width 53 height 24
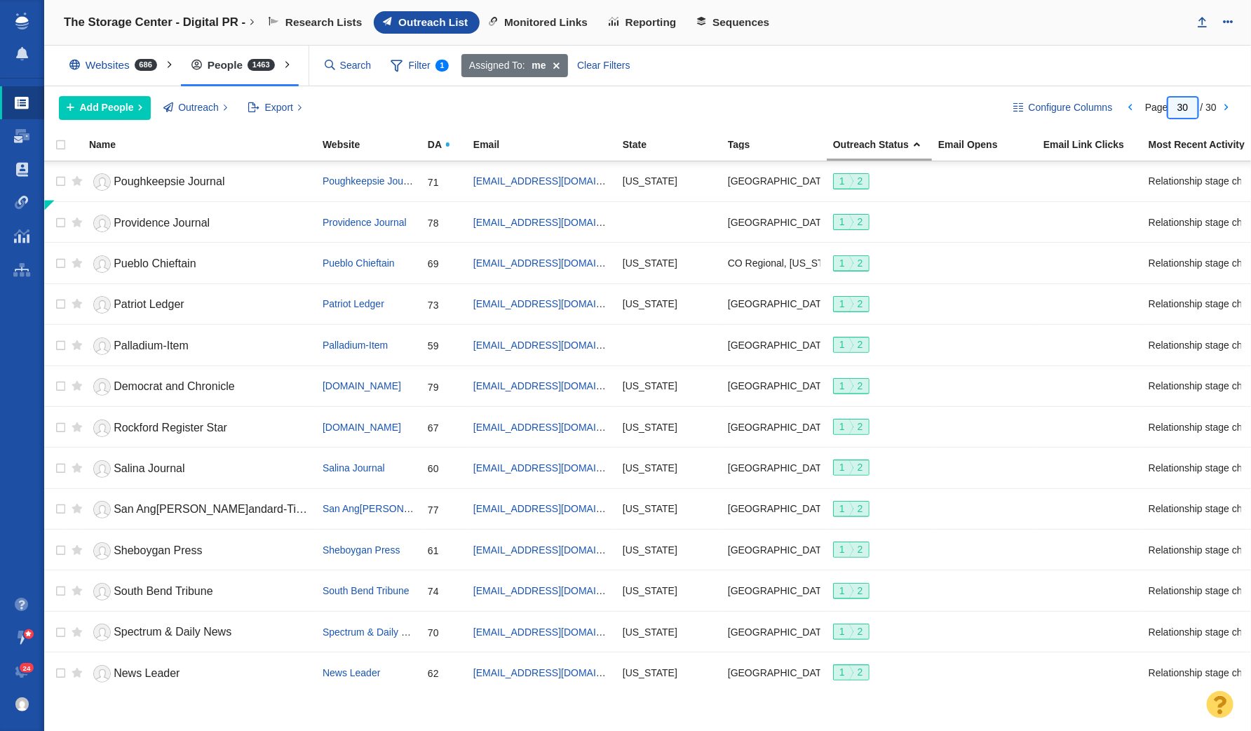
click at [1191, 106] on input "30" at bounding box center [1182, 107] width 29 height 20
type input "3"
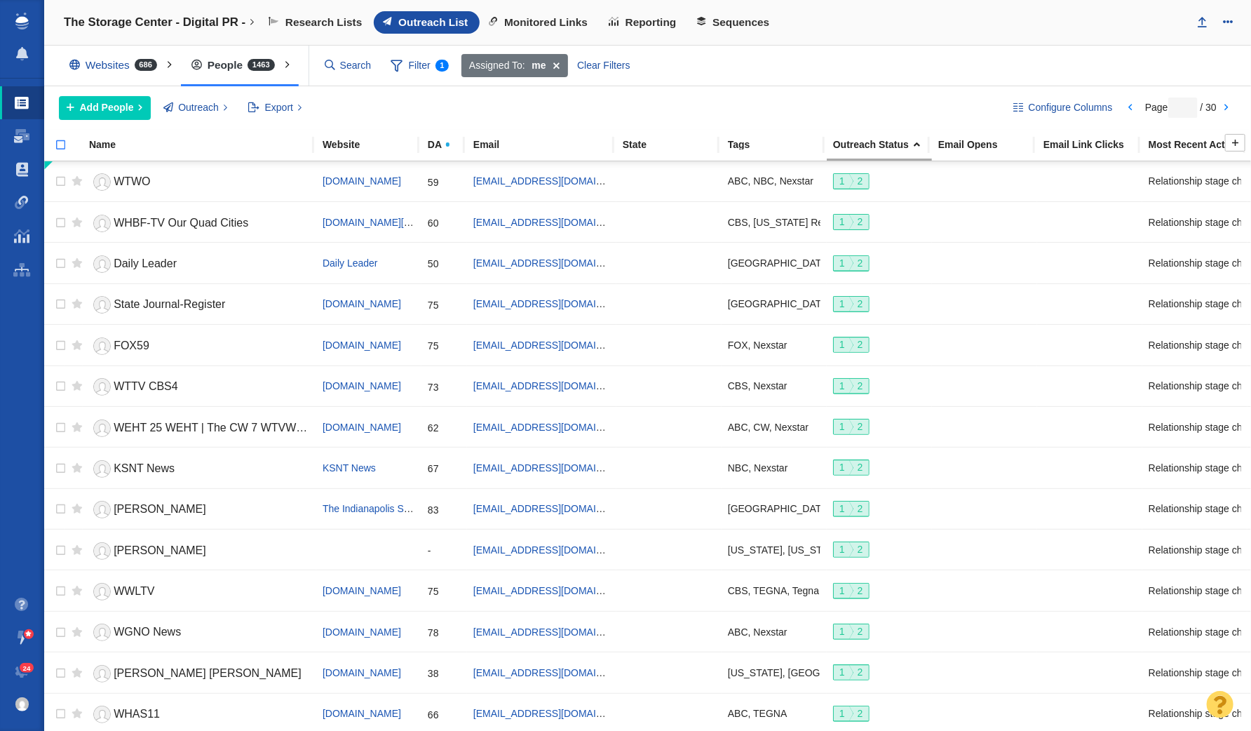
click at [62, 141] on input "checkbox" at bounding box center [54, 152] width 21 height 31
checkbox input "true"
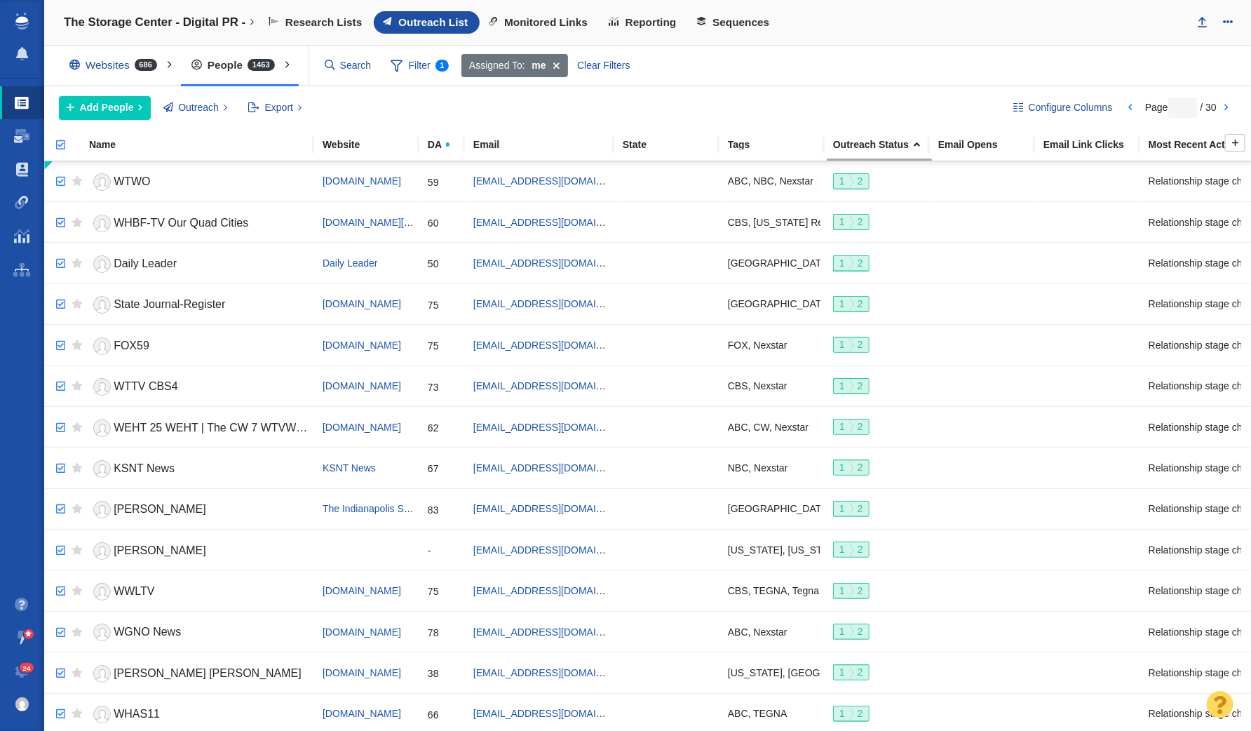
checkbox input "true"
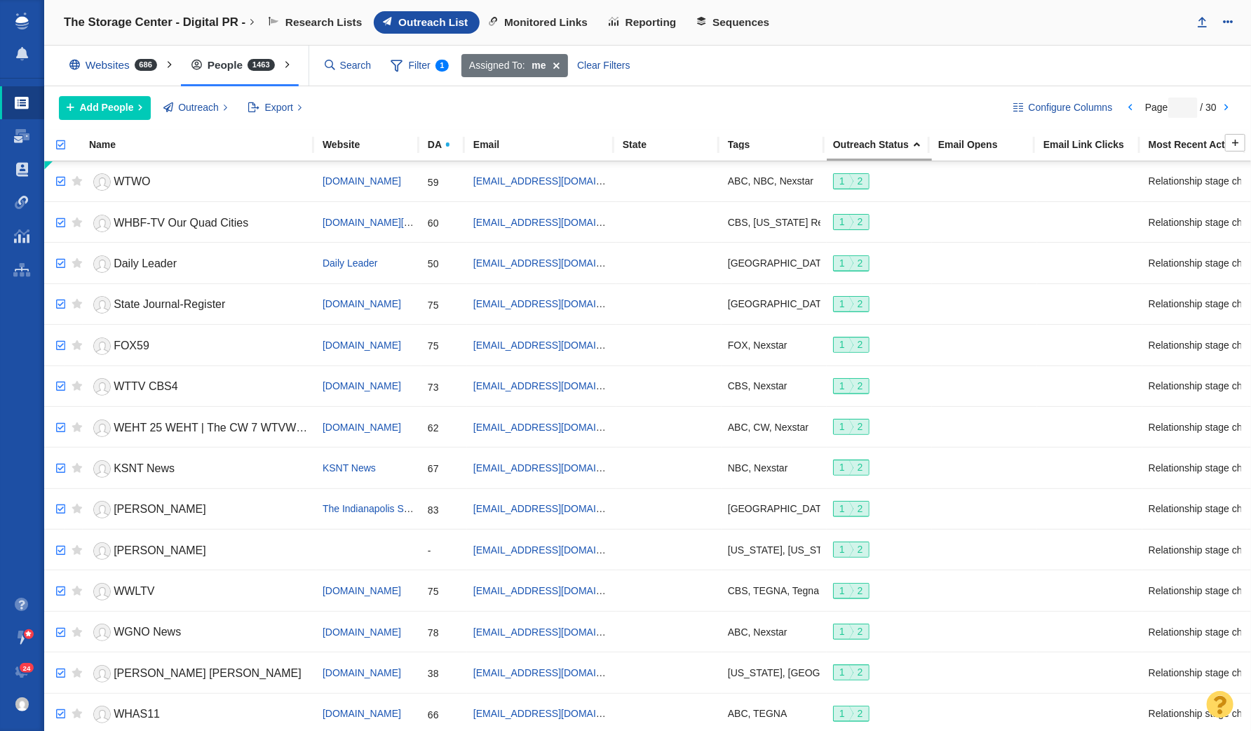
checkbox input "true"
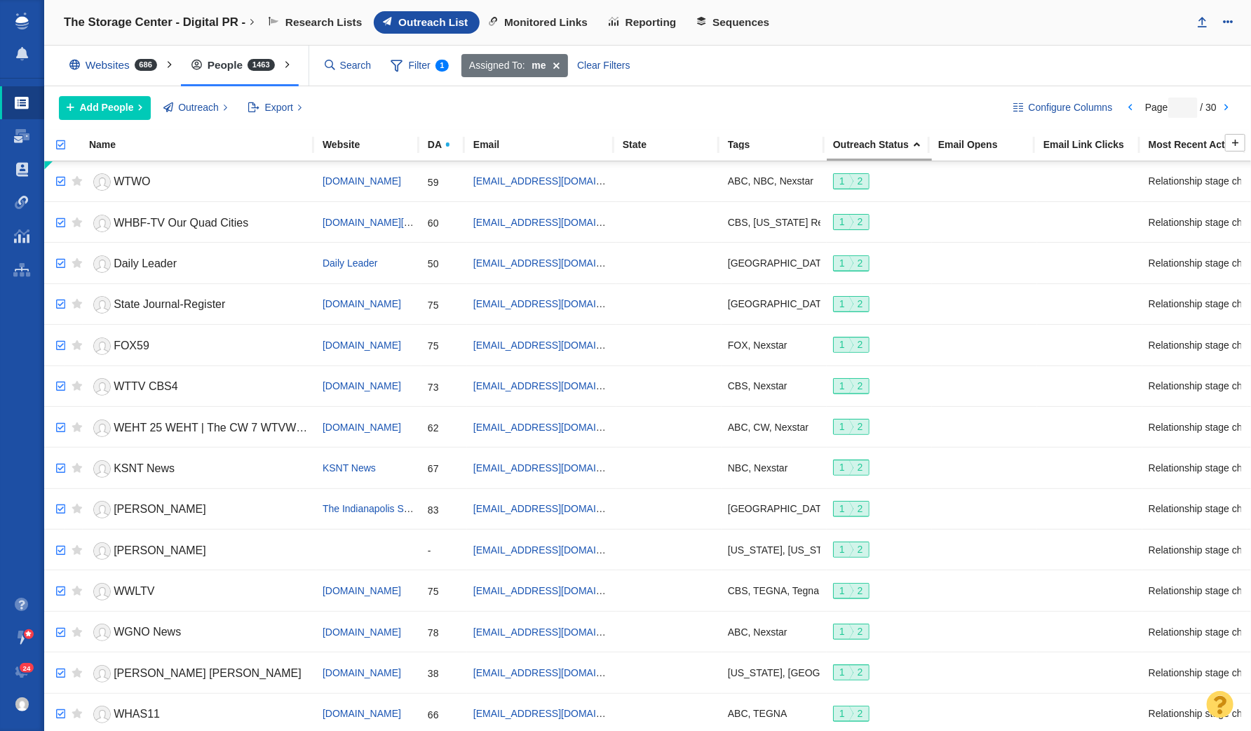
checkbox input "true"
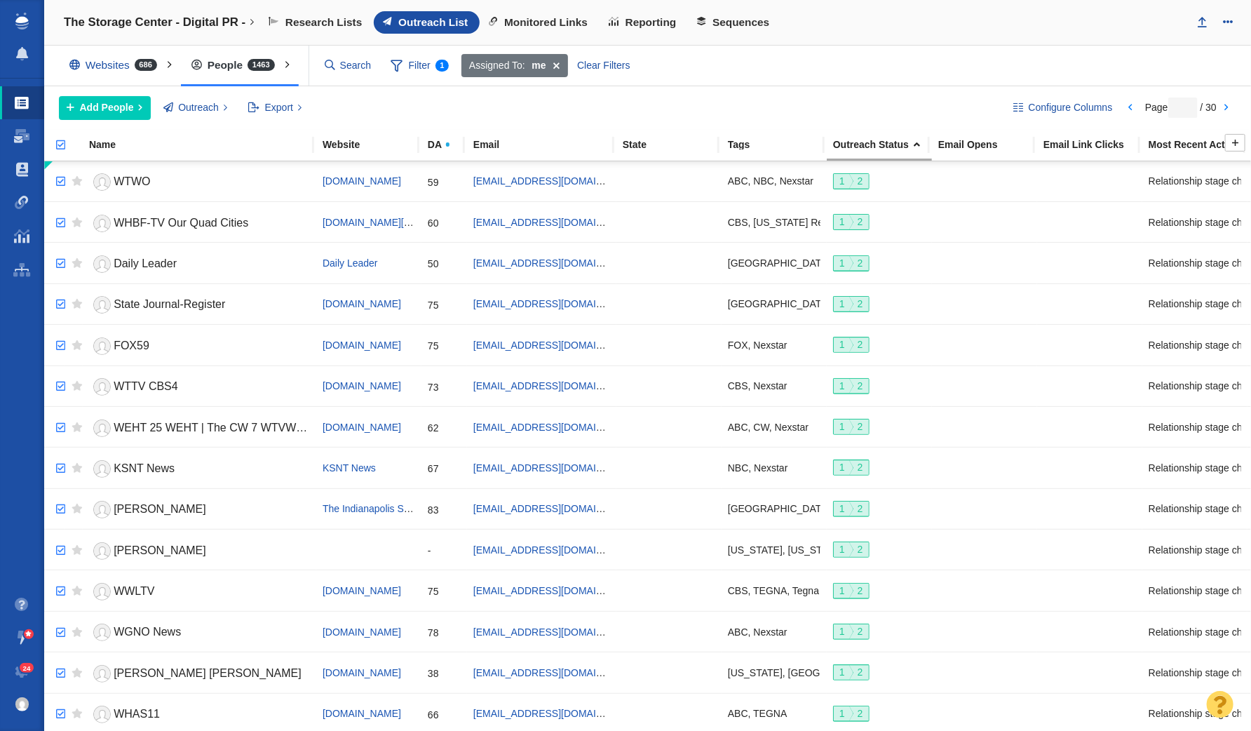
checkbox input "true"
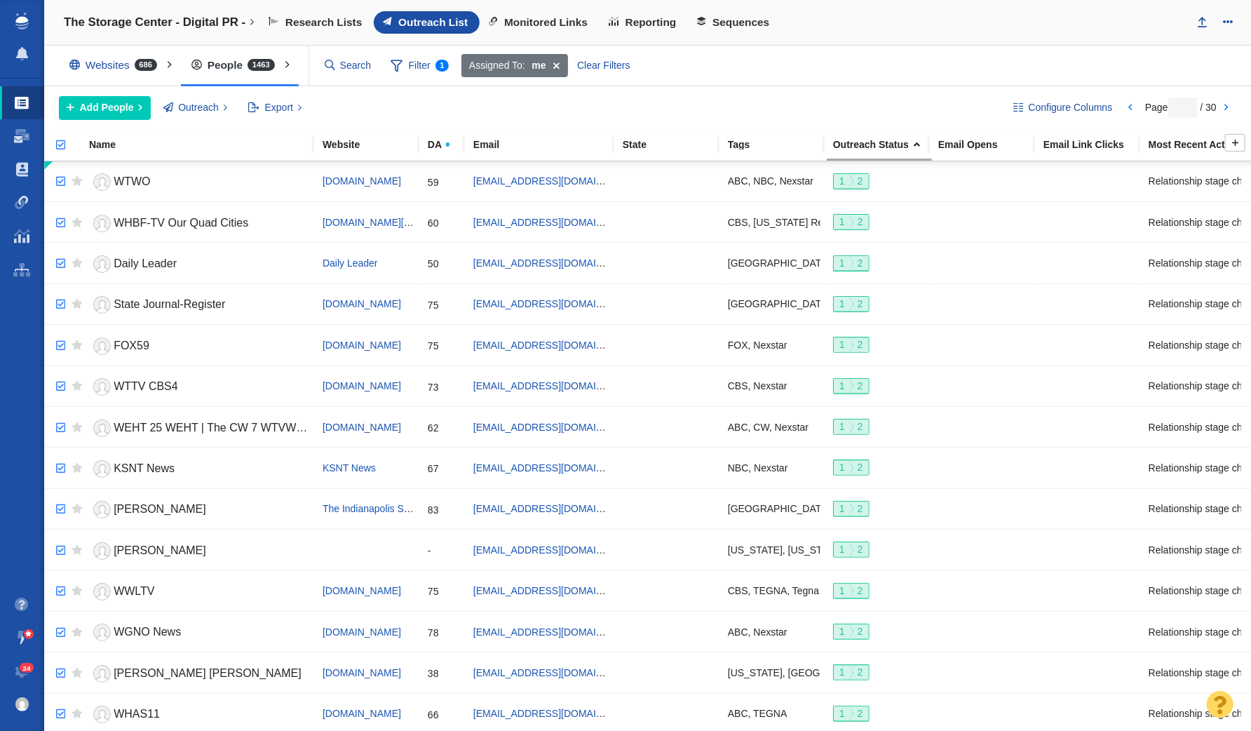
checkbox input "true"
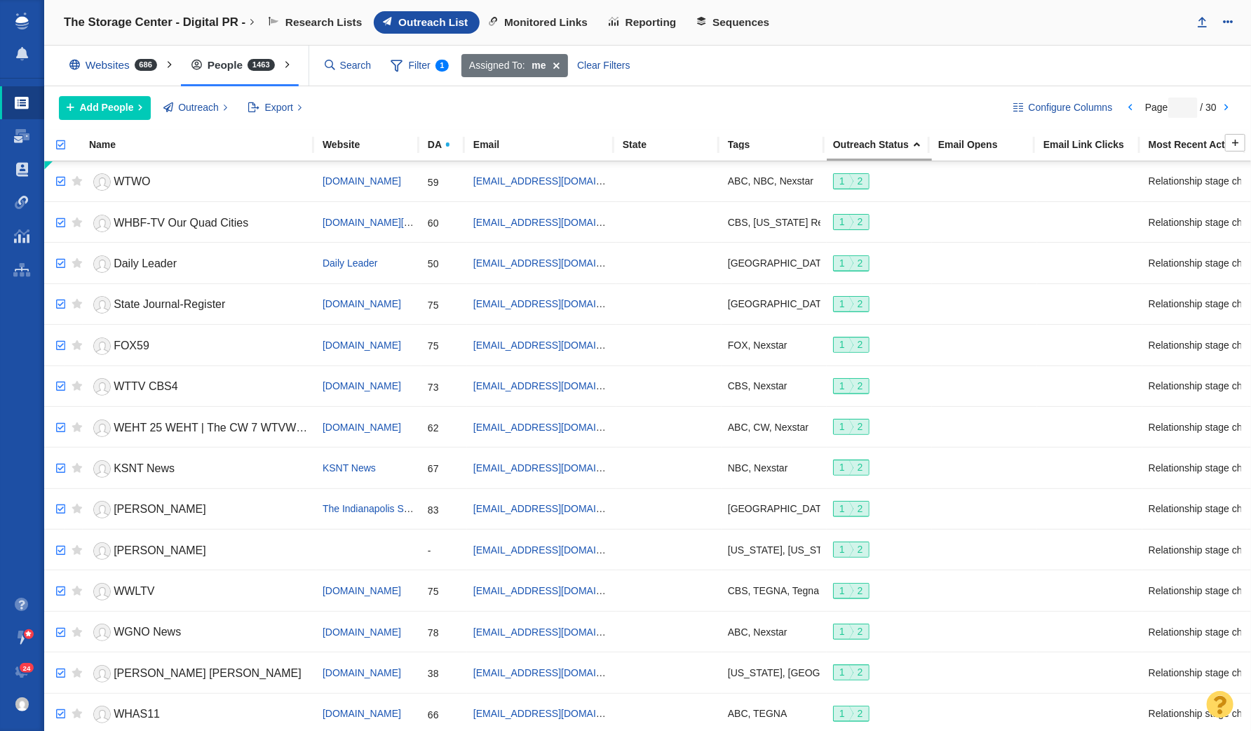
checkbox input "true"
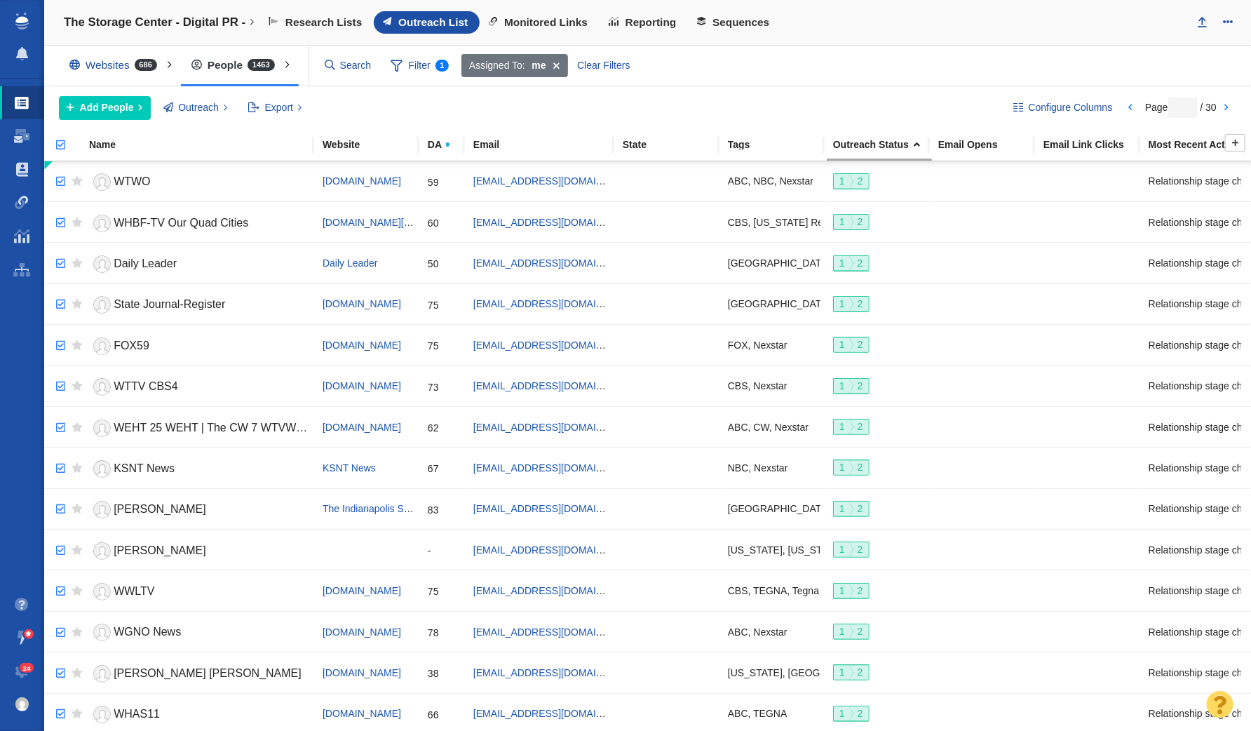
checkbox input "true"
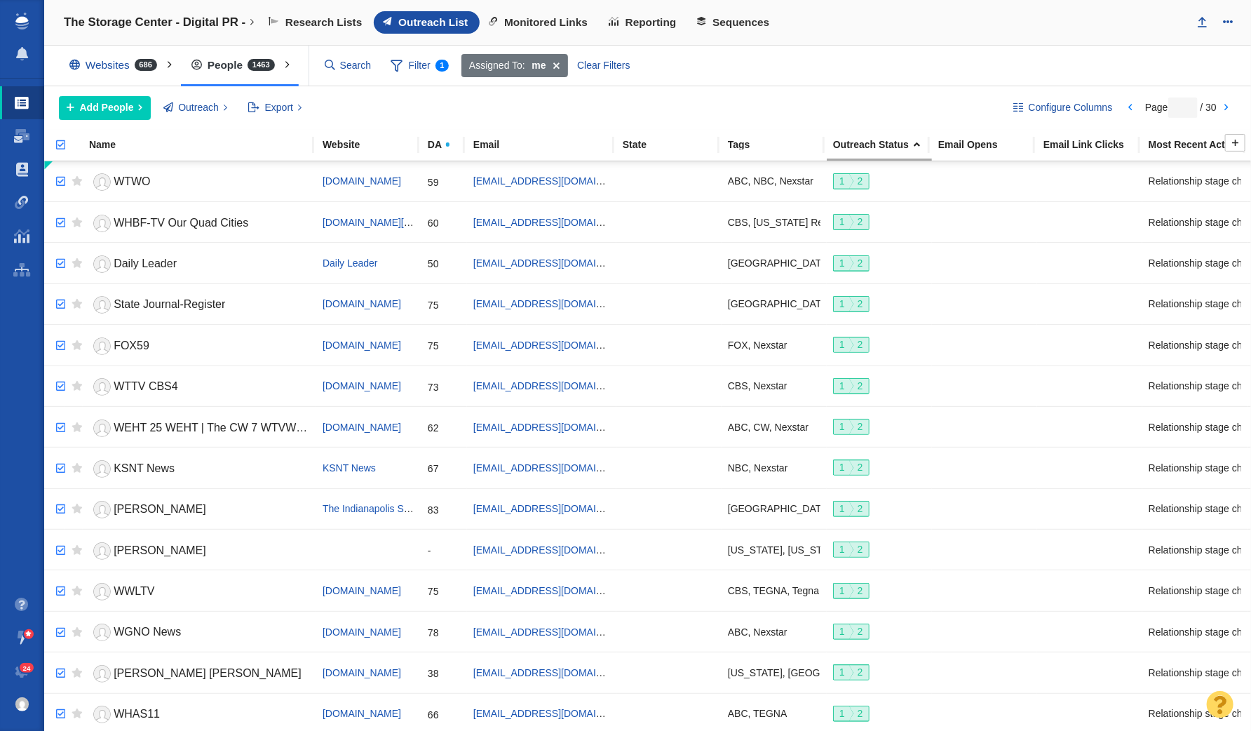
checkbox input "true"
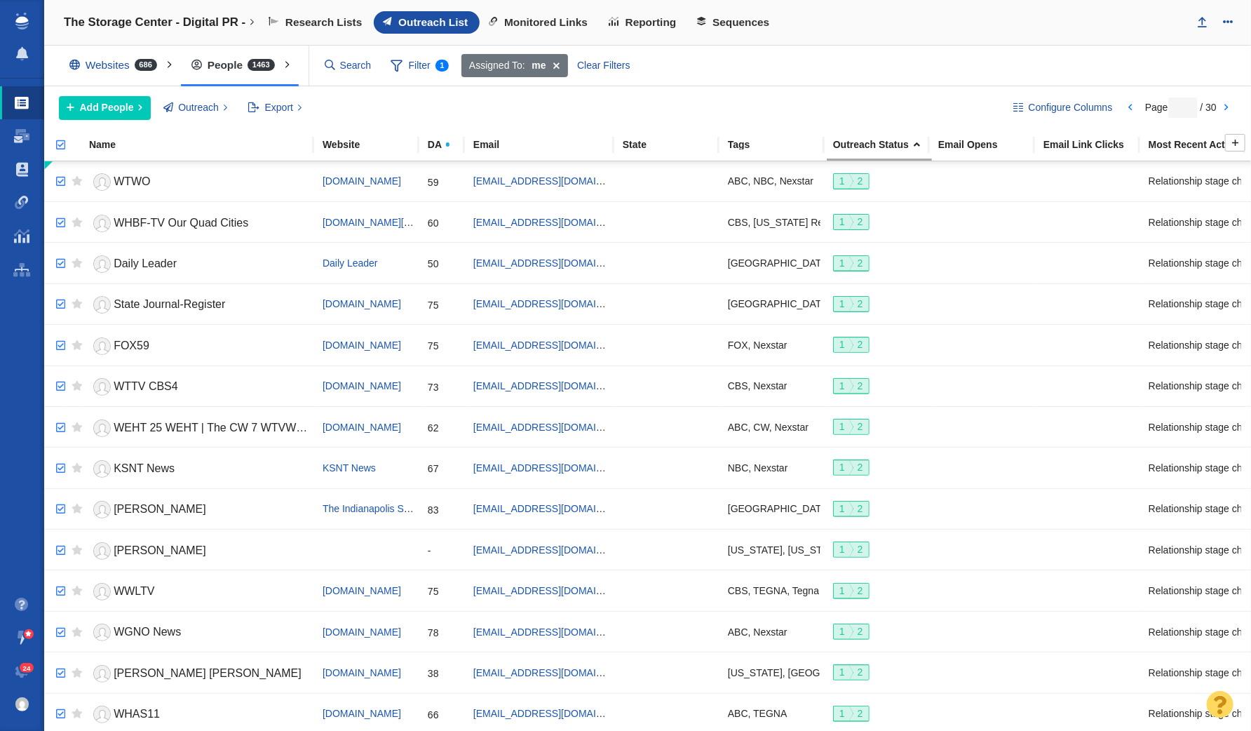
checkbox input "true"
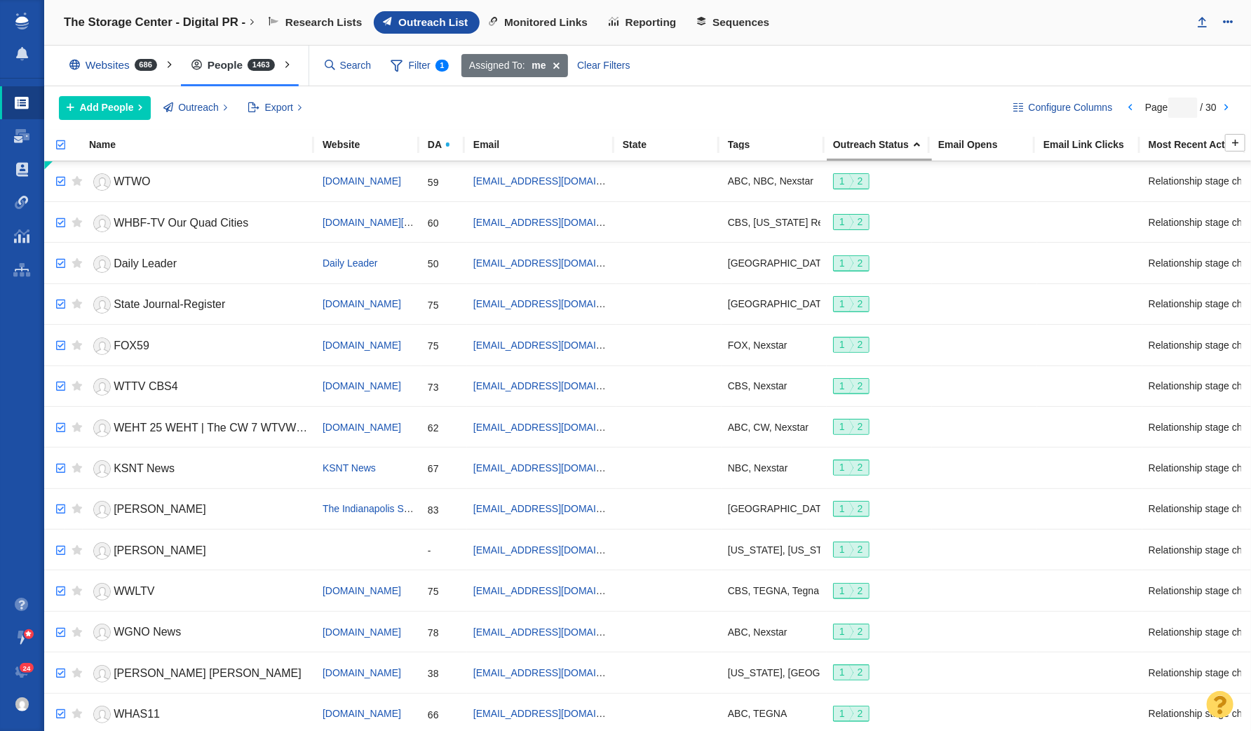
checkbox input "true"
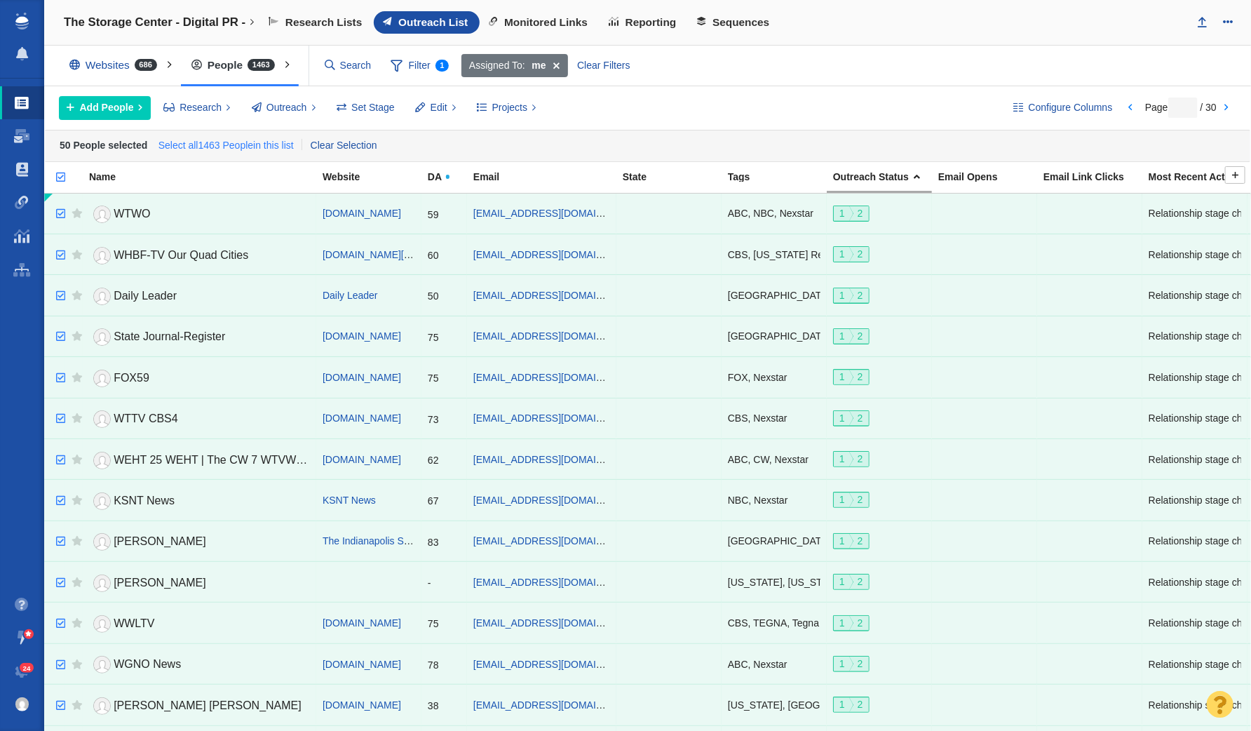
click at [194, 147] on link "Select all 1463 People in this list" at bounding box center [226, 145] width 142 height 21
click at [431, 106] on span "Edit" at bounding box center [439, 107] width 17 height 15
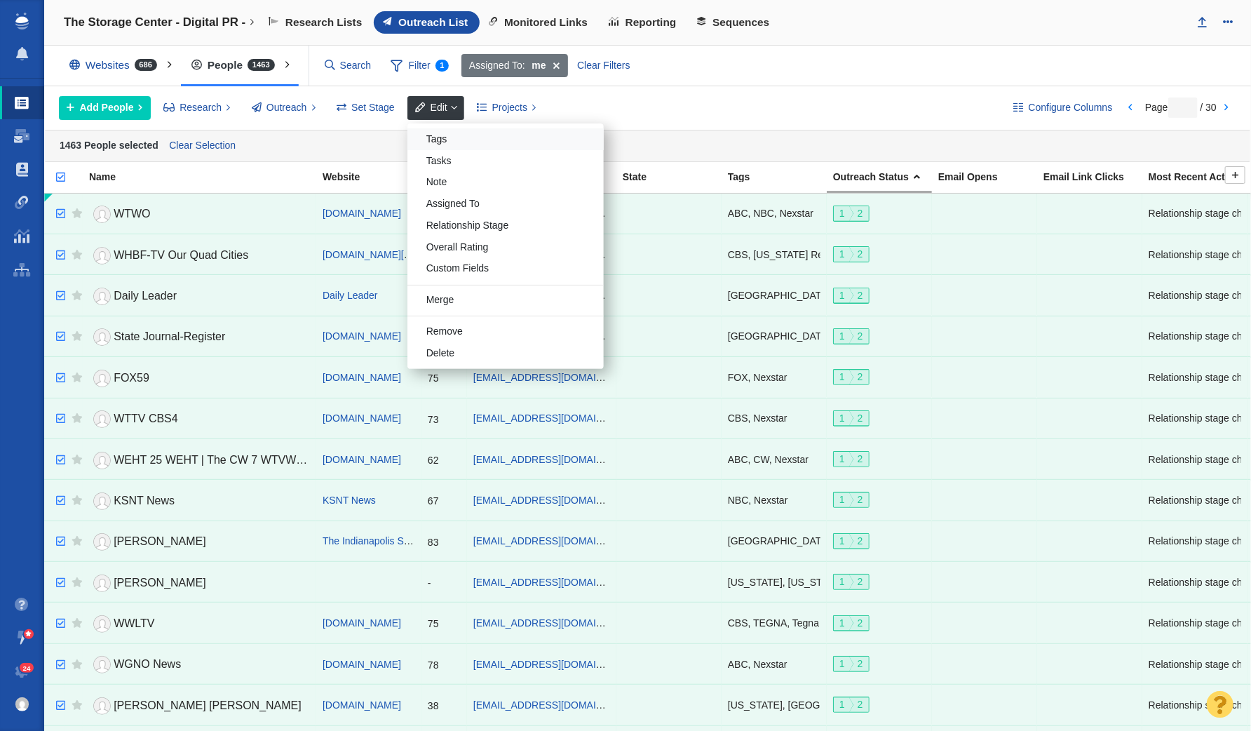
click at [457, 133] on div "Tags" at bounding box center [505, 139] width 196 height 22
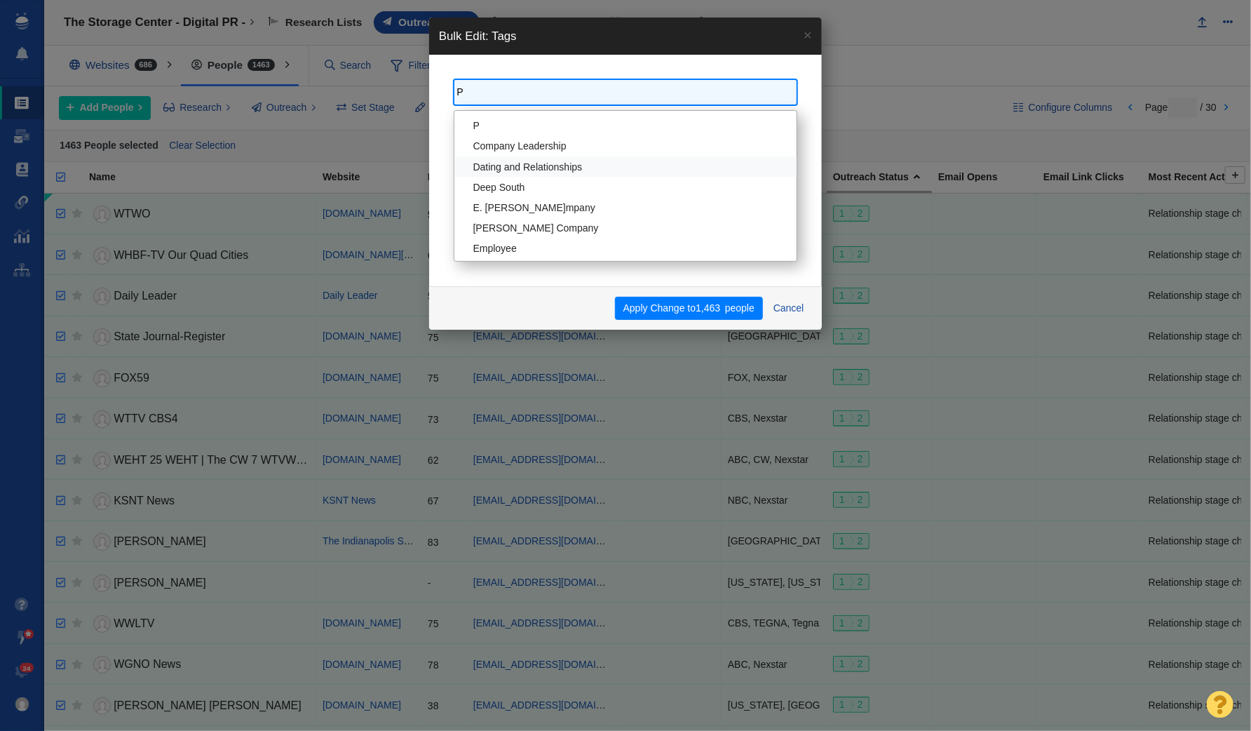
type input "PR"
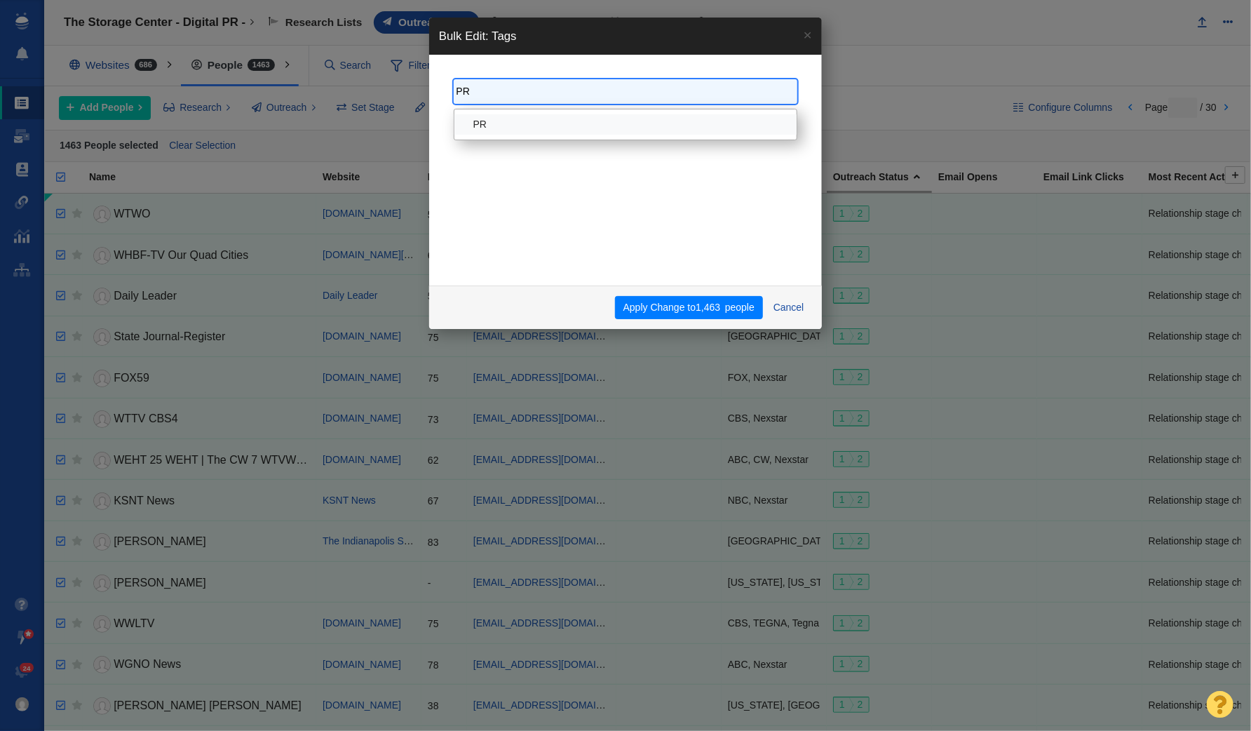
select select "PR"
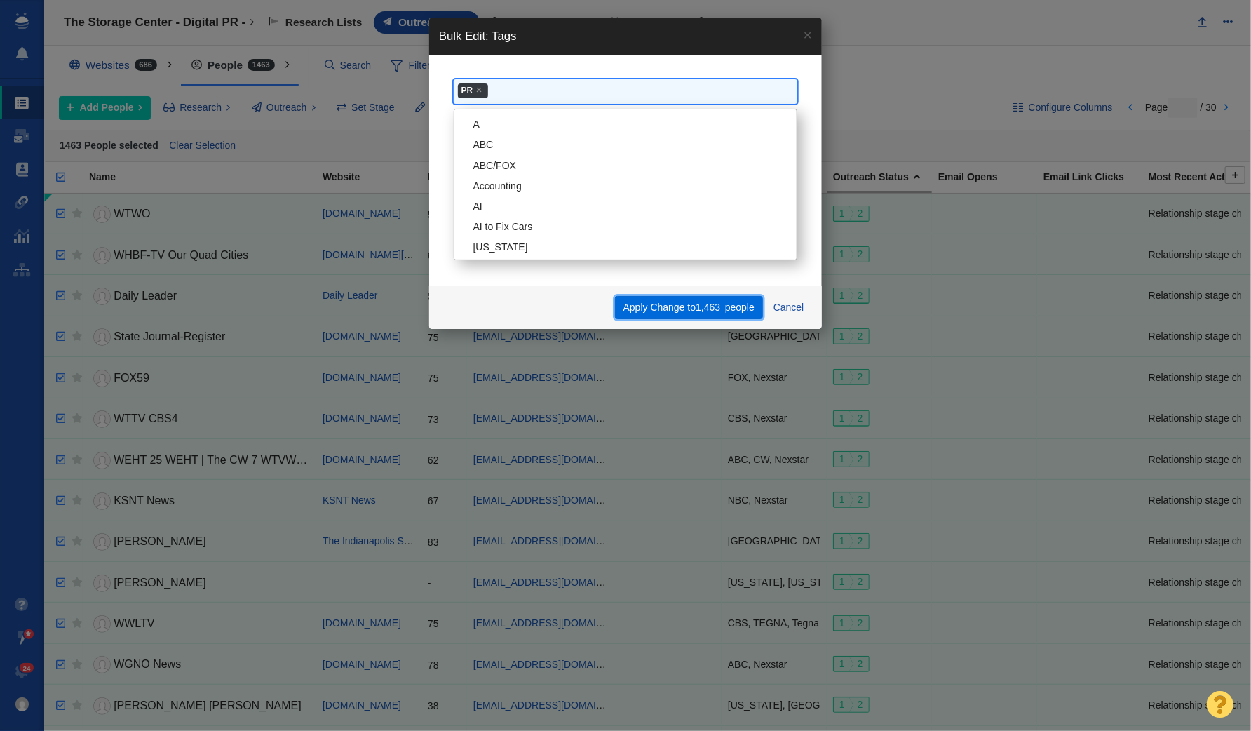
click at [674, 302] on button "Apply Change to 1,463 people" at bounding box center [688, 308] width 147 height 24
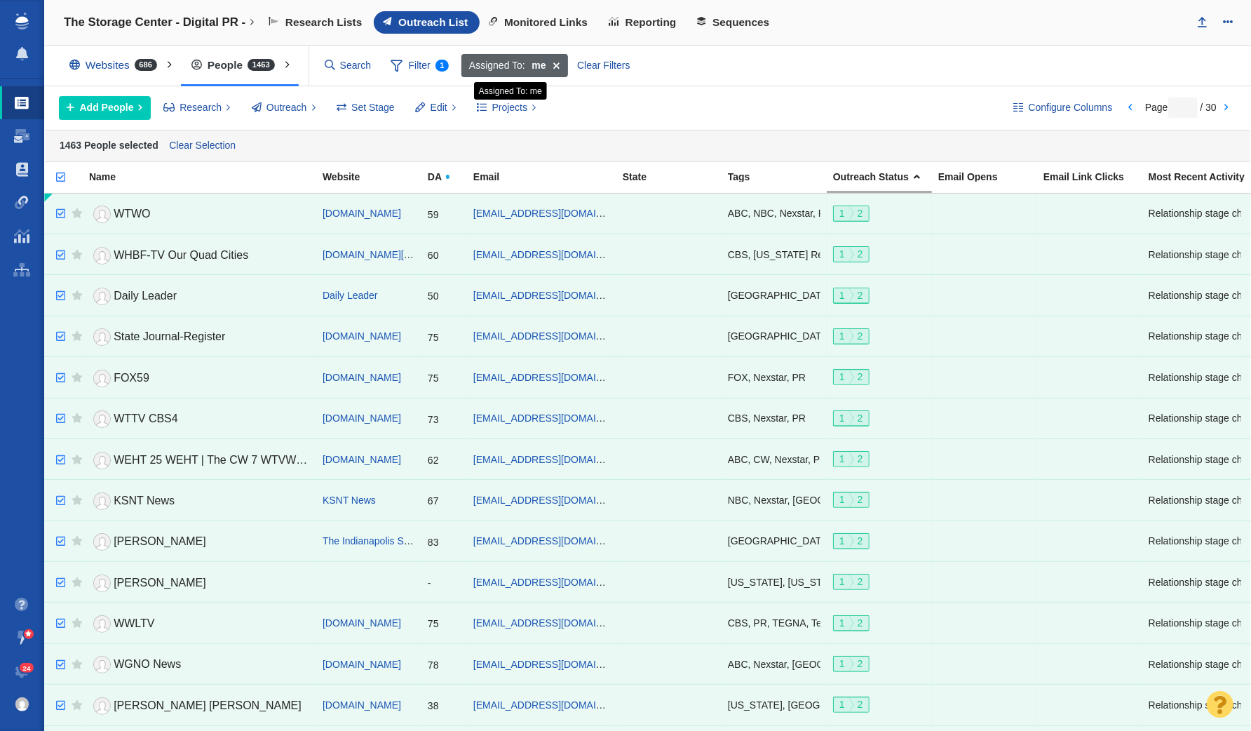
click at [557, 65] on span at bounding box center [557, 66] width 22 height 24
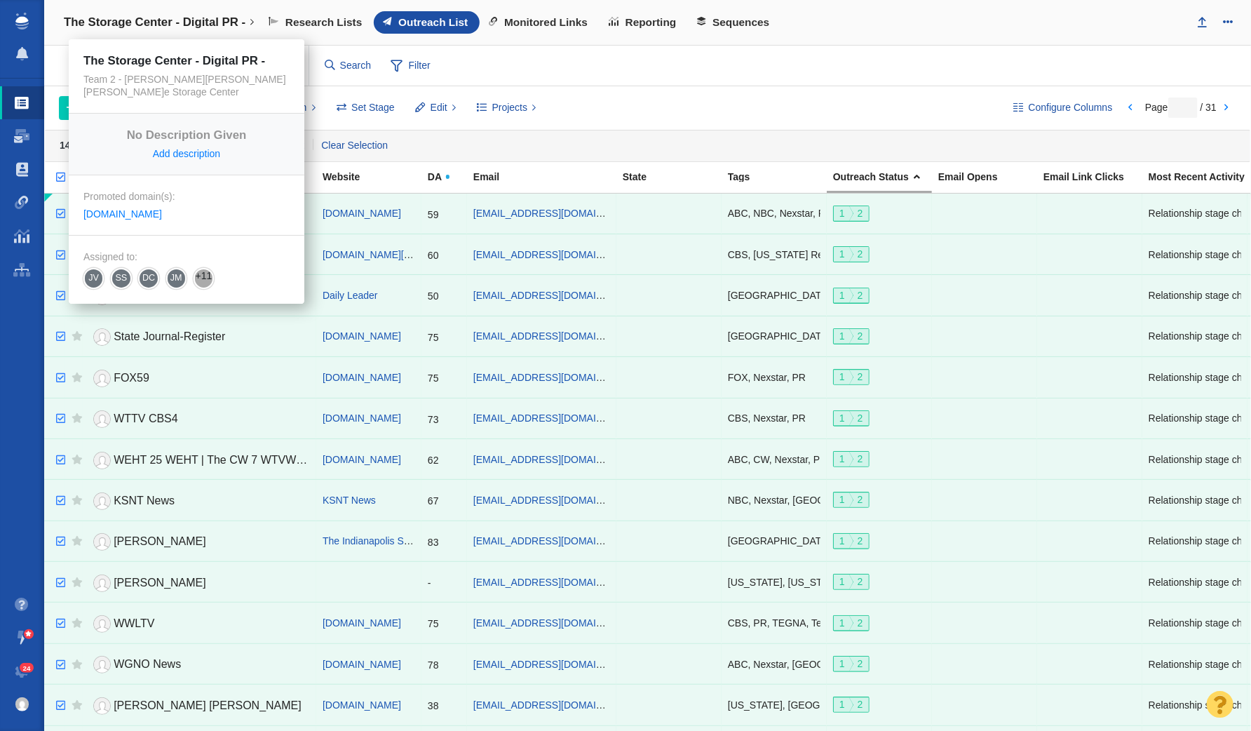
click at [181, 26] on h4 "The Storage Center - Digital PR -" at bounding box center [155, 22] width 182 height 14
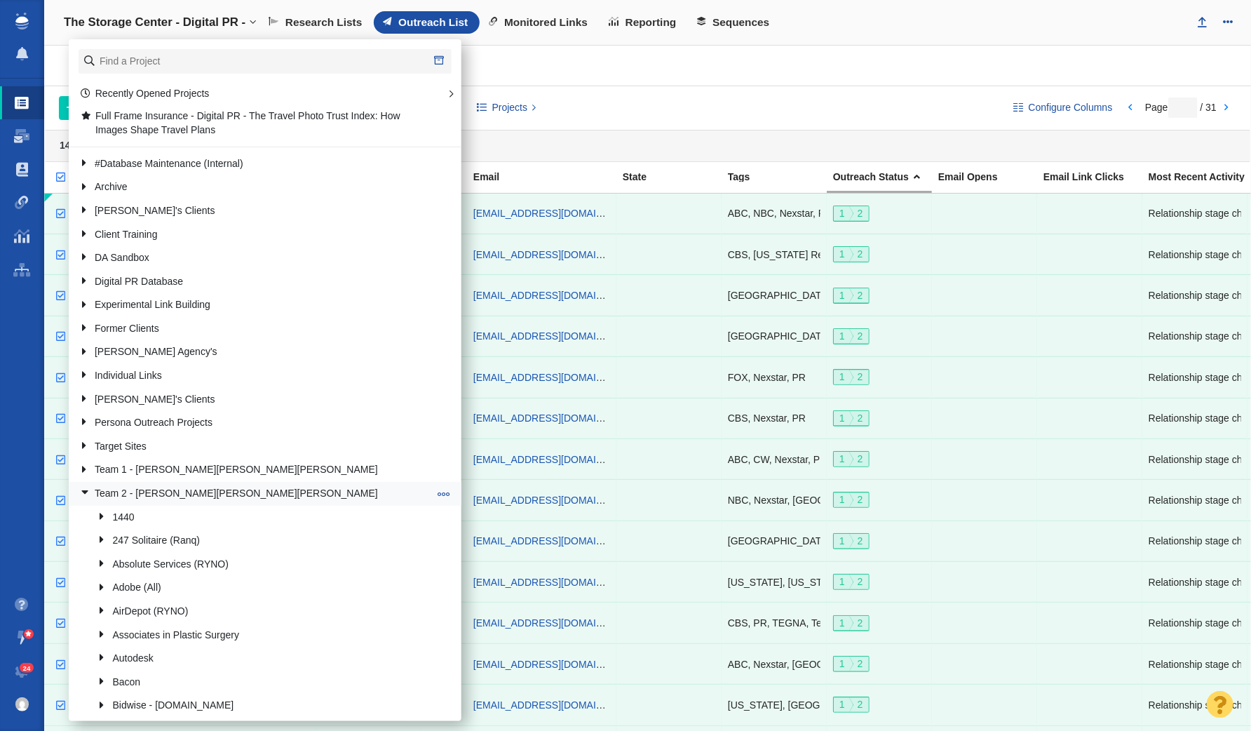
click at [87, 489] on link at bounding box center [79, 494] width 19 height 18
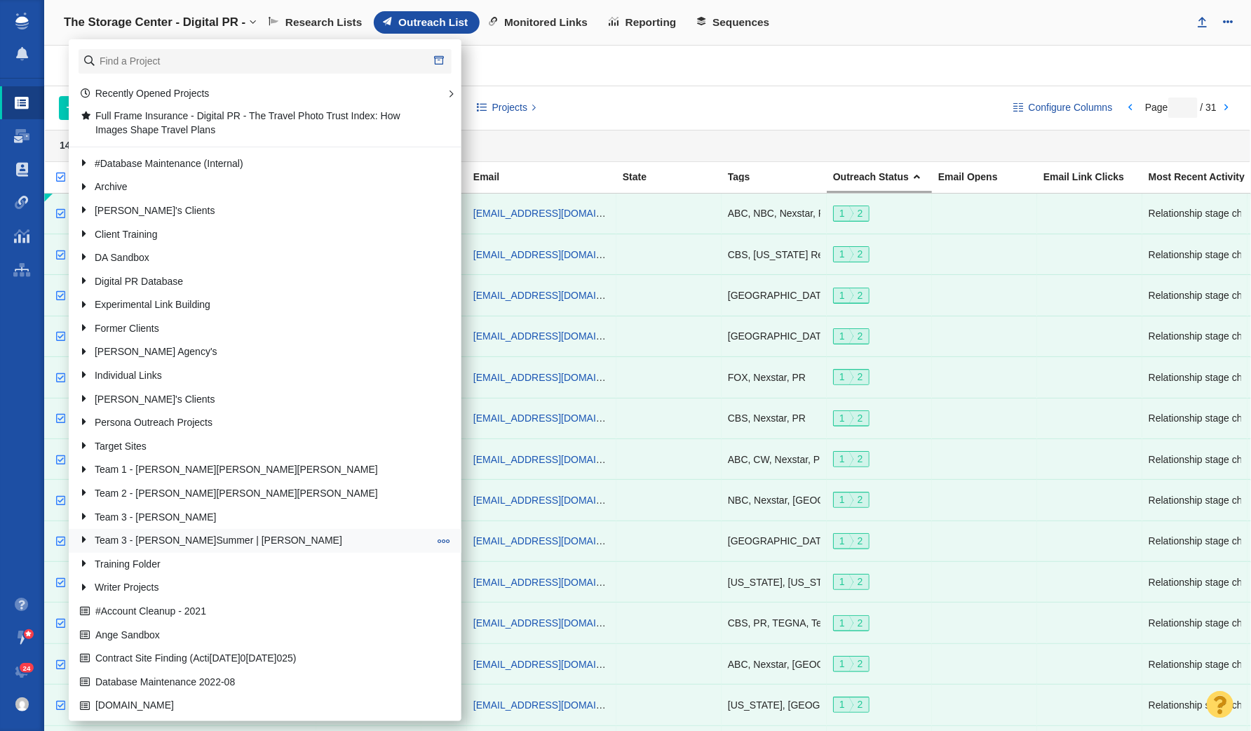
click at [85, 540] on link at bounding box center [79, 541] width 19 height 18
click at [88, 541] on link at bounding box center [79, 541] width 19 height 18
click at [565, 101] on div "Add People Add a Person Add From List of URLs Import from CSV Research Refresh …" at bounding box center [525, 108] width 932 height 24
